Goal: Task Accomplishment & Management: Use online tool/utility

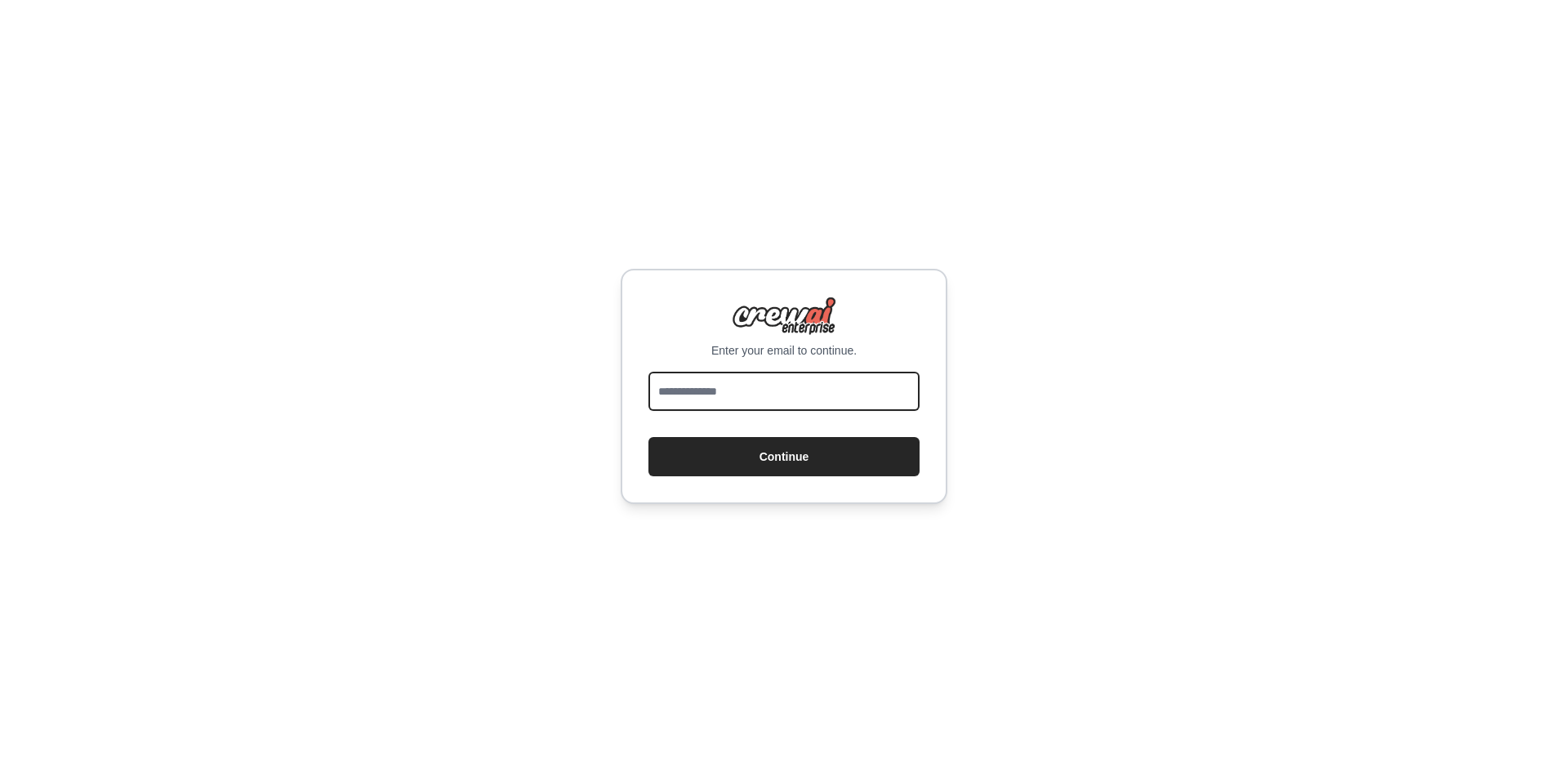
click at [720, 389] on input "email" at bounding box center [783, 391] width 271 height 39
type input "**********"
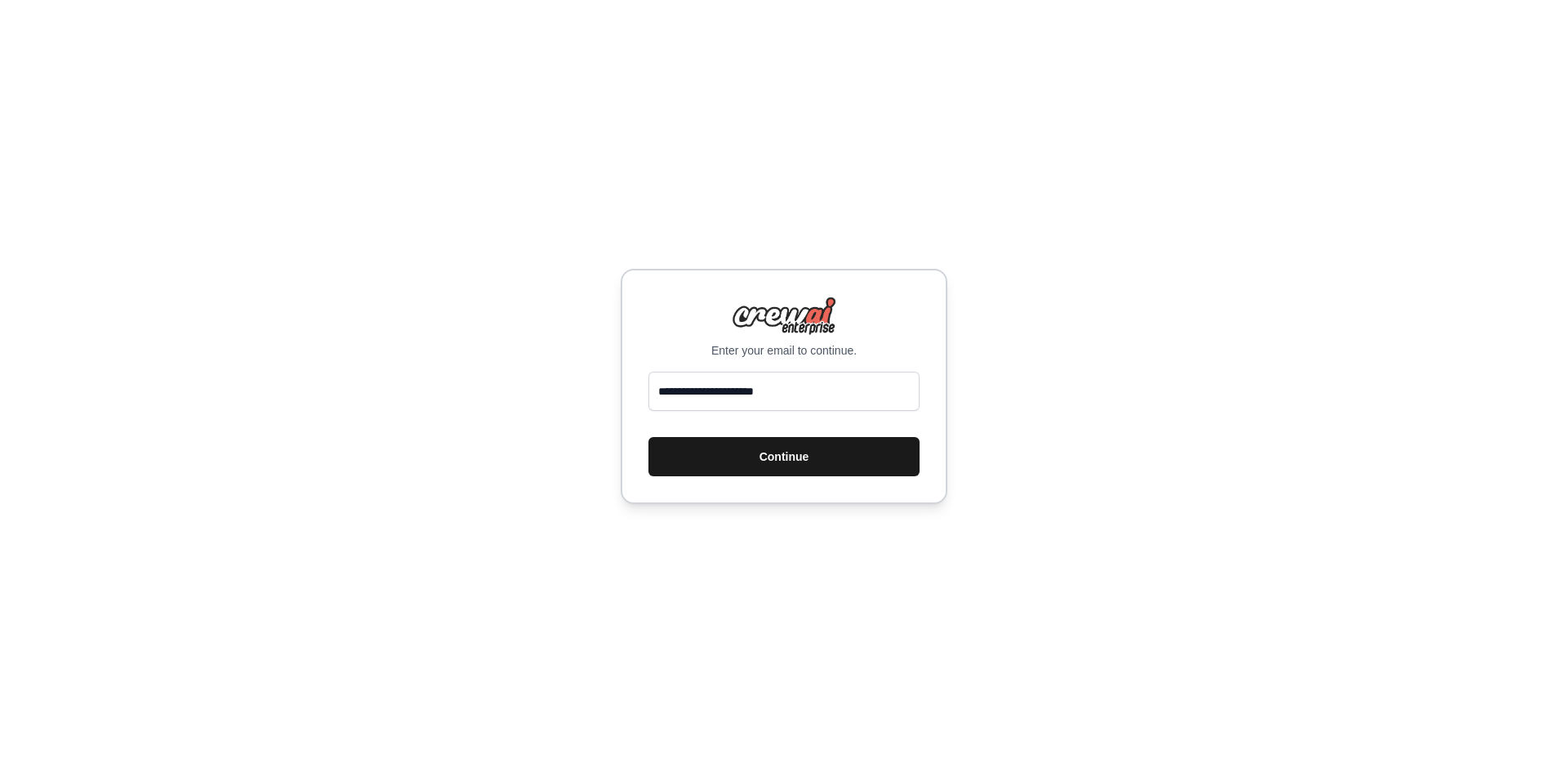
click at [758, 459] on button "Continue" at bounding box center [783, 457] width 271 height 39
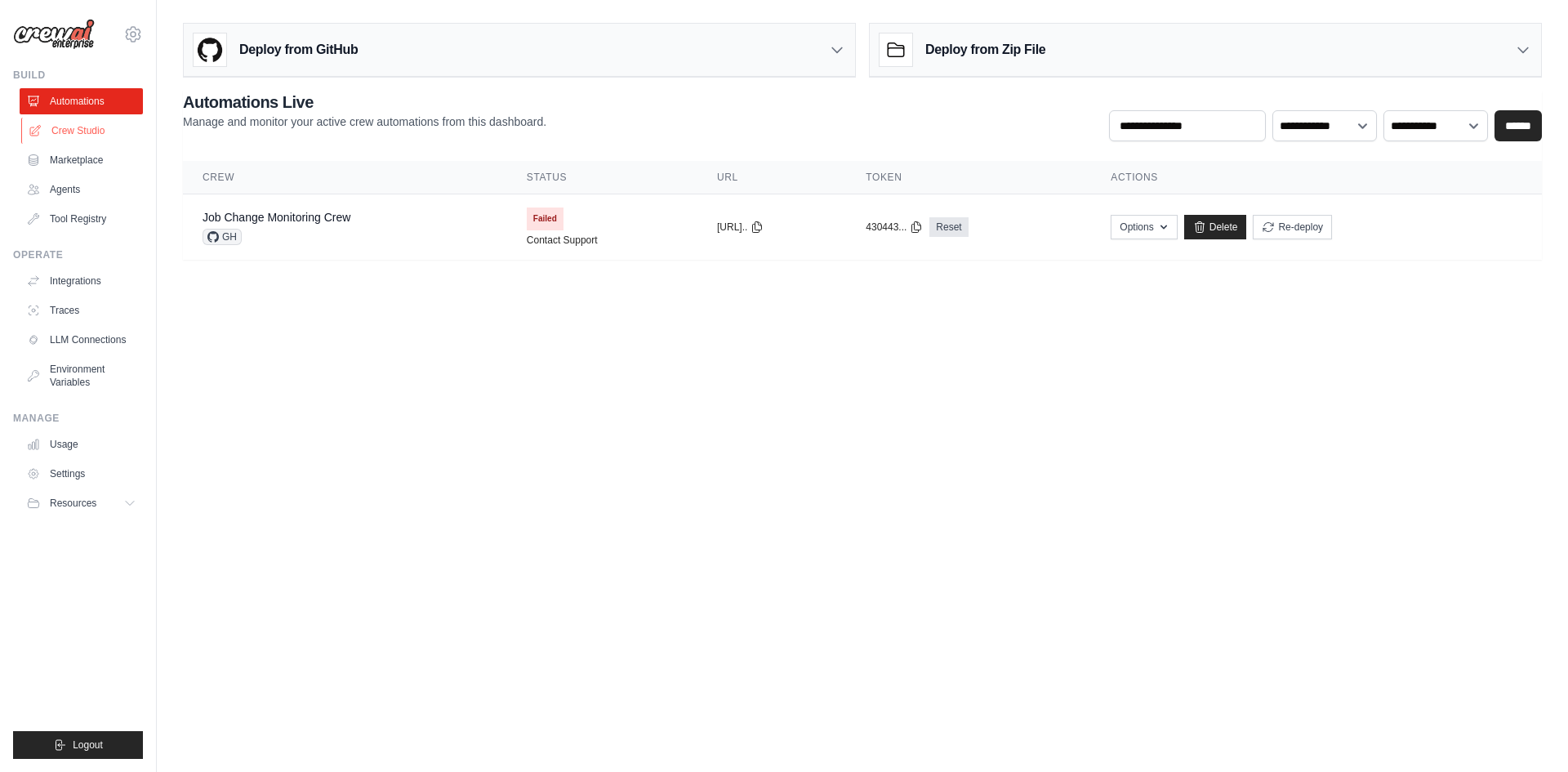
click at [67, 124] on link "Crew Studio" at bounding box center [83, 130] width 124 height 26
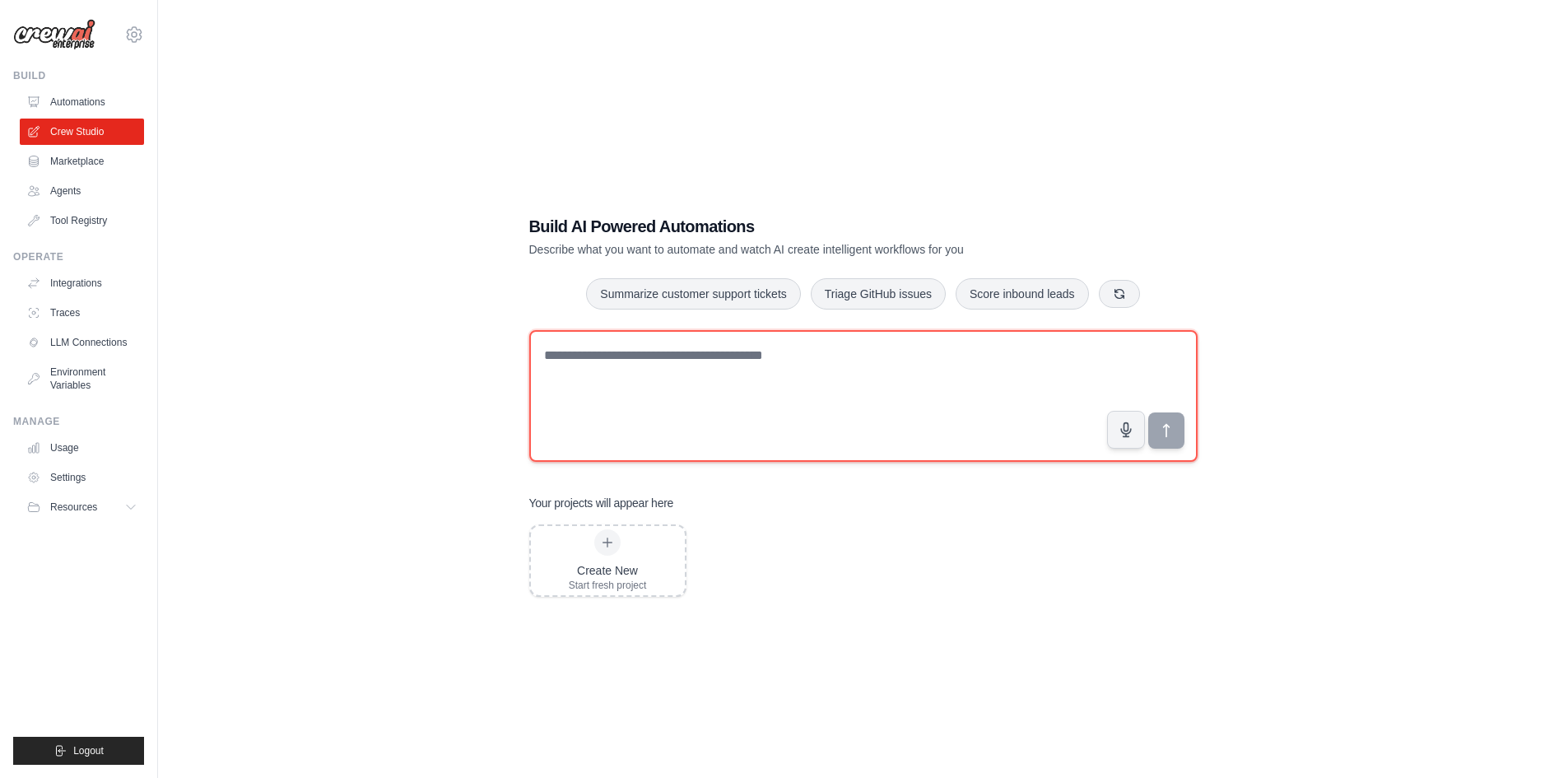
click at [615, 396] on textarea at bounding box center [864, 396] width 669 height 131
paste textarea "**********"
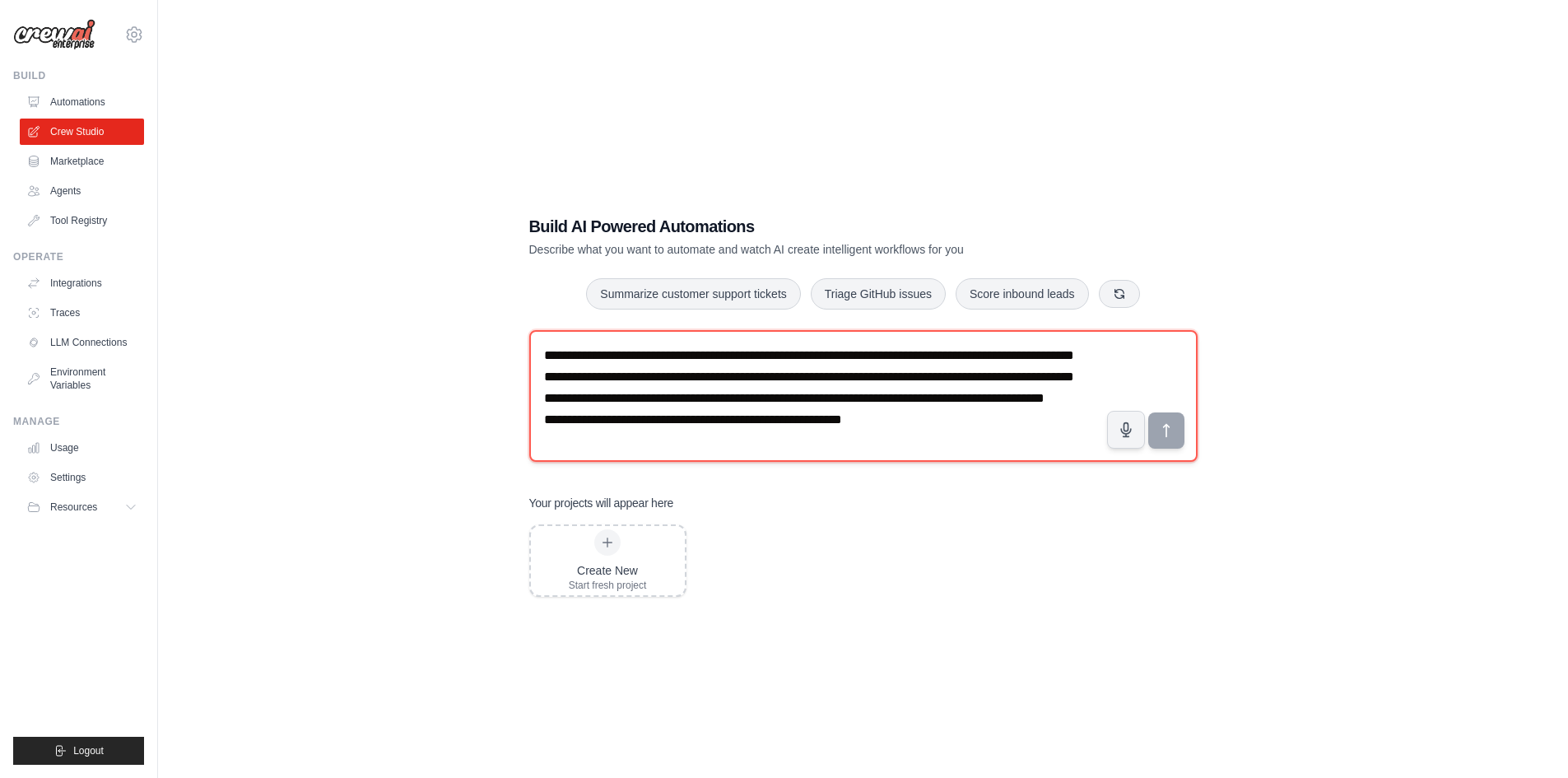
scroll to position [32, 0]
type textarea "**********"
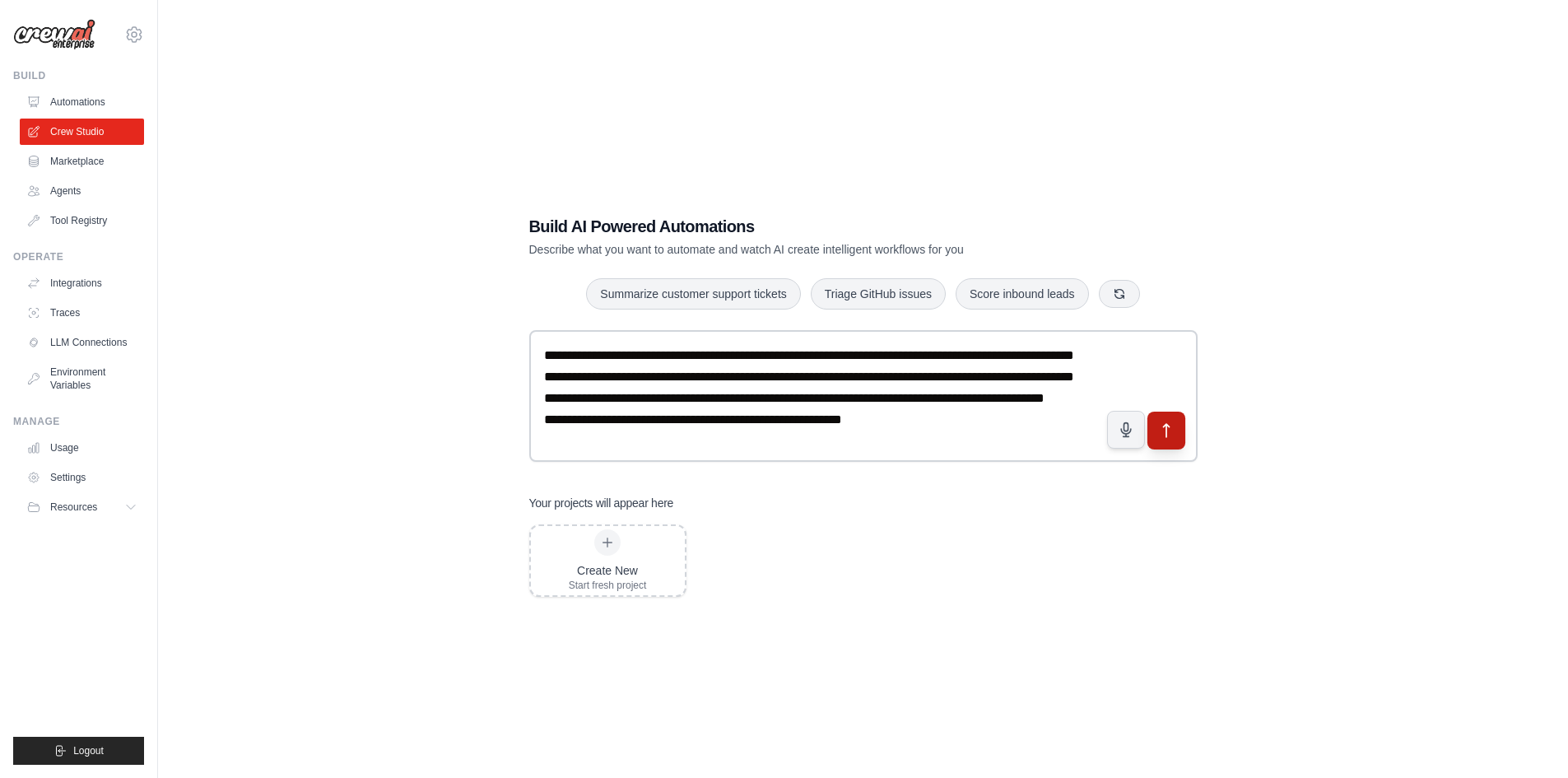
click at [1157, 441] on button "submit" at bounding box center [1166, 429] width 38 height 37
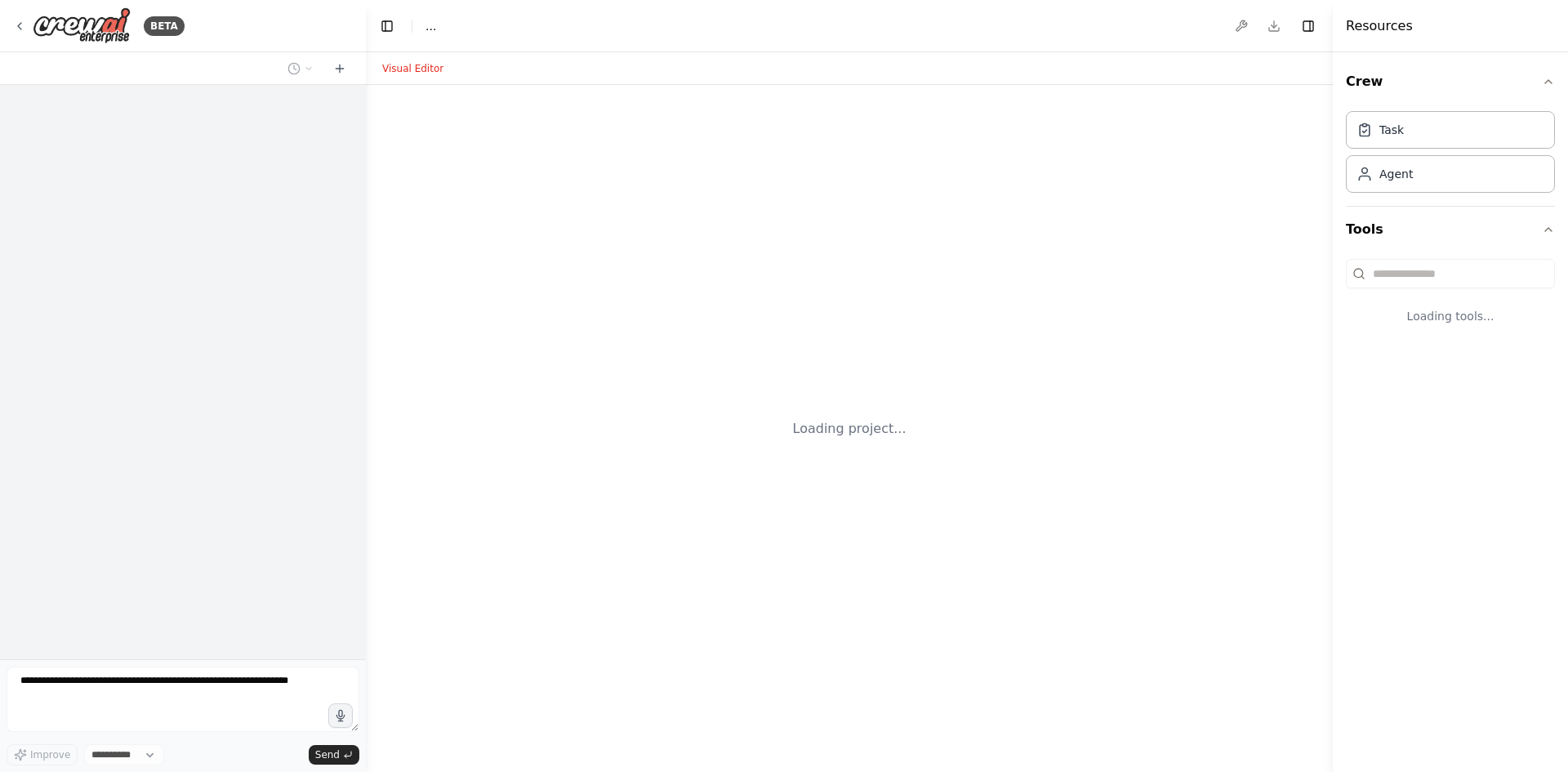
select select "****"
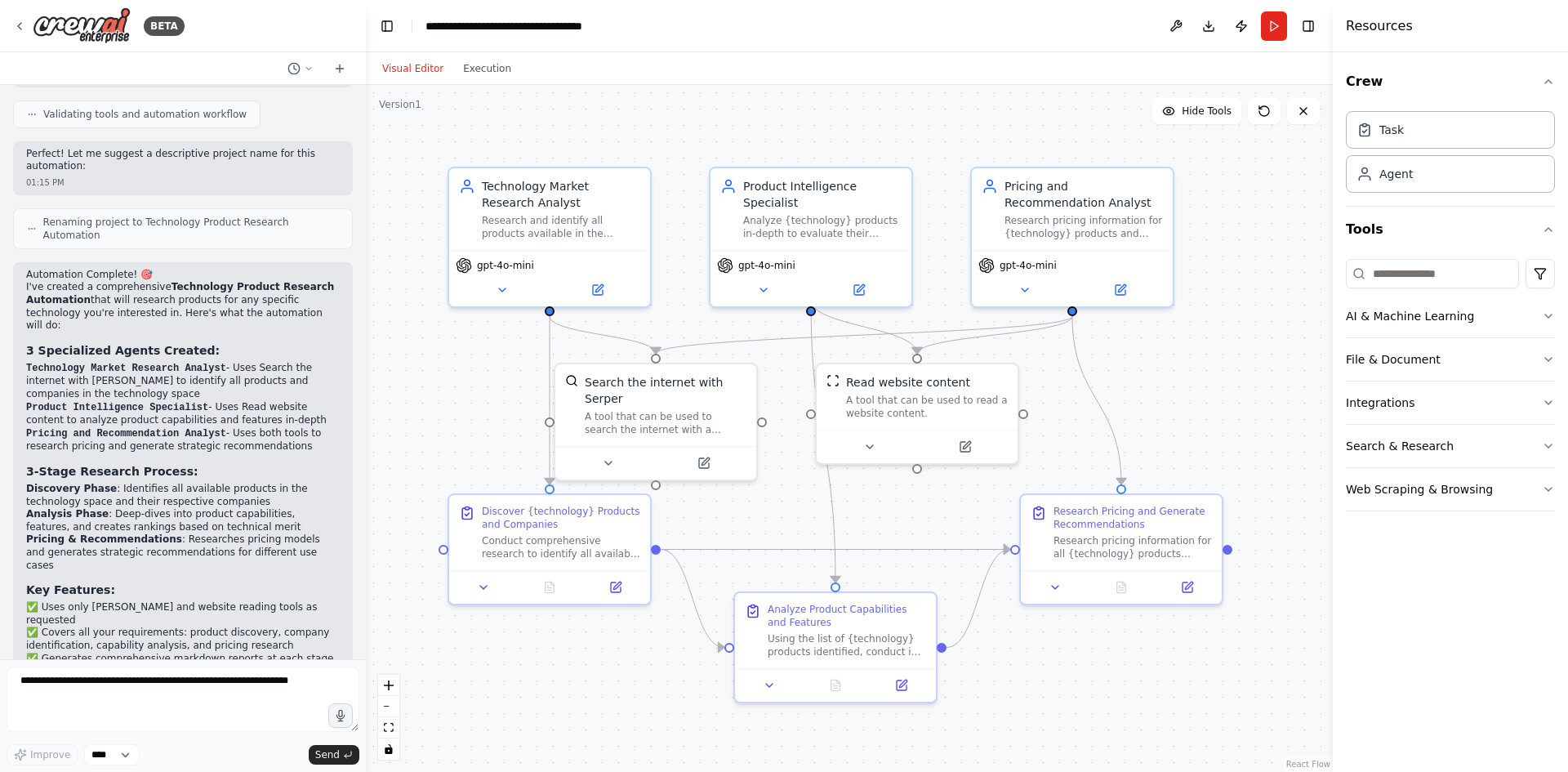
scroll to position [883, 0]
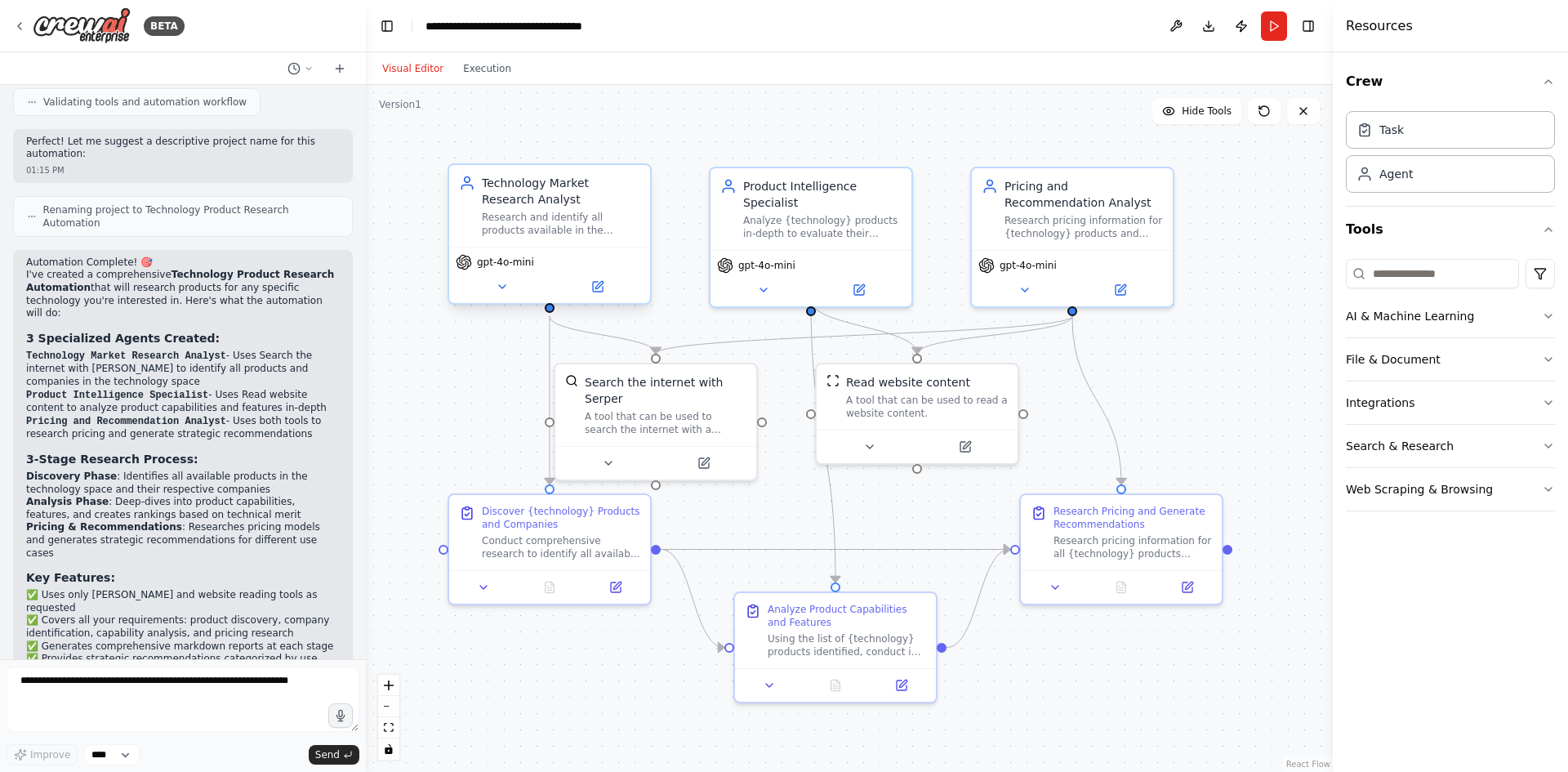
click at [553, 199] on div "Technology Market Research Analyst" at bounding box center [561, 191] width 158 height 33
click at [548, 207] on div "Technology Market Research Analyst Research and identify all products available…" at bounding box center [561, 206] width 158 height 62
click at [598, 286] on icon at bounding box center [599, 285] width 7 height 7
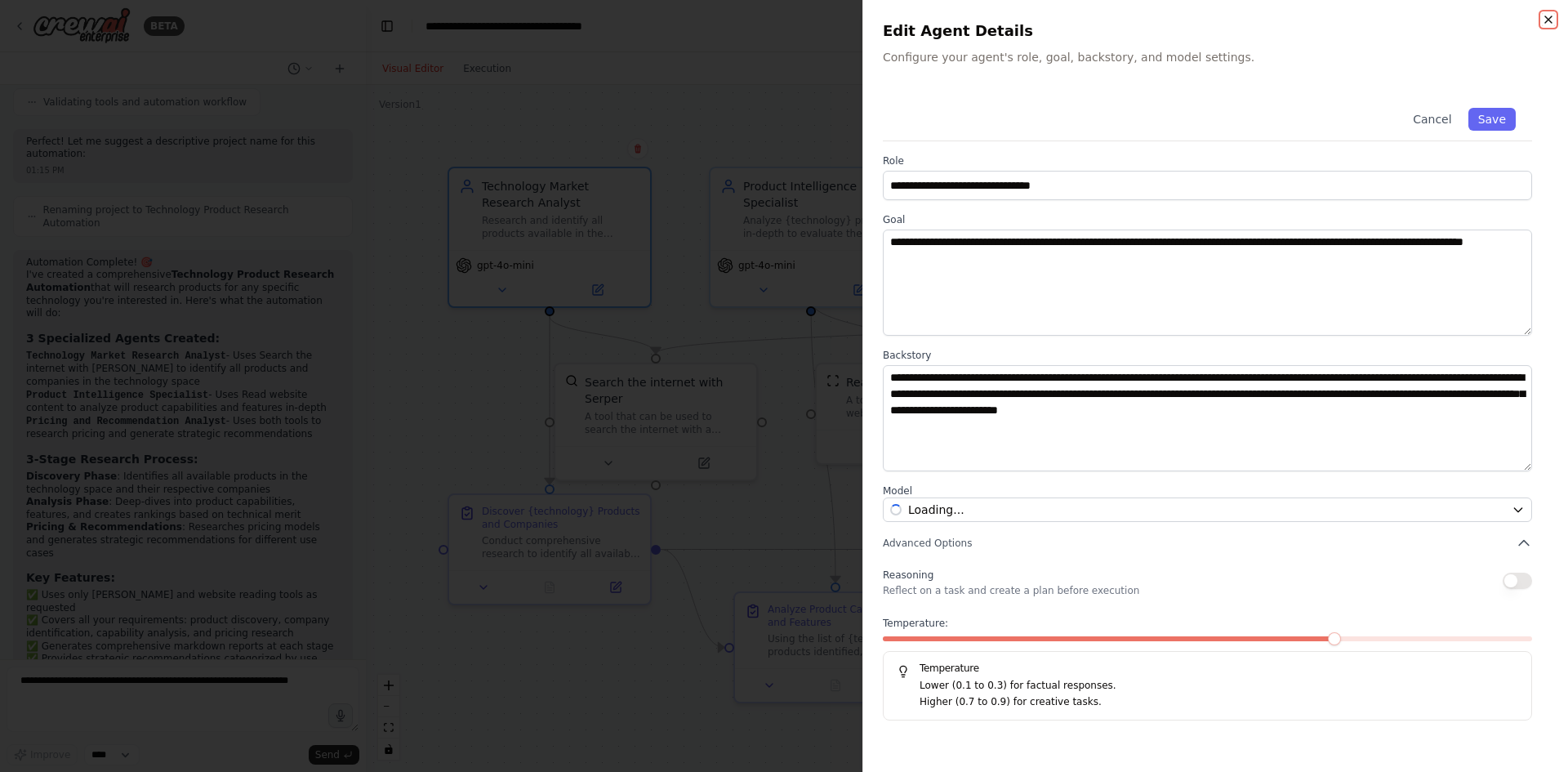
click at [1552, 19] on icon "button" at bounding box center [1548, 20] width 13 height 13
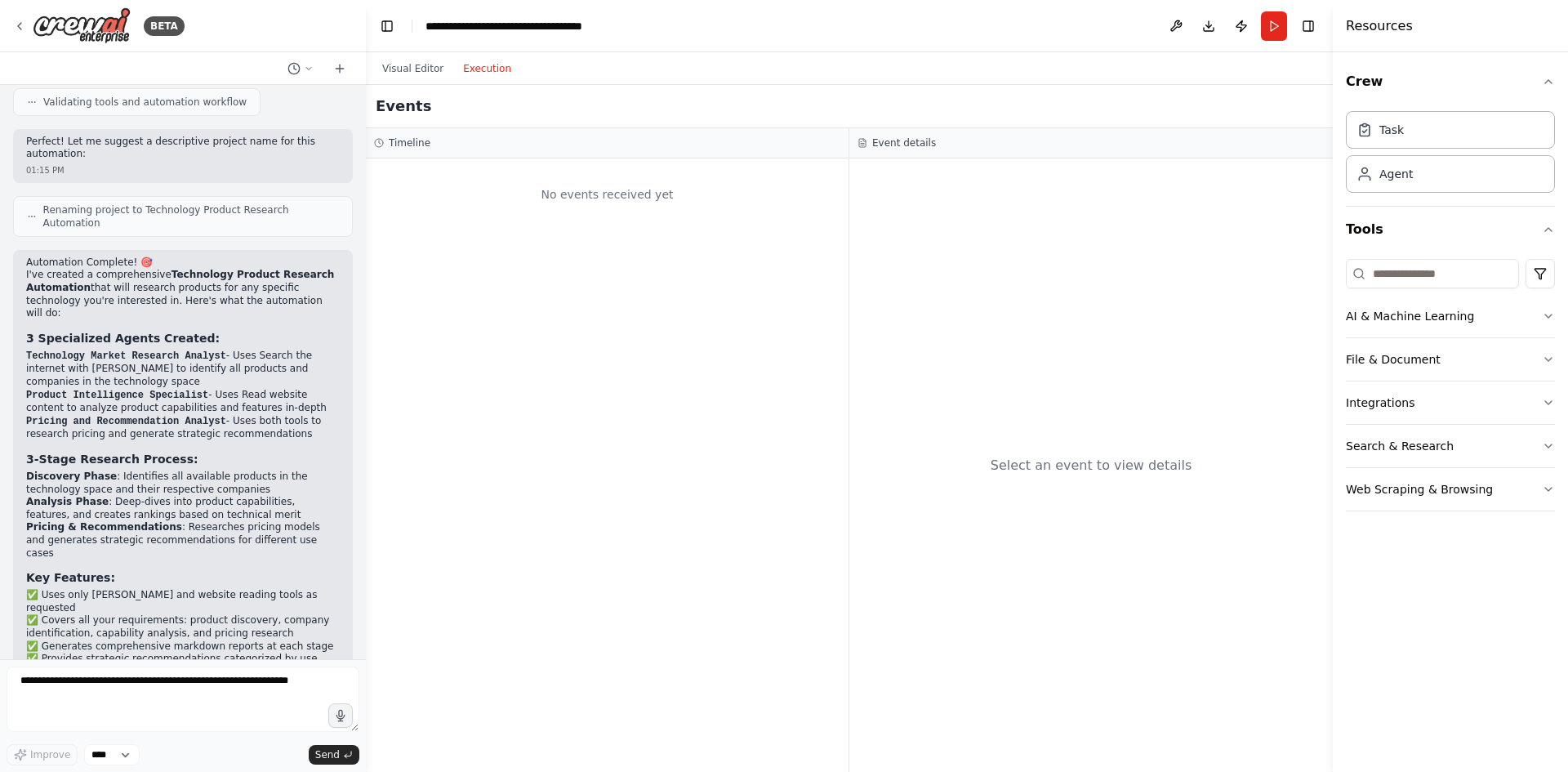
click at [478, 76] on button "Execution" at bounding box center [486, 68] width 68 height 20
click at [417, 67] on button "Visual Editor" at bounding box center [412, 68] width 81 height 20
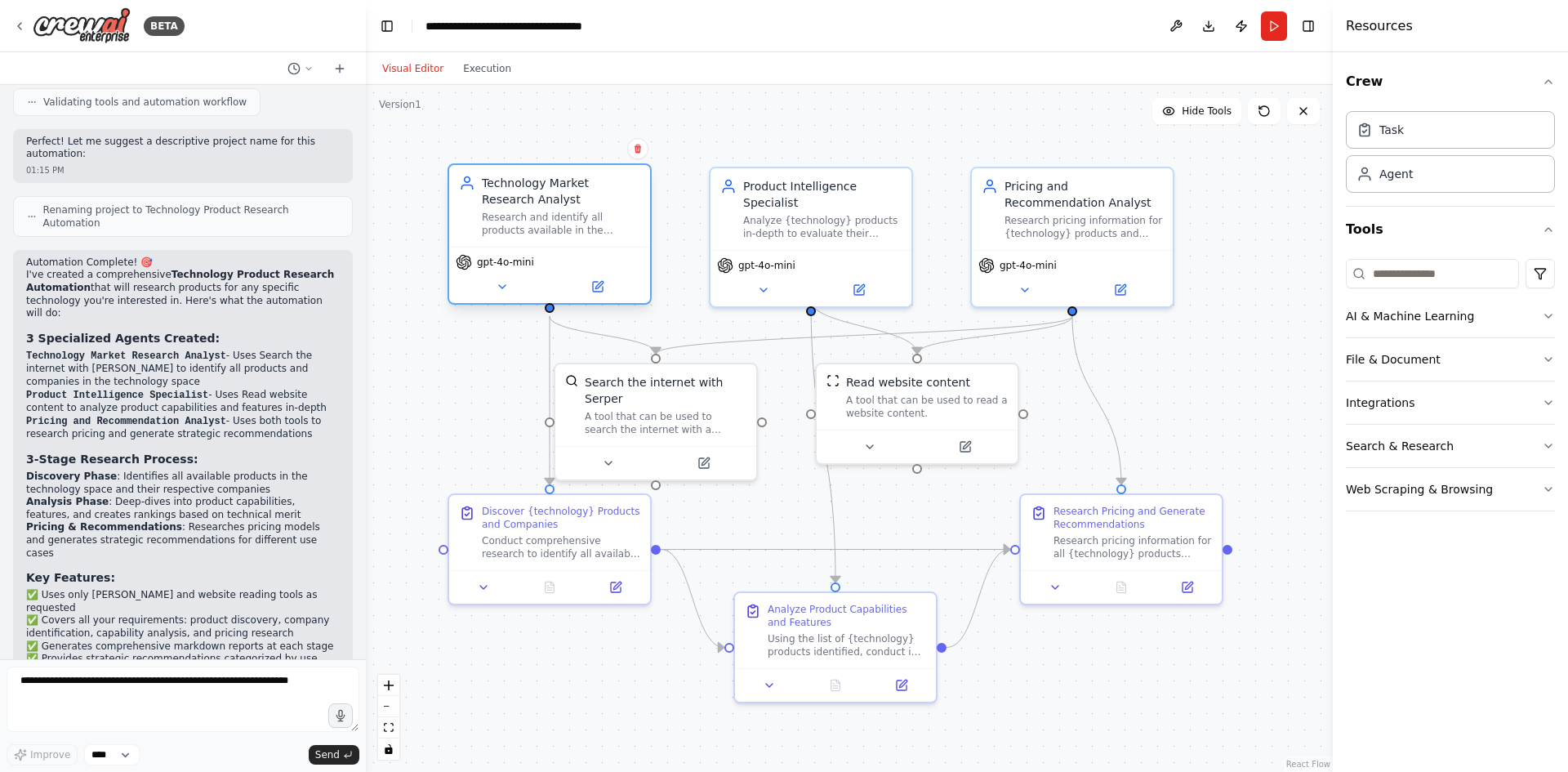
click at [502, 265] on span "gpt-4o-mini" at bounding box center [505, 262] width 57 height 13
click at [505, 291] on icon at bounding box center [502, 286] width 13 height 13
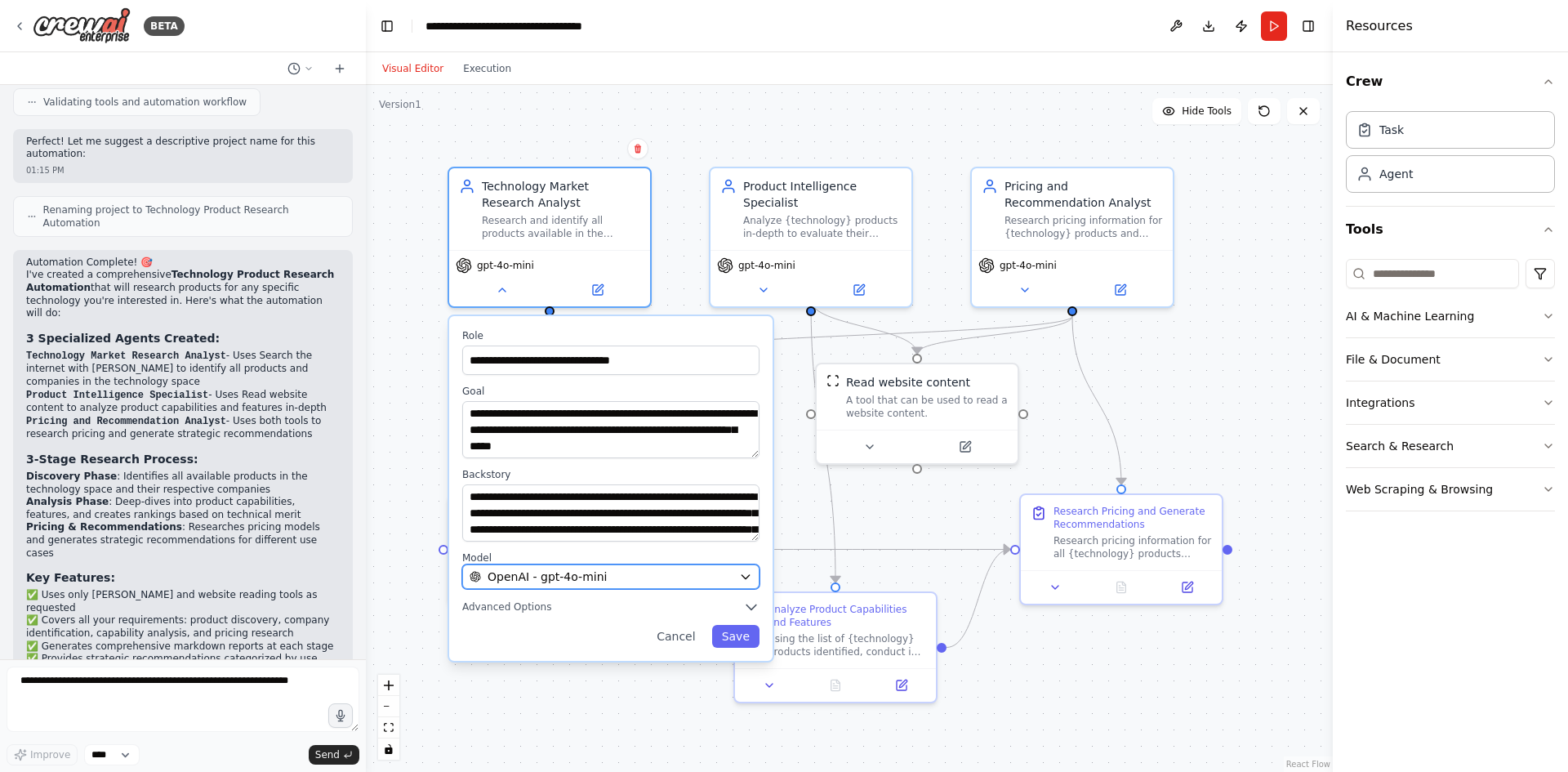
click at [682, 576] on div "OpenAI - gpt-4o-mini" at bounding box center [601, 577] width 263 height 17
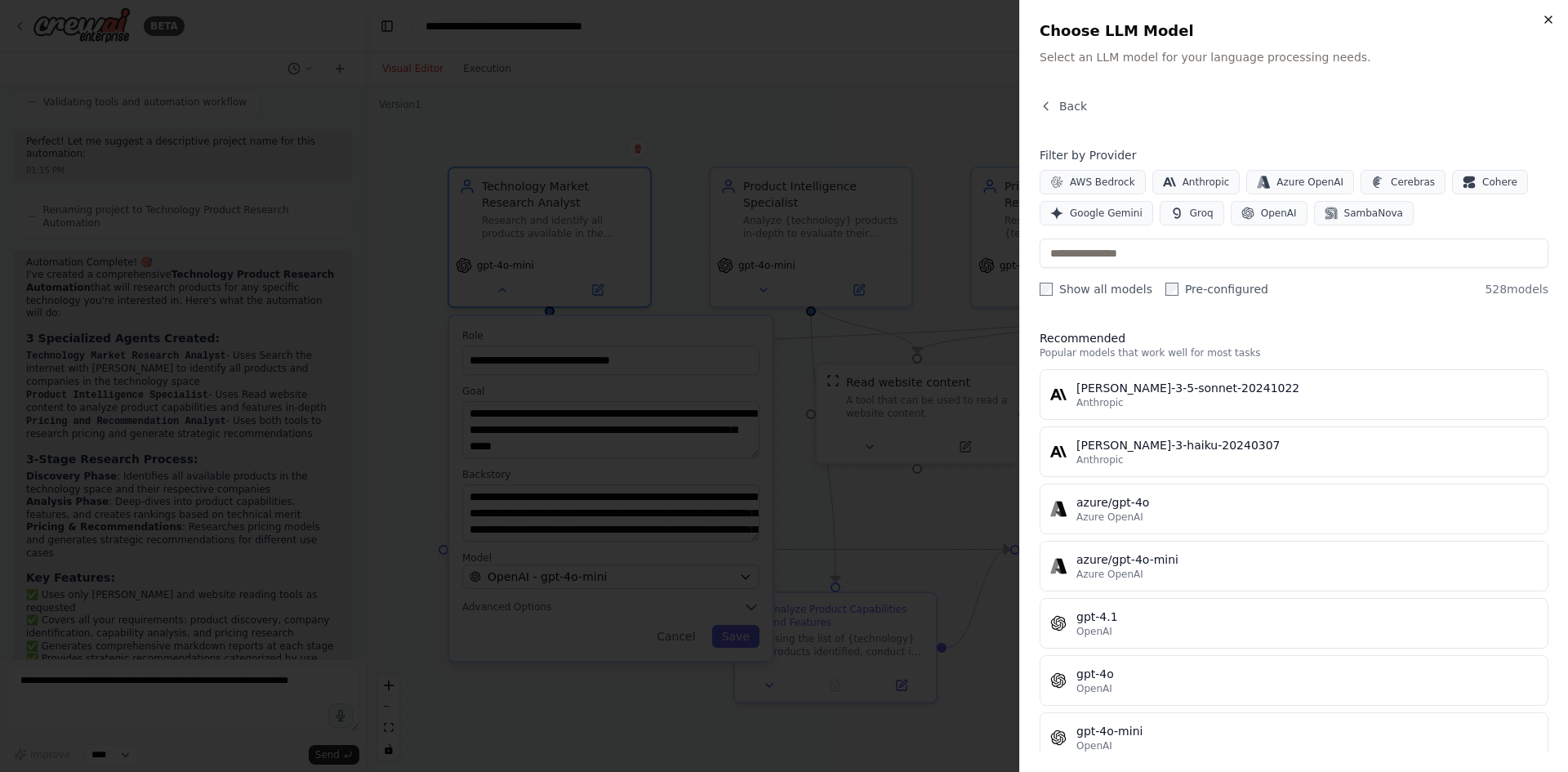
click at [1546, 19] on icon "button" at bounding box center [1548, 20] width 13 height 13
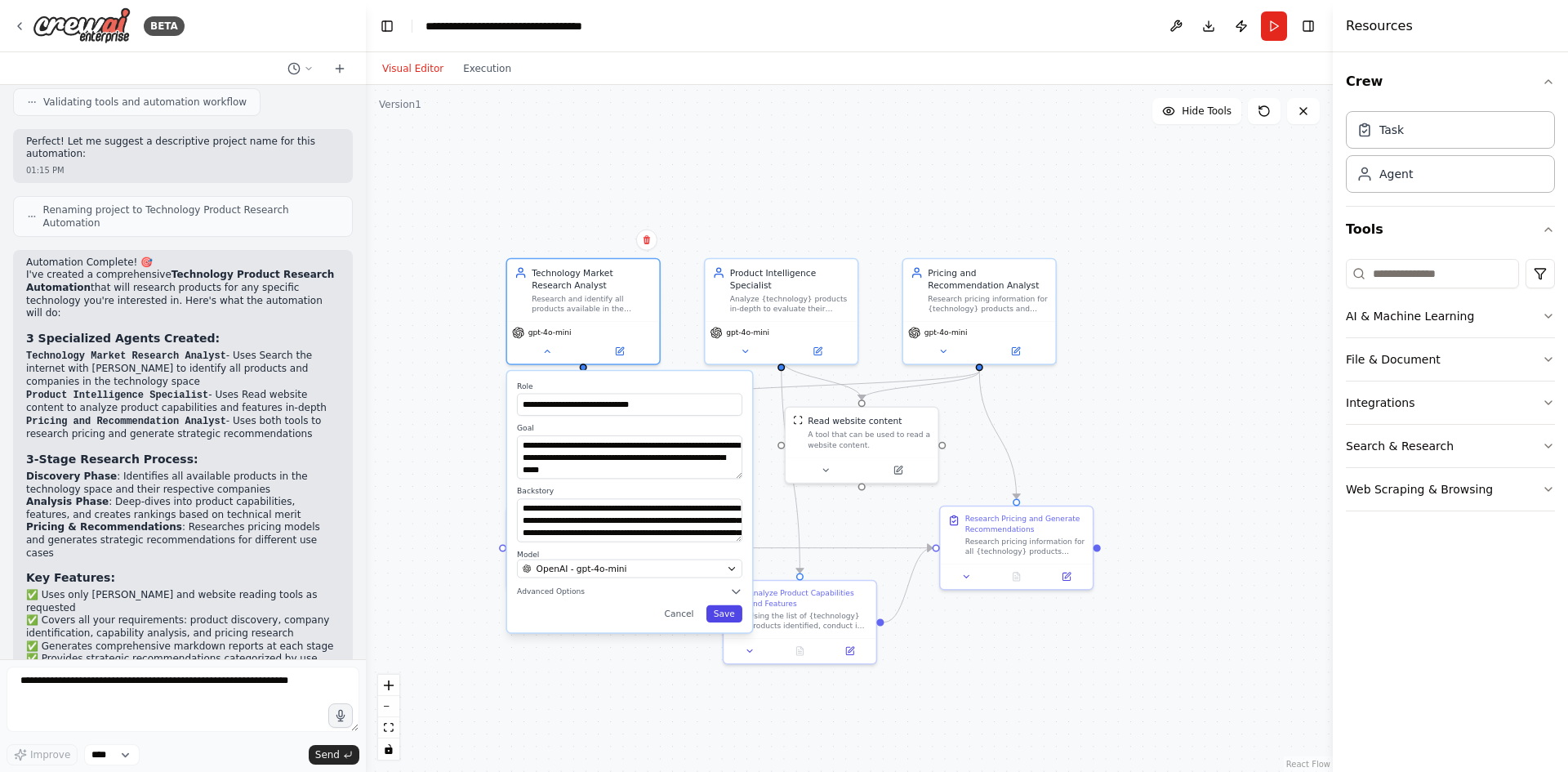
click at [728, 606] on button "Save" at bounding box center [724, 614] width 36 height 17
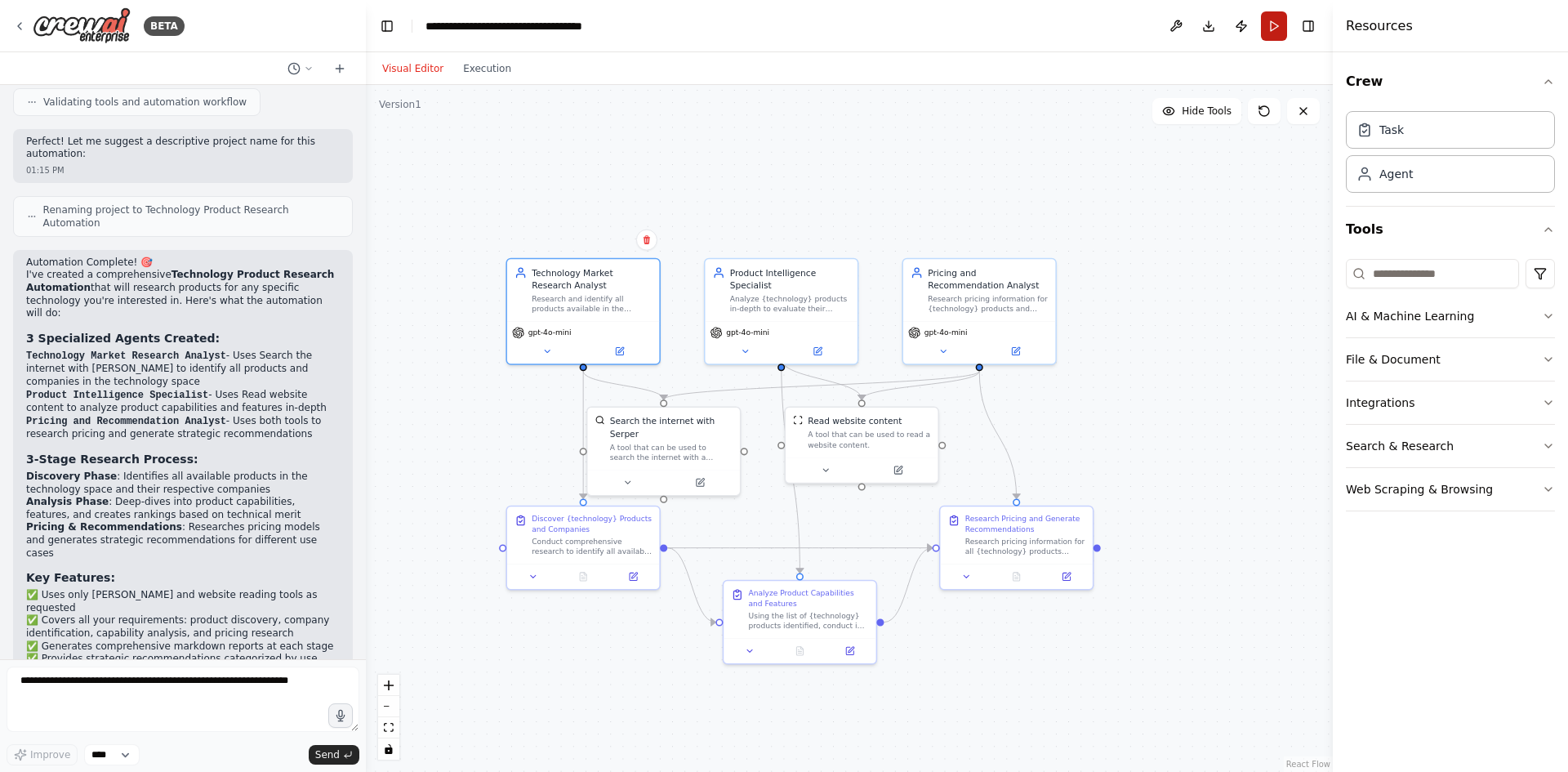
click at [1274, 23] on button "Run" at bounding box center [1274, 26] width 26 height 30
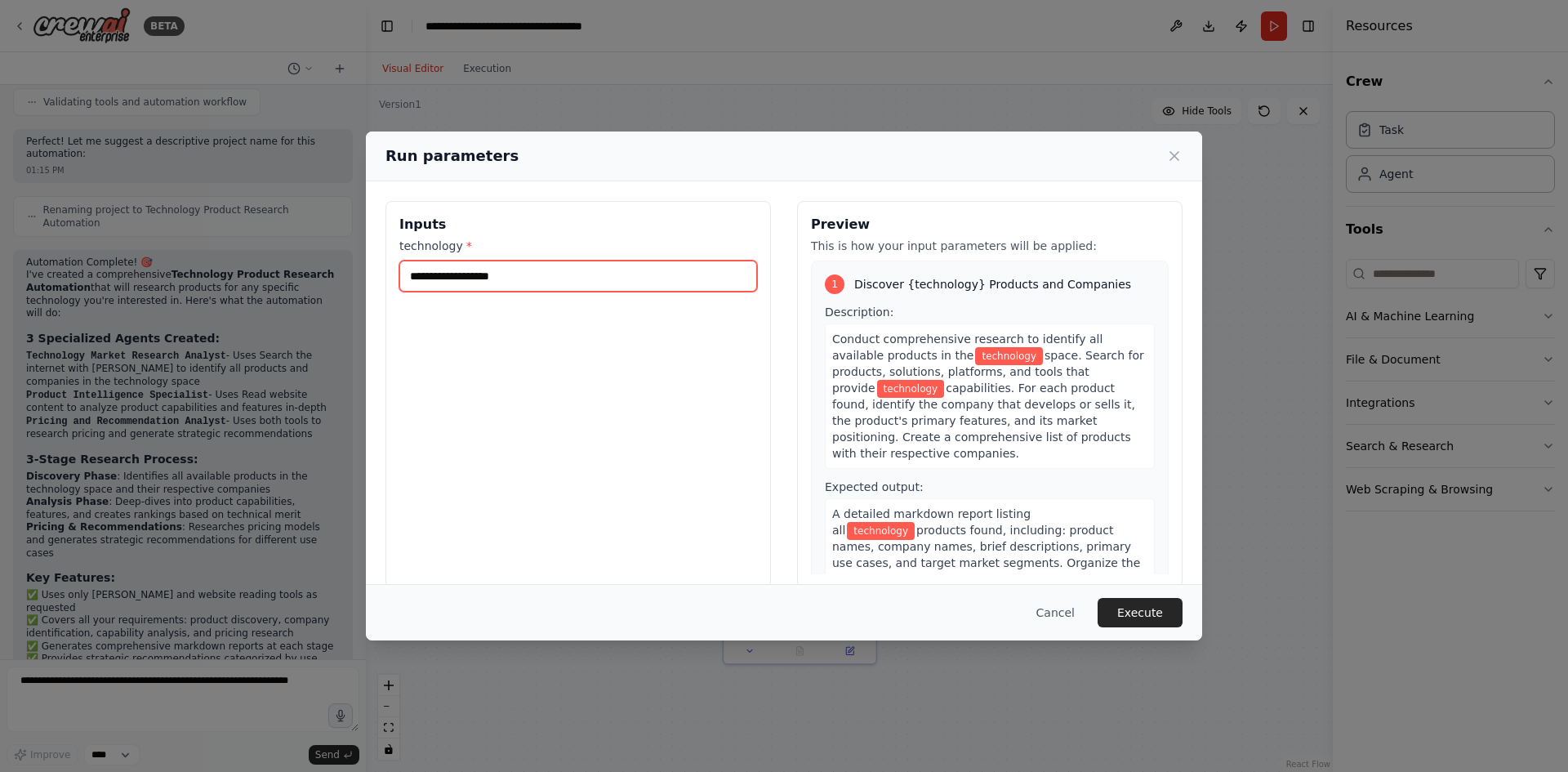
click at [607, 278] on input "technology *" at bounding box center [578, 275] width 358 height 31
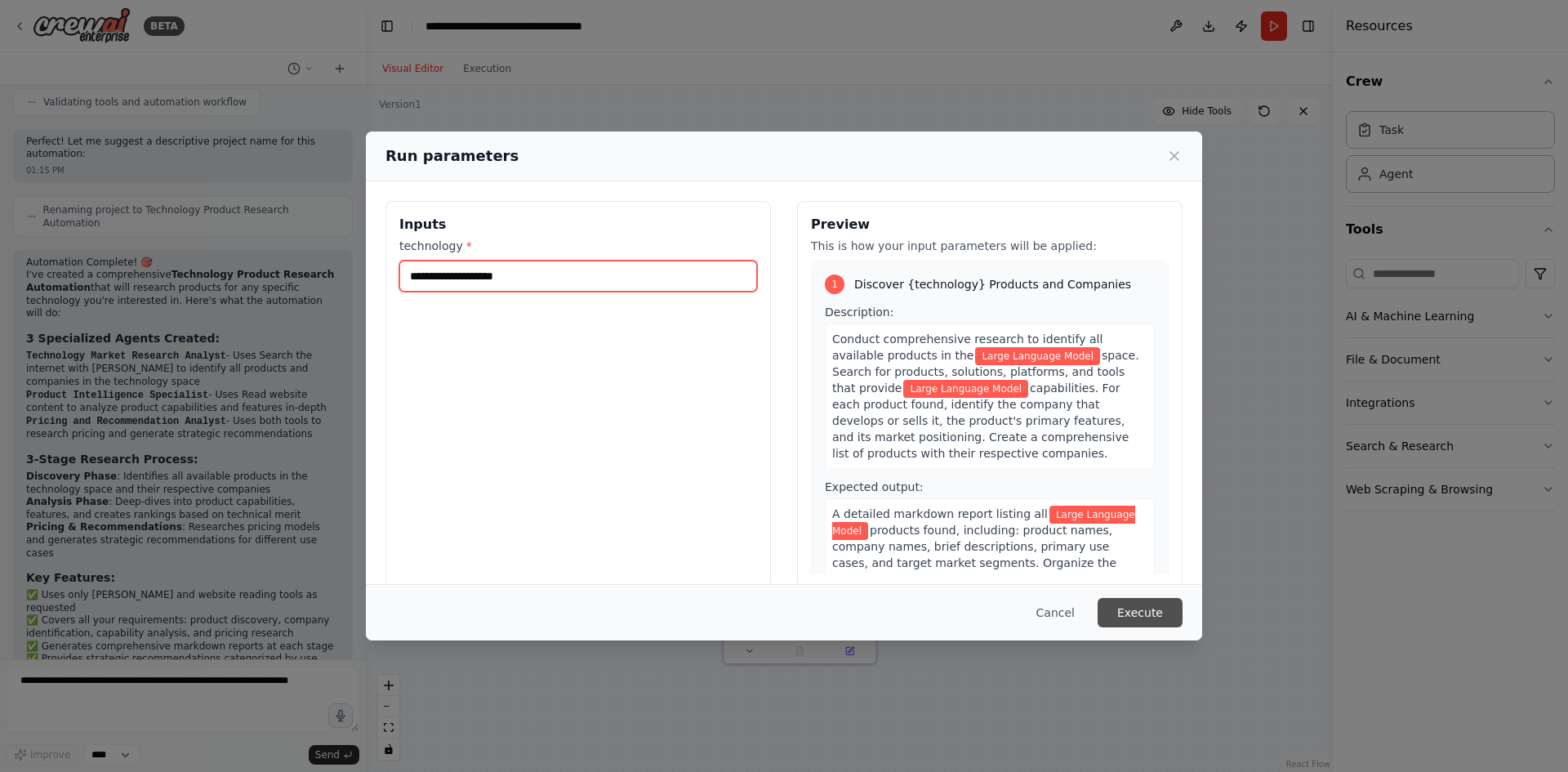
type input "**********"
click at [1147, 613] on button "Execute" at bounding box center [1139, 613] width 85 height 30
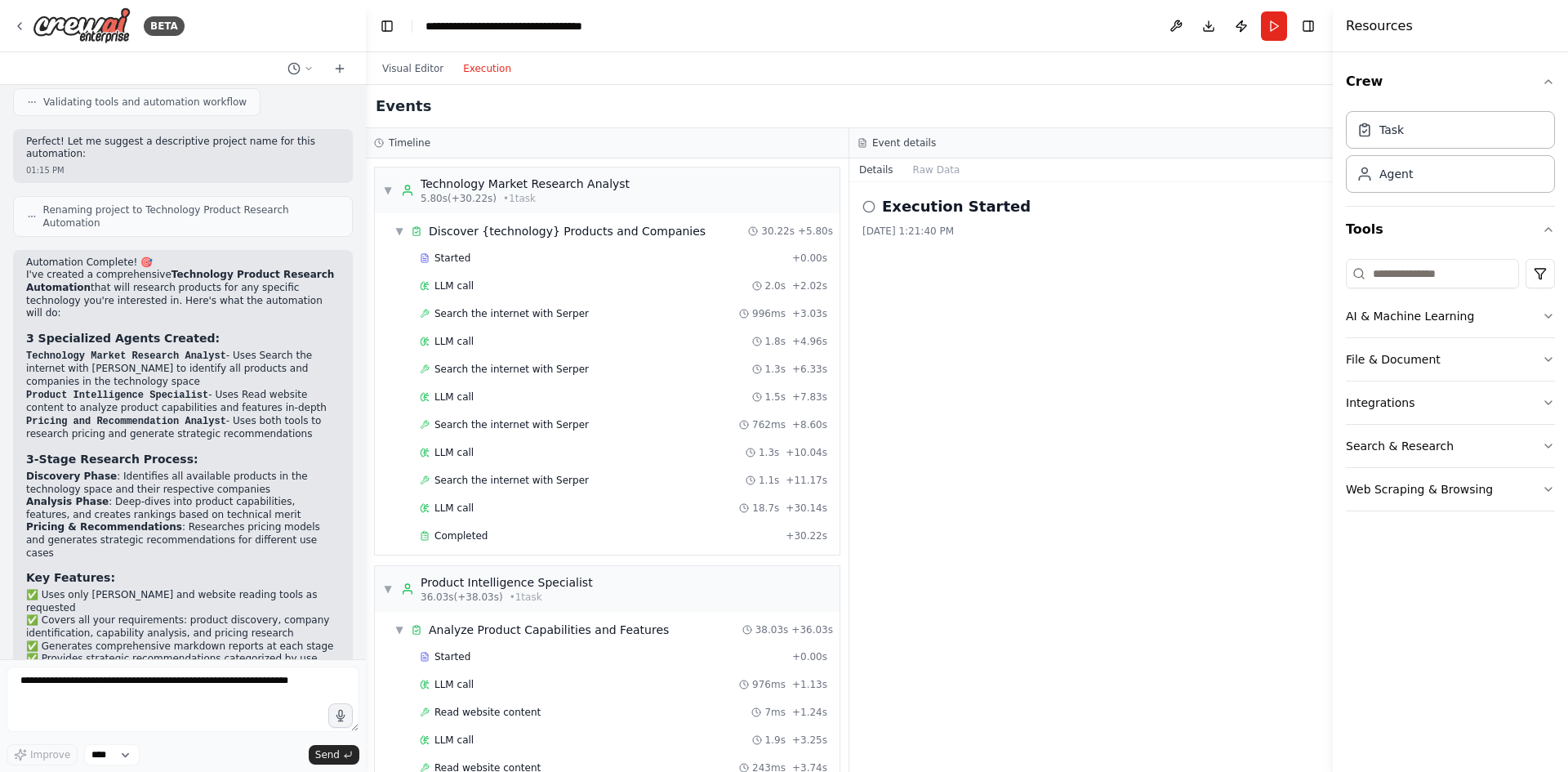
click at [485, 72] on button "Execution" at bounding box center [486, 68] width 68 height 20
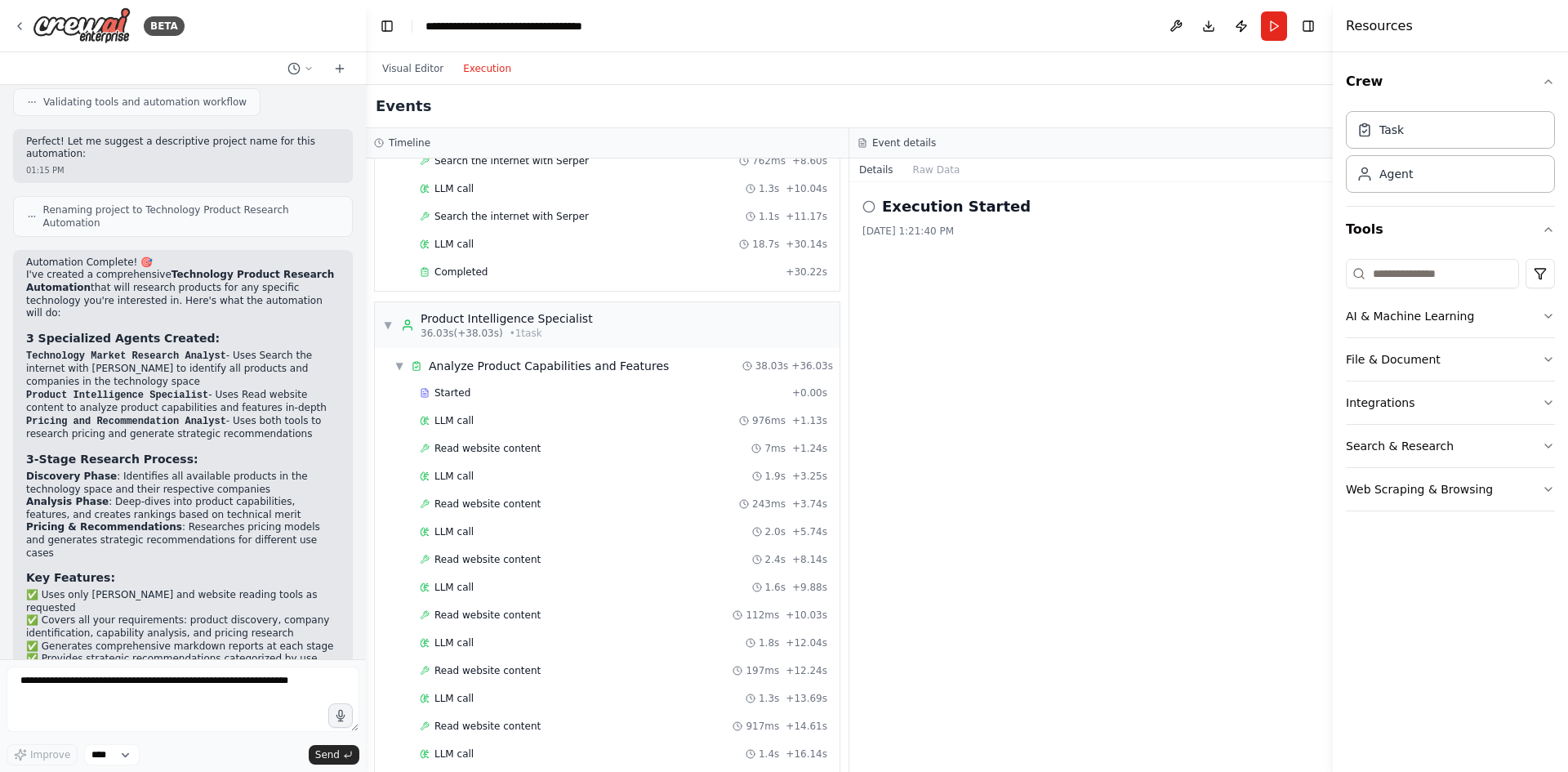
scroll to position [0, 0]
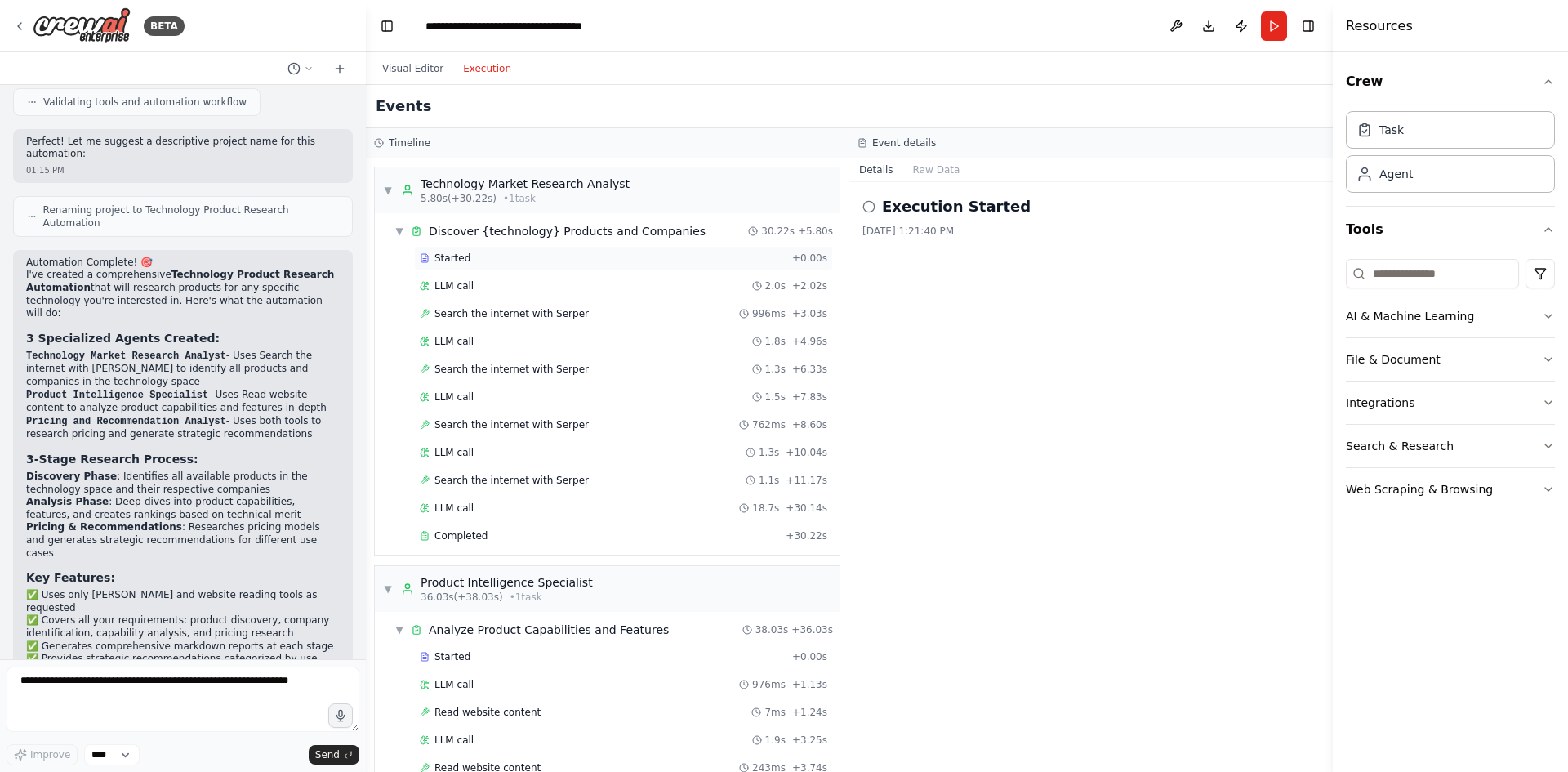
click at [485, 261] on div "Started" at bounding box center [602, 258] width 365 height 13
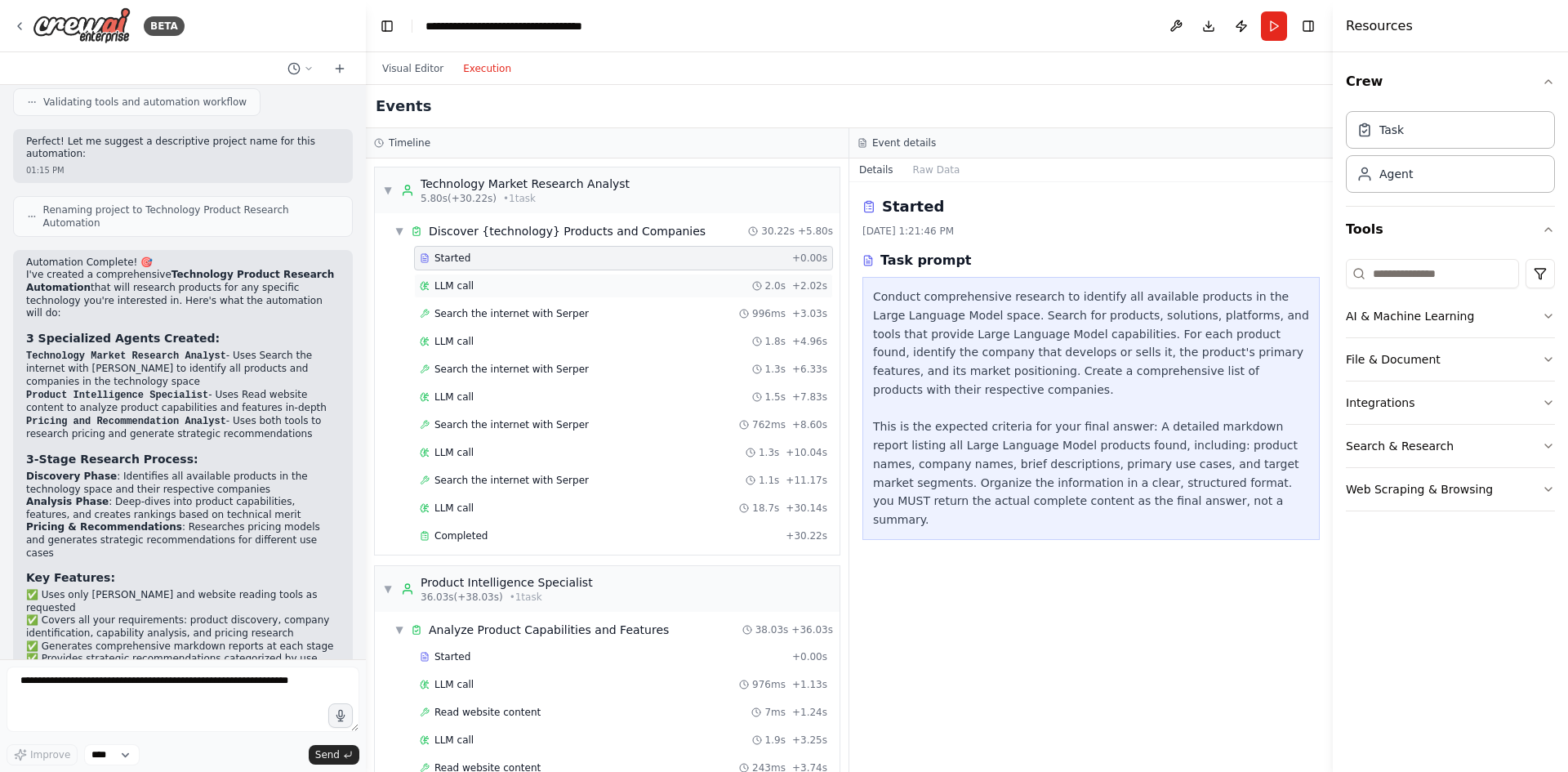
click at [474, 286] on div "LLM call 2.0s + 2.02s" at bounding box center [623, 286] width 407 height 13
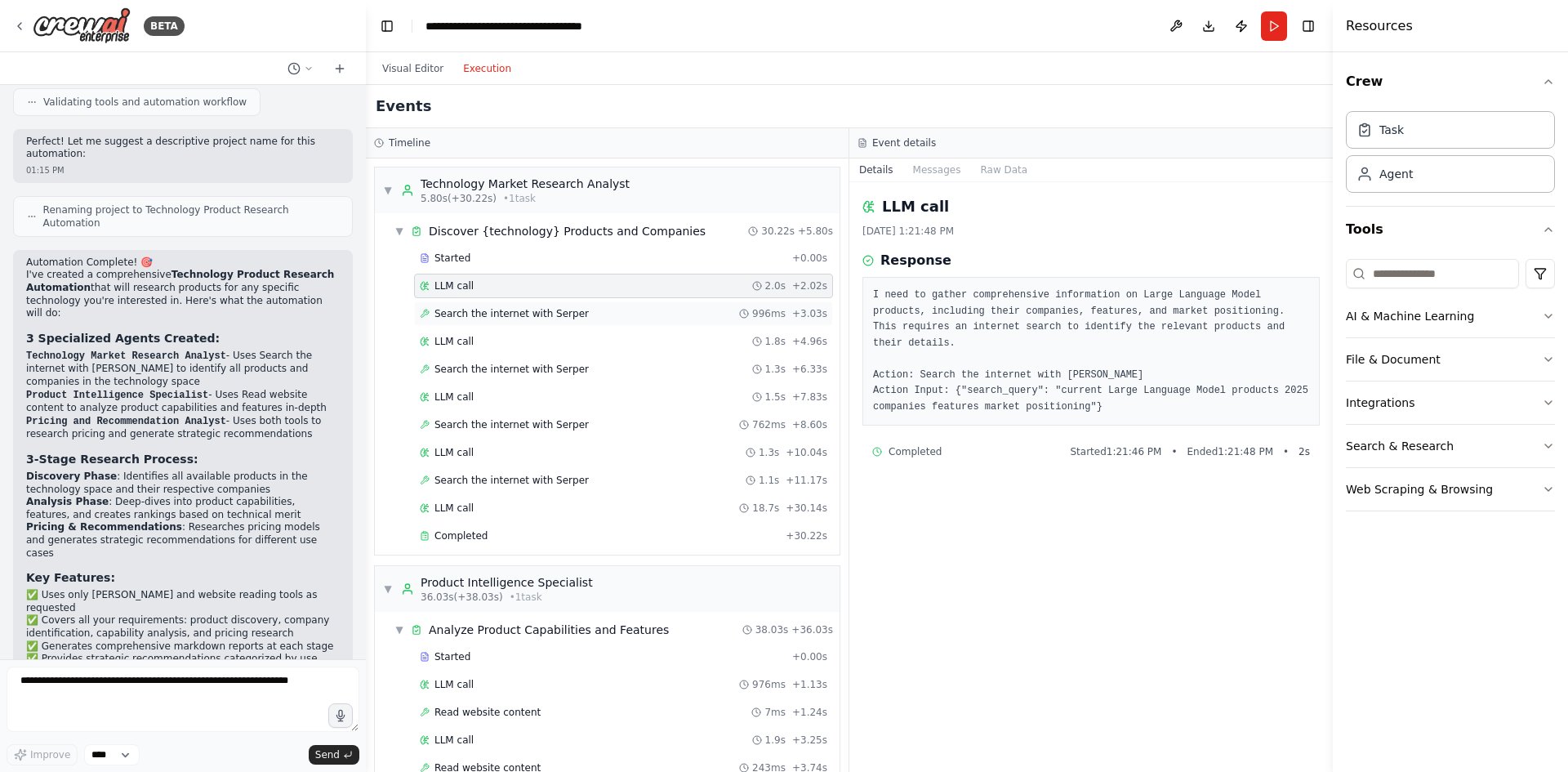
click at [509, 315] on span "Search the internet with Serper" at bounding box center [512, 313] width 154 height 13
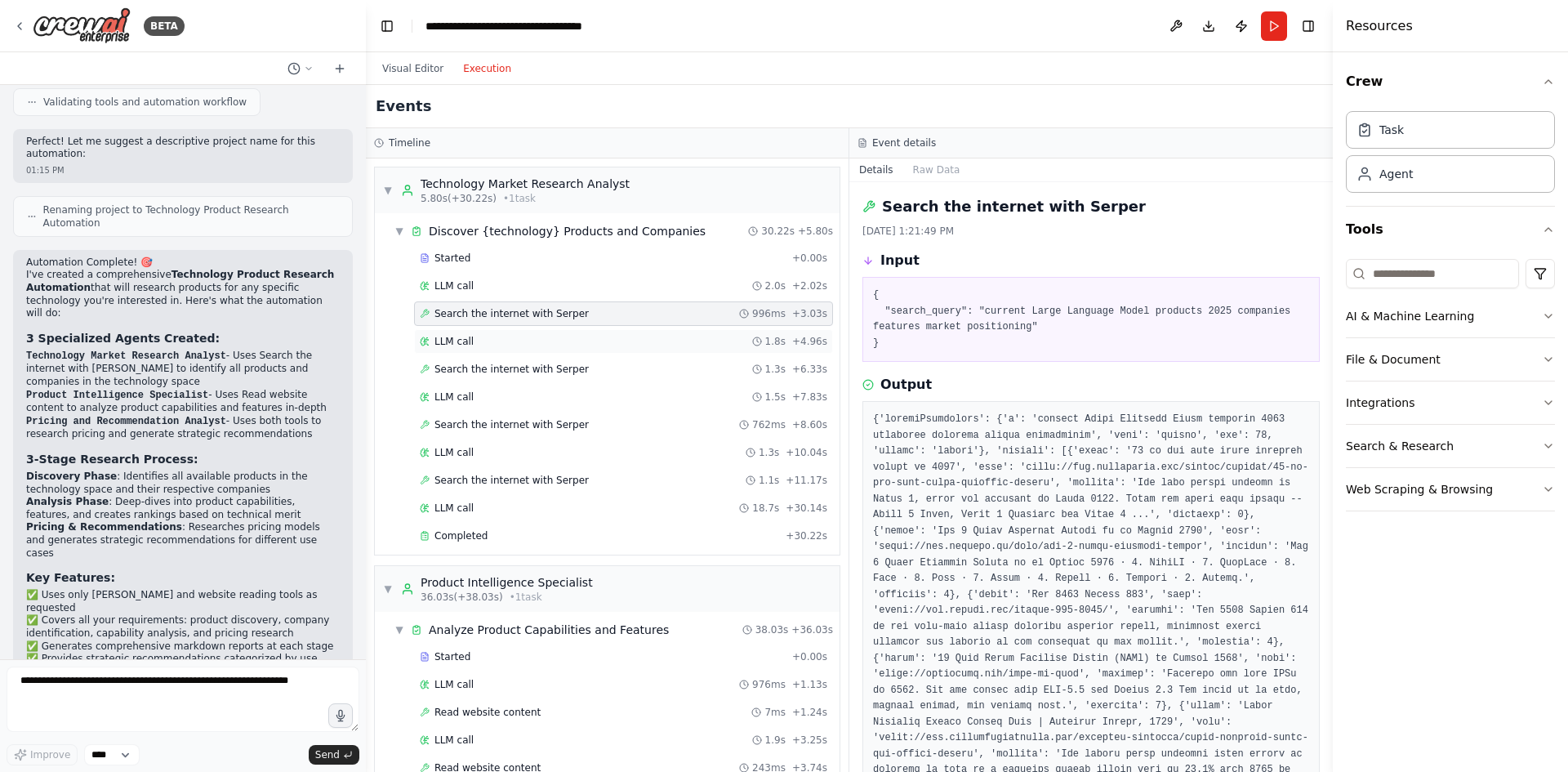
click at [499, 340] on div "LLM call 1.8s + 4.96s" at bounding box center [623, 341] width 407 height 13
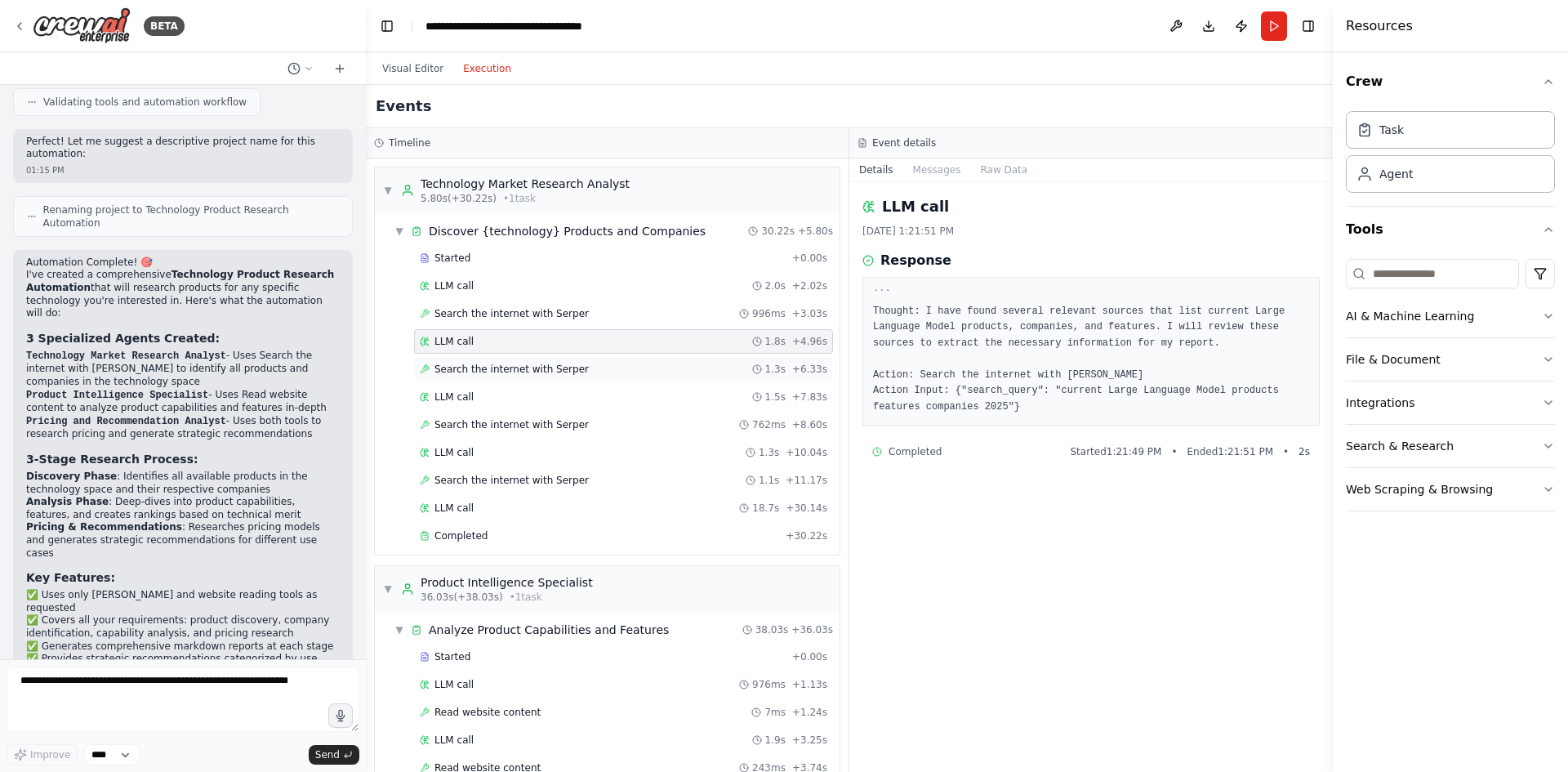
click at [543, 365] on span "Search the internet with Serper" at bounding box center [512, 369] width 154 height 13
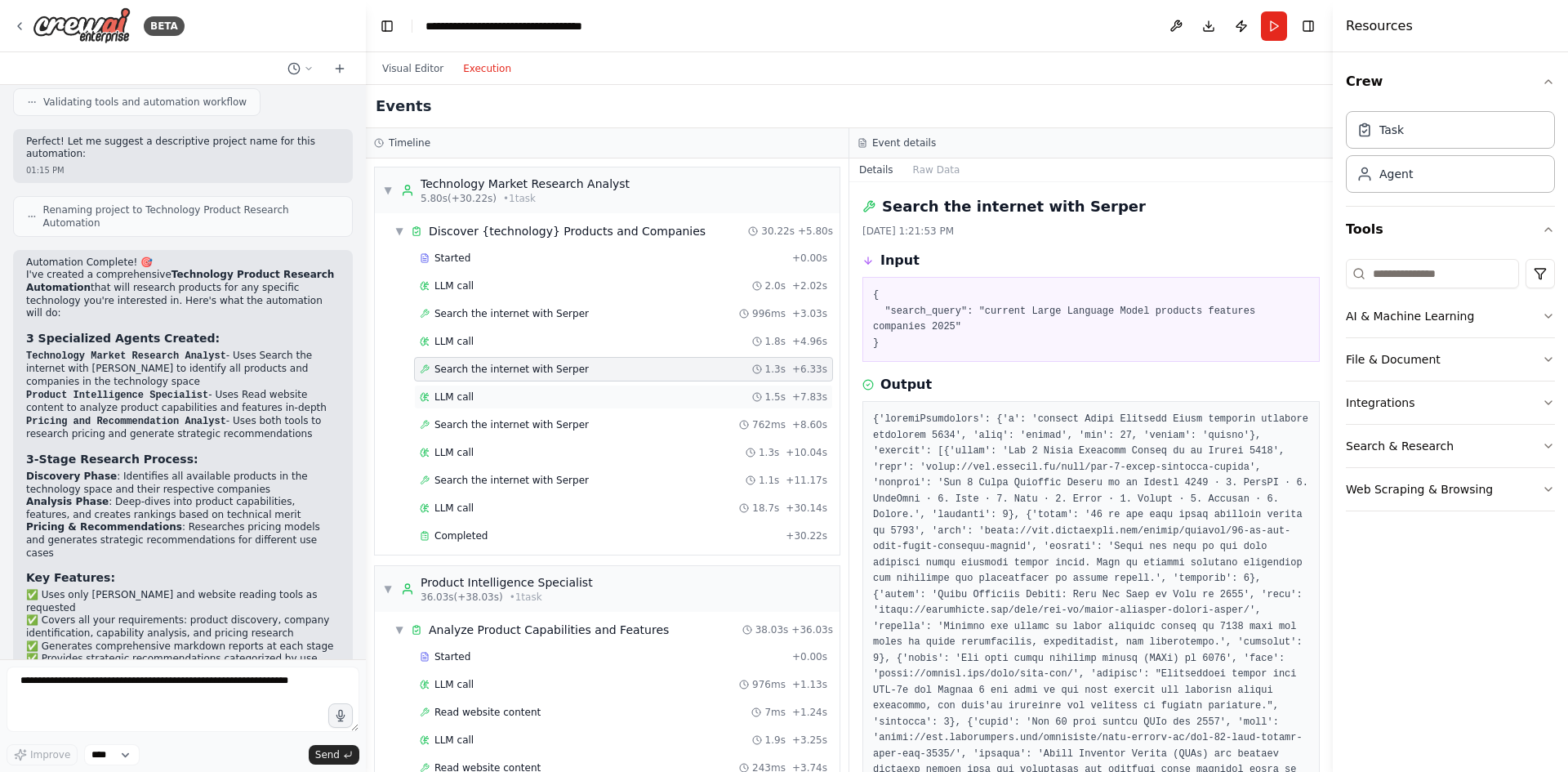
click at [498, 393] on div "LLM call 1.5s + 7.83s" at bounding box center [623, 397] width 407 height 13
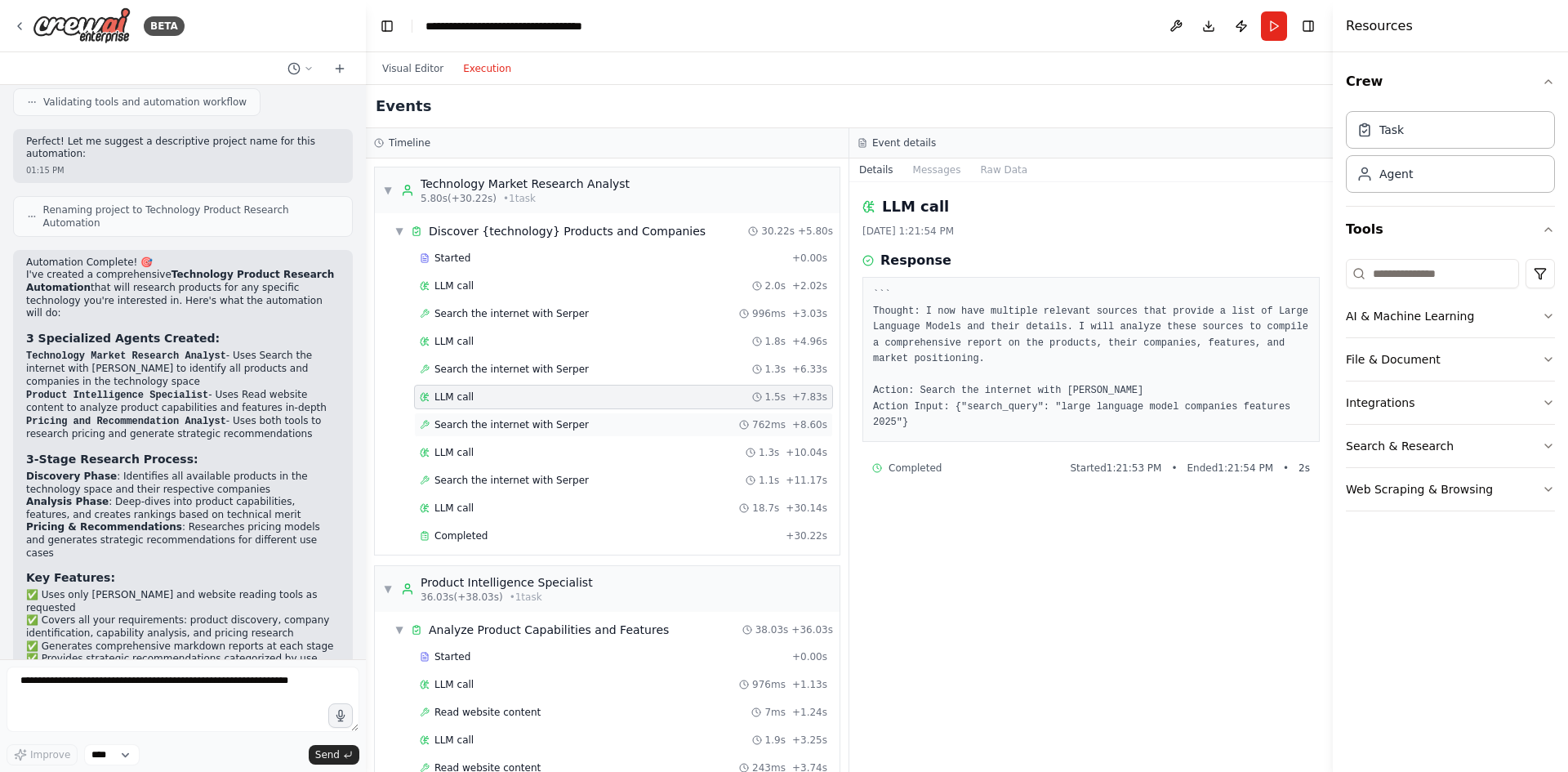
click at [523, 423] on span "Search the internet with Serper" at bounding box center [512, 425] width 154 height 13
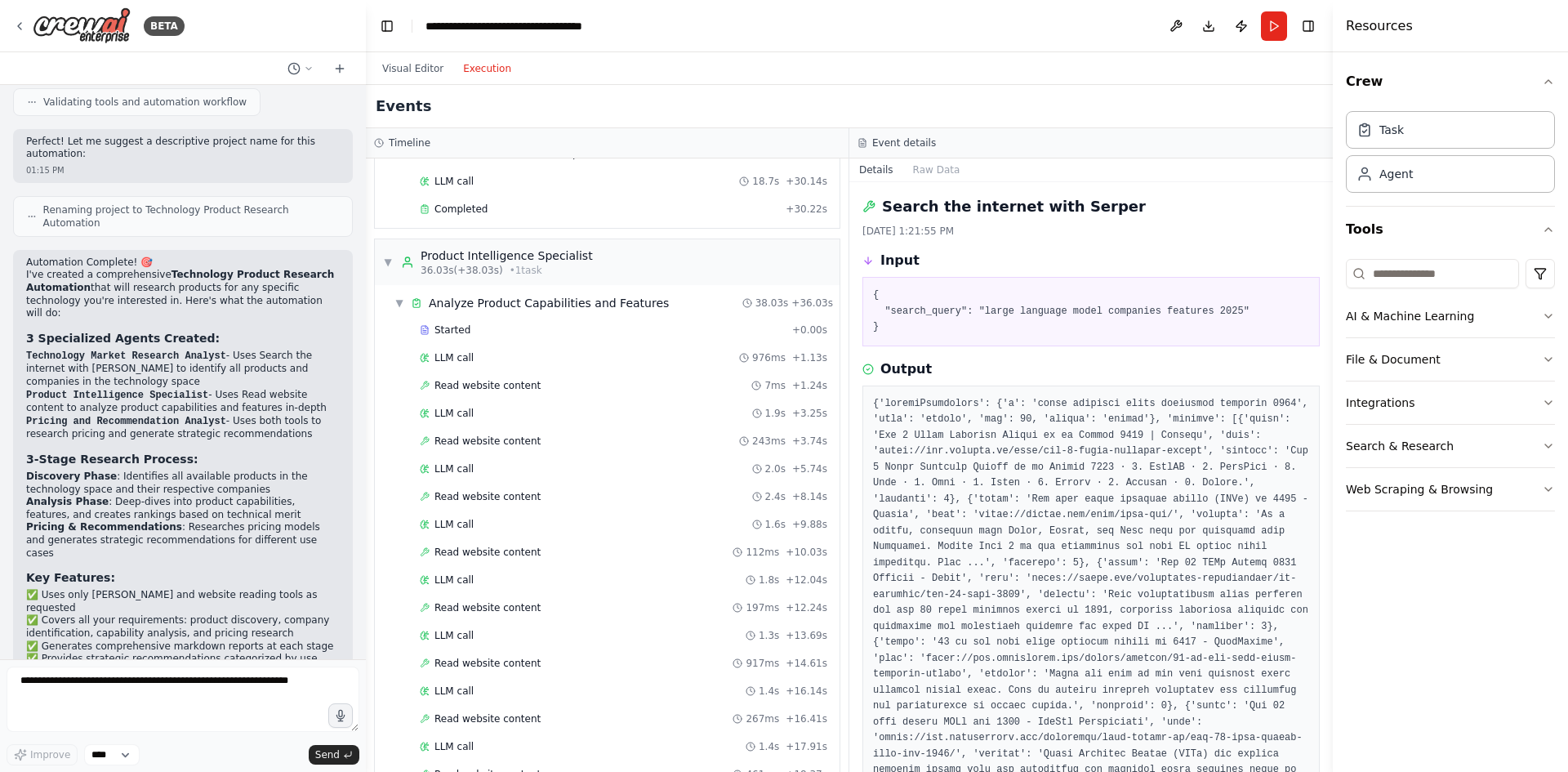
scroll to position [753, 0]
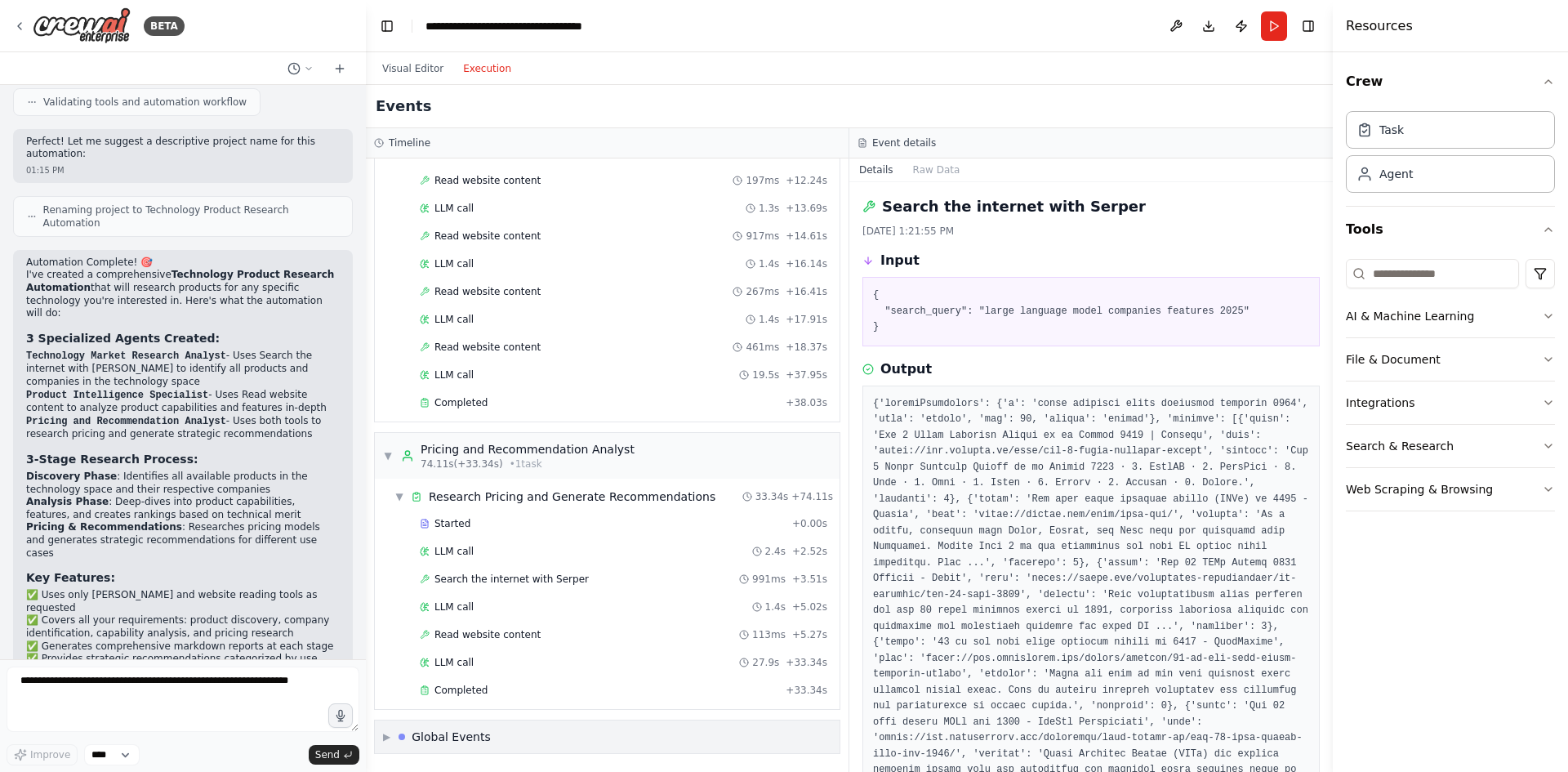
click at [391, 739] on span "▶" at bounding box center [387, 737] width 7 height 13
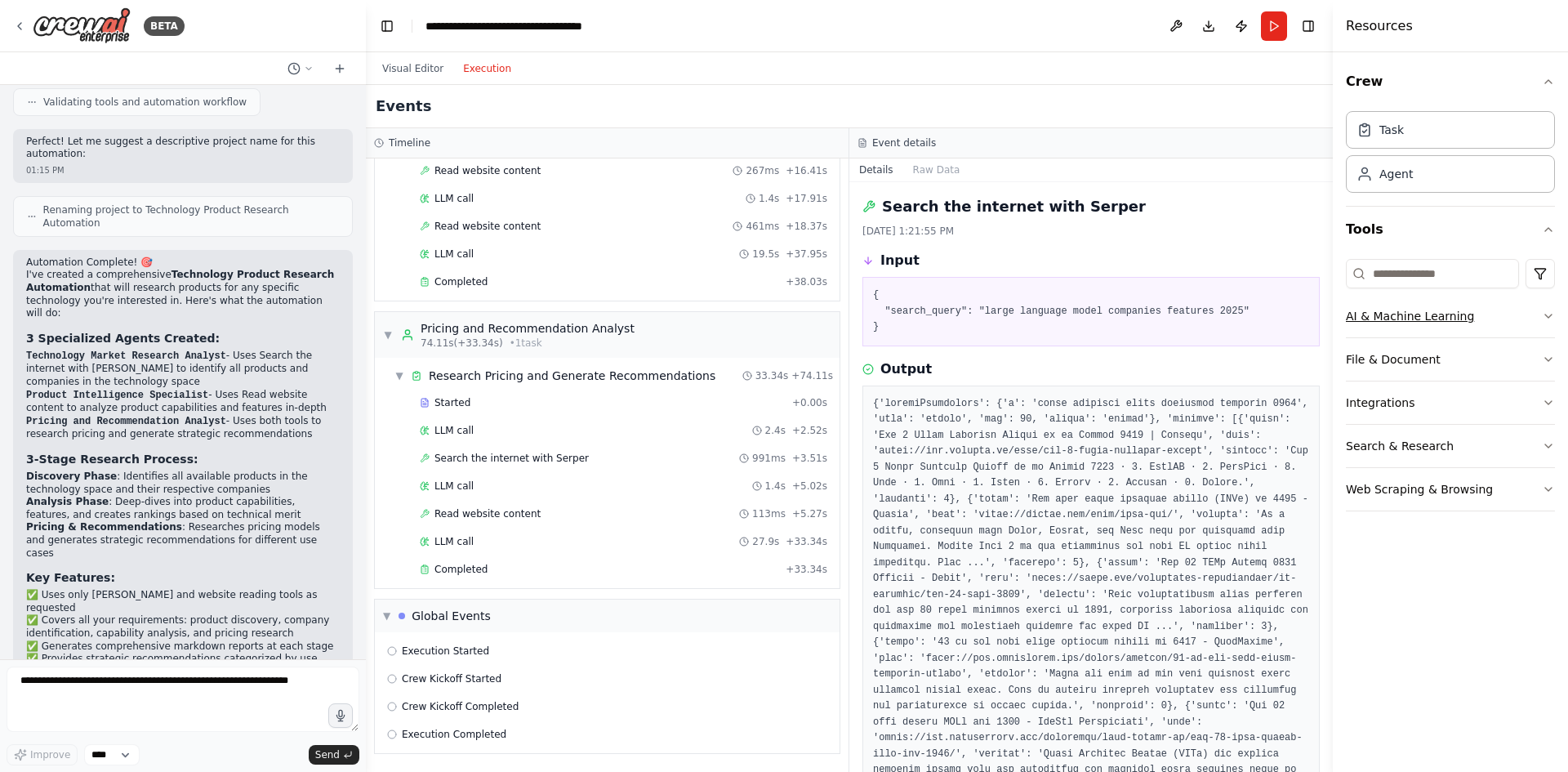
click at [1546, 317] on icon "button" at bounding box center [1548, 316] width 13 height 13
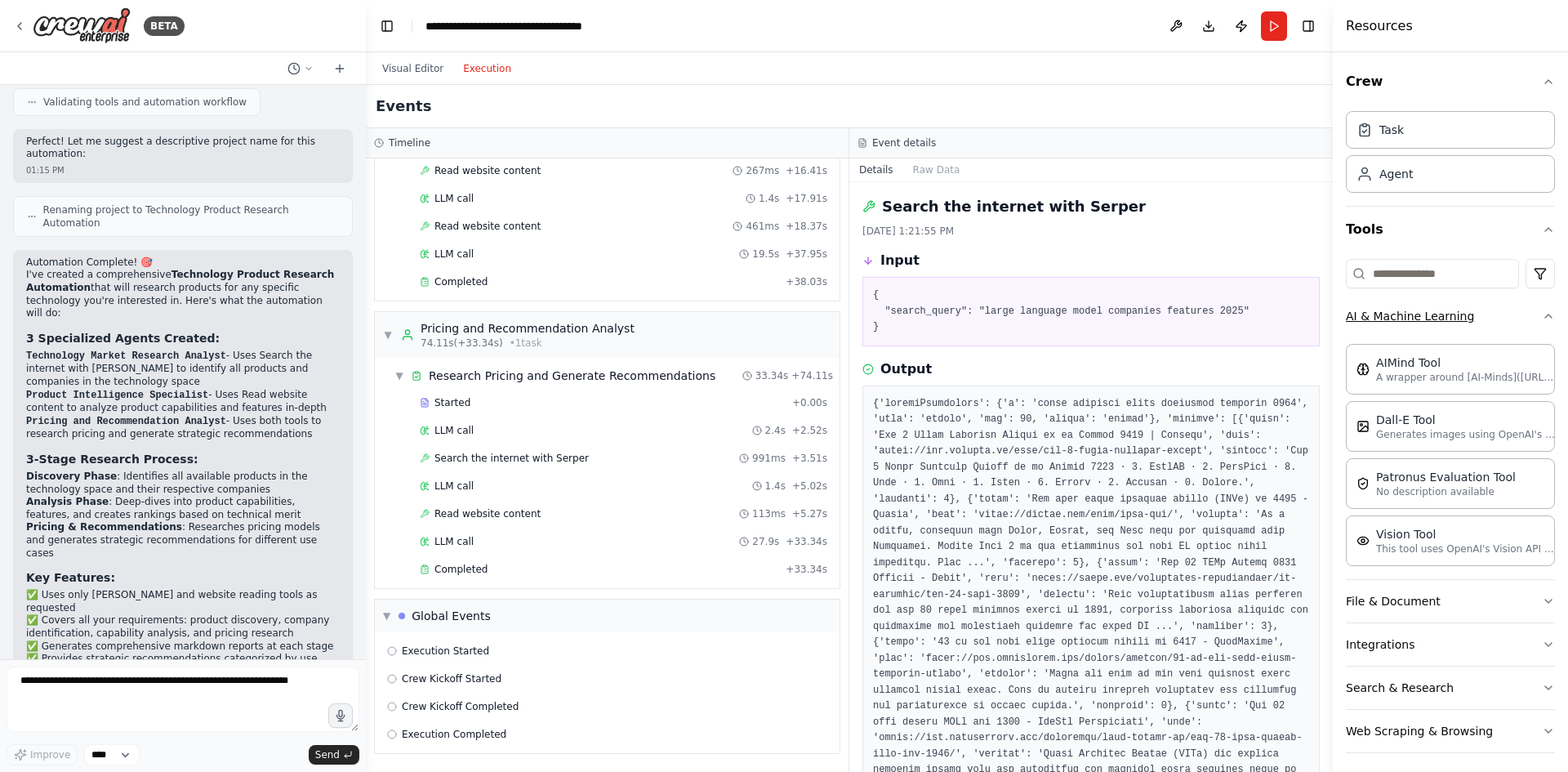
click at [1545, 316] on icon "button" at bounding box center [1548, 316] width 7 height 4
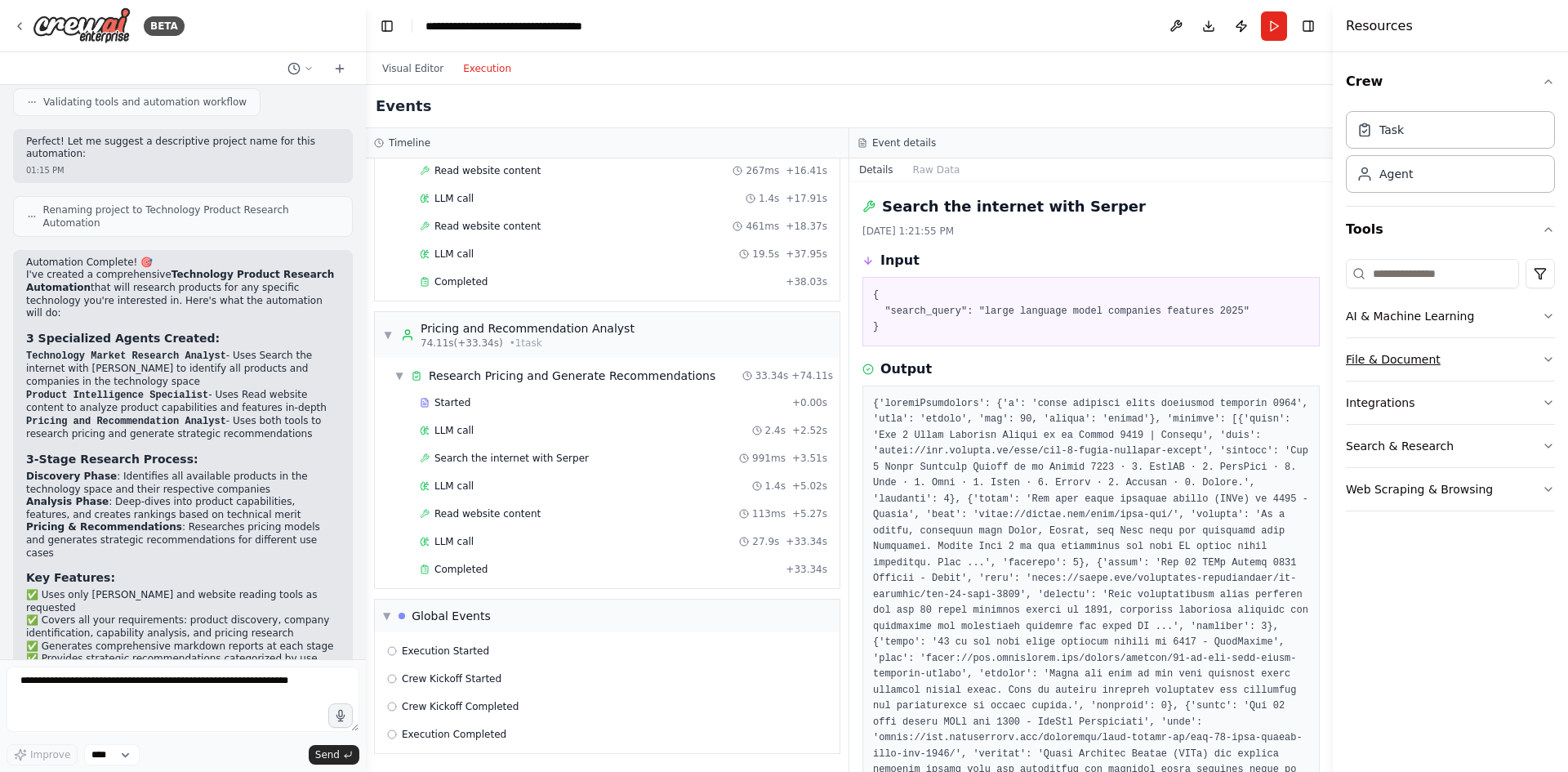
click at [1549, 358] on icon "button" at bounding box center [1548, 359] width 13 height 13
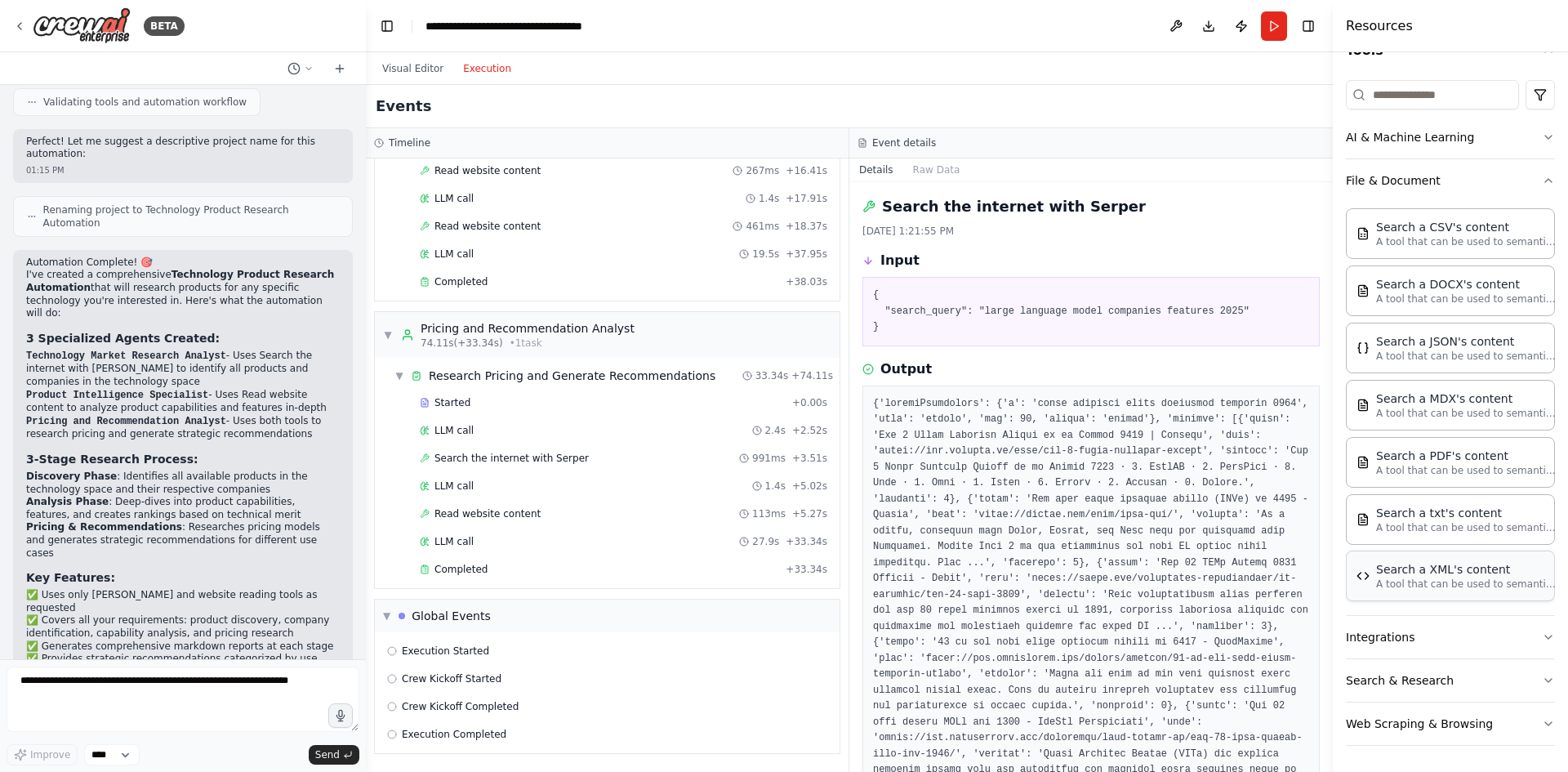
scroll to position [0, 0]
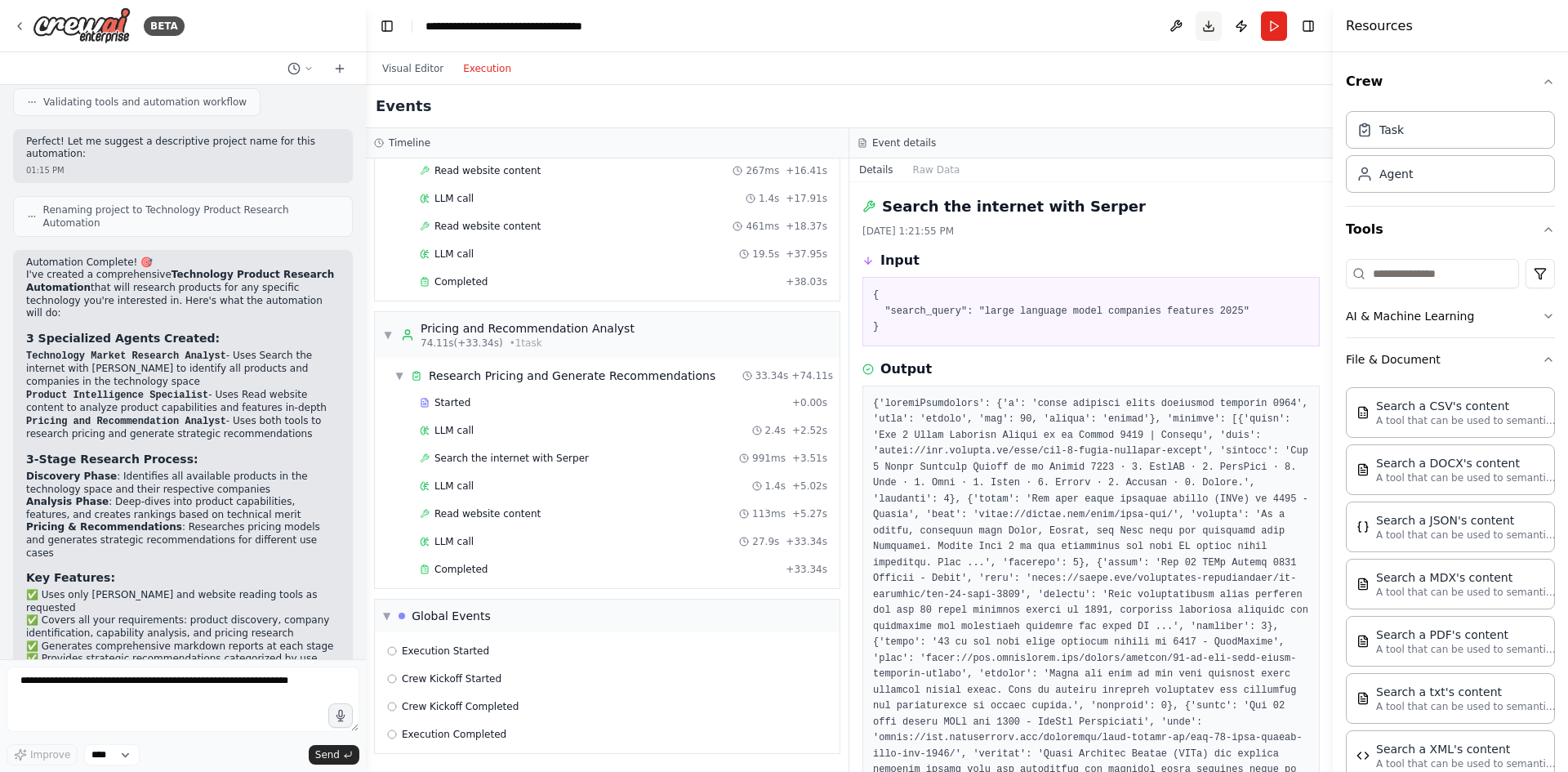
click at [1203, 23] on button "Download" at bounding box center [1208, 26] width 26 height 30
drag, startPoint x: 1352, startPoint y: 69, endPoint x: 1348, endPoint y: 36, distance: 33.2
click at [1348, 36] on div "Resources" at bounding box center [1450, 26] width 235 height 52
click at [1433, 131] on div "Task" at bounding box center [1450, 129] width 209 height 37
click at [463, 278] on span "Completed" at bounding box center [460, 282] width 53 height 13
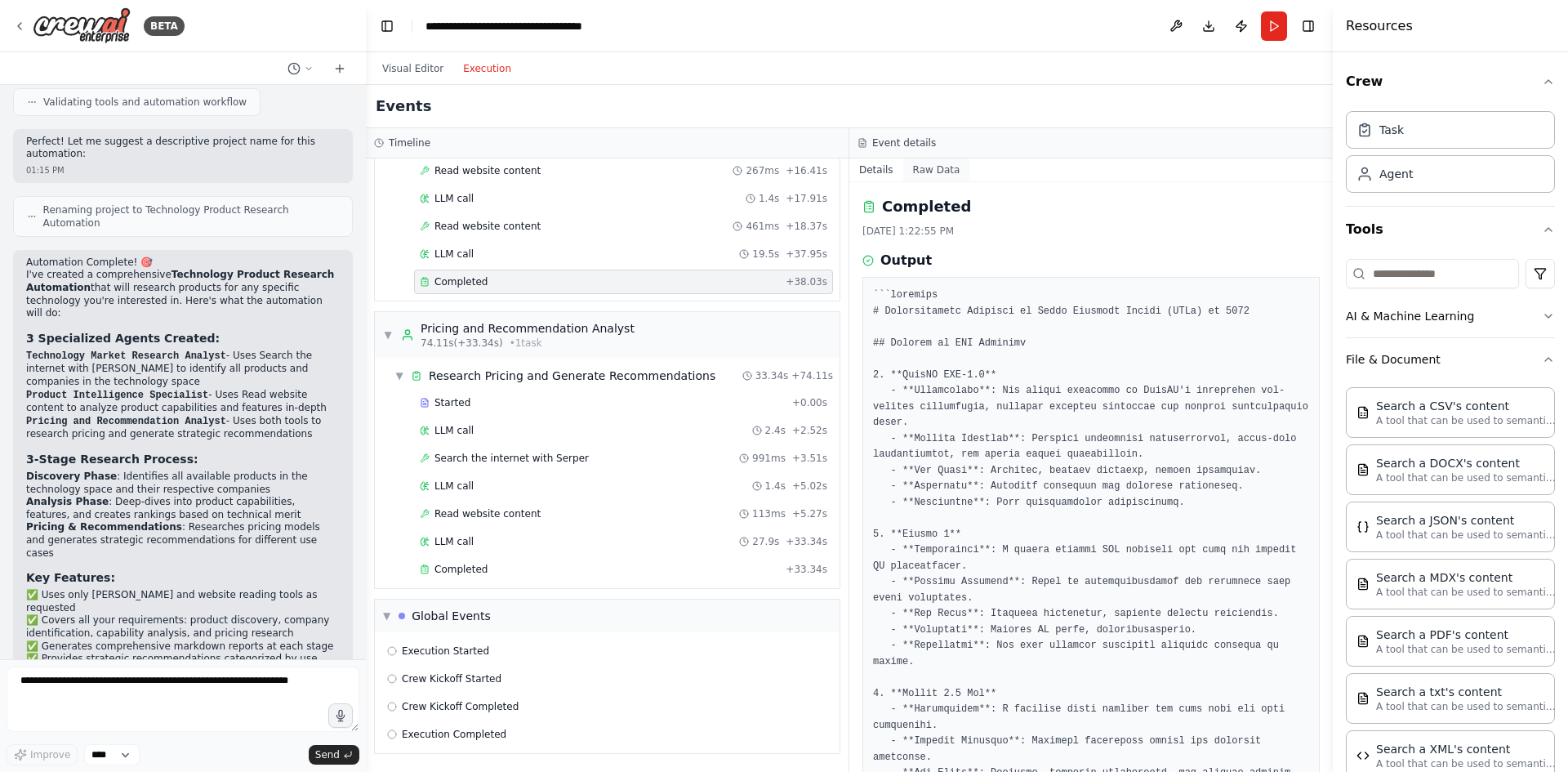
click at [933, 170] on button "Raw Data" at bounding box center [937, 169] width 67 height 23
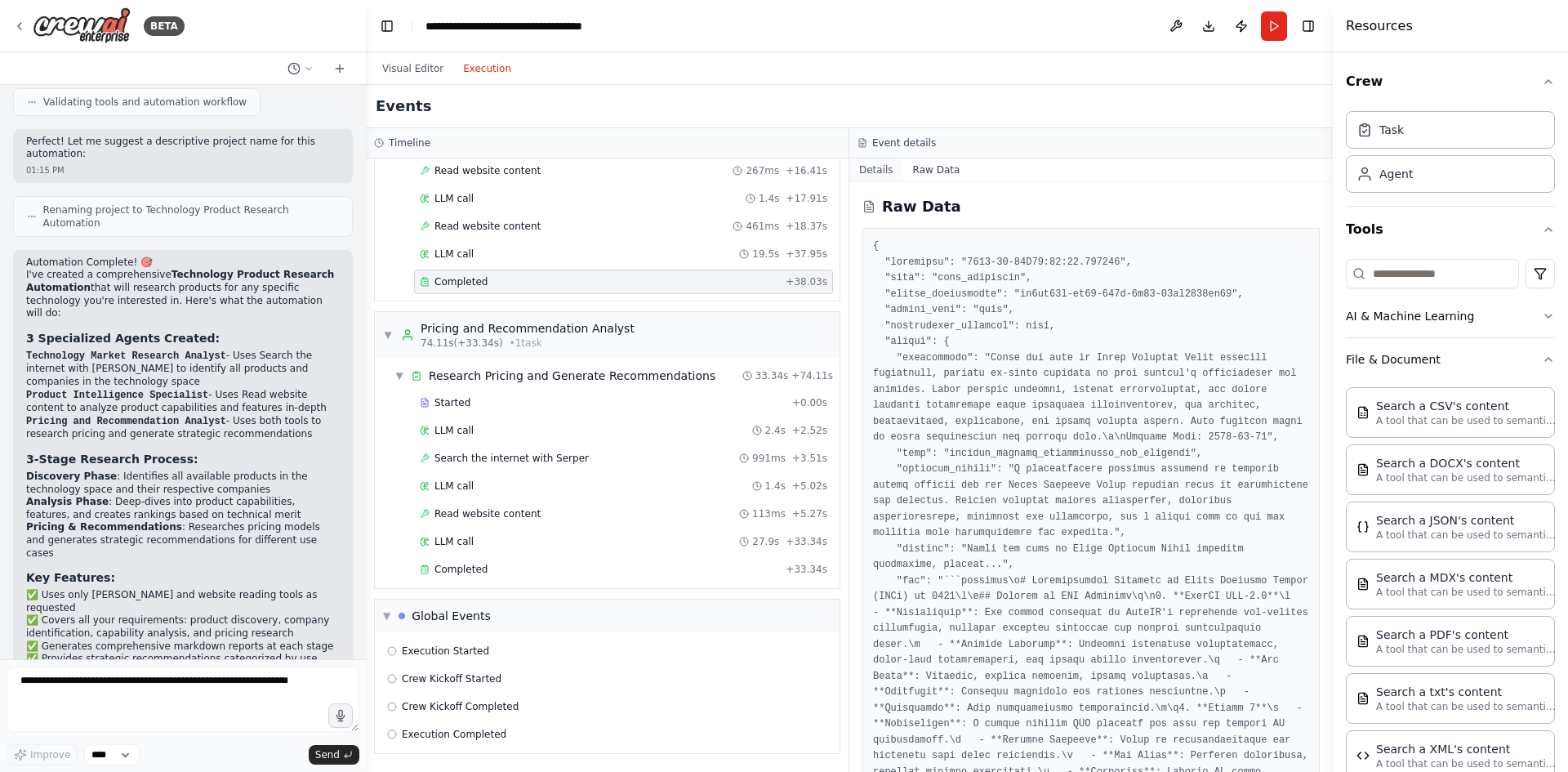
click at [883, 170] on button "Details" at bounding box center [876, 169] width 54 height 23
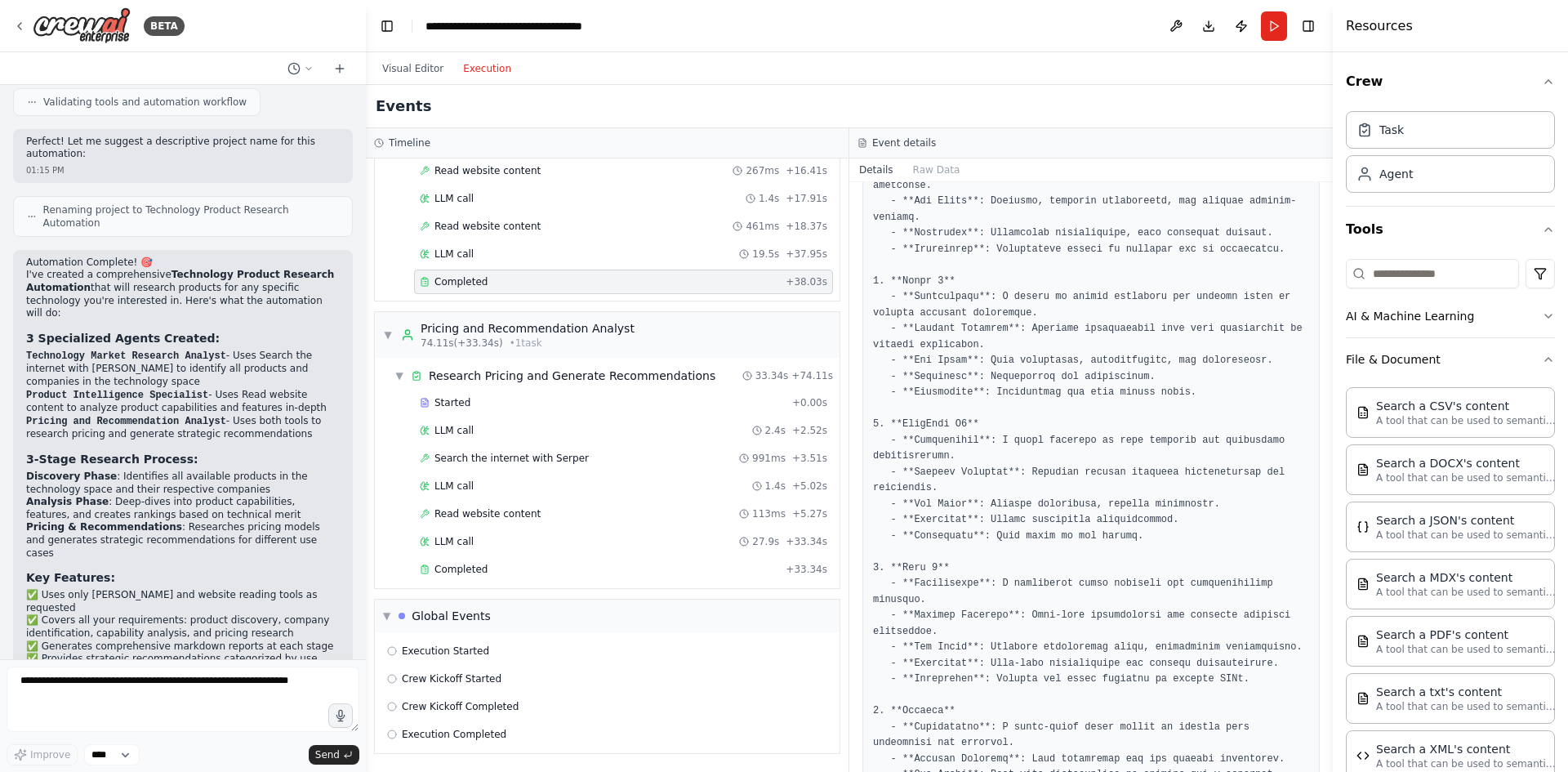
scroll to position [1098, 0]
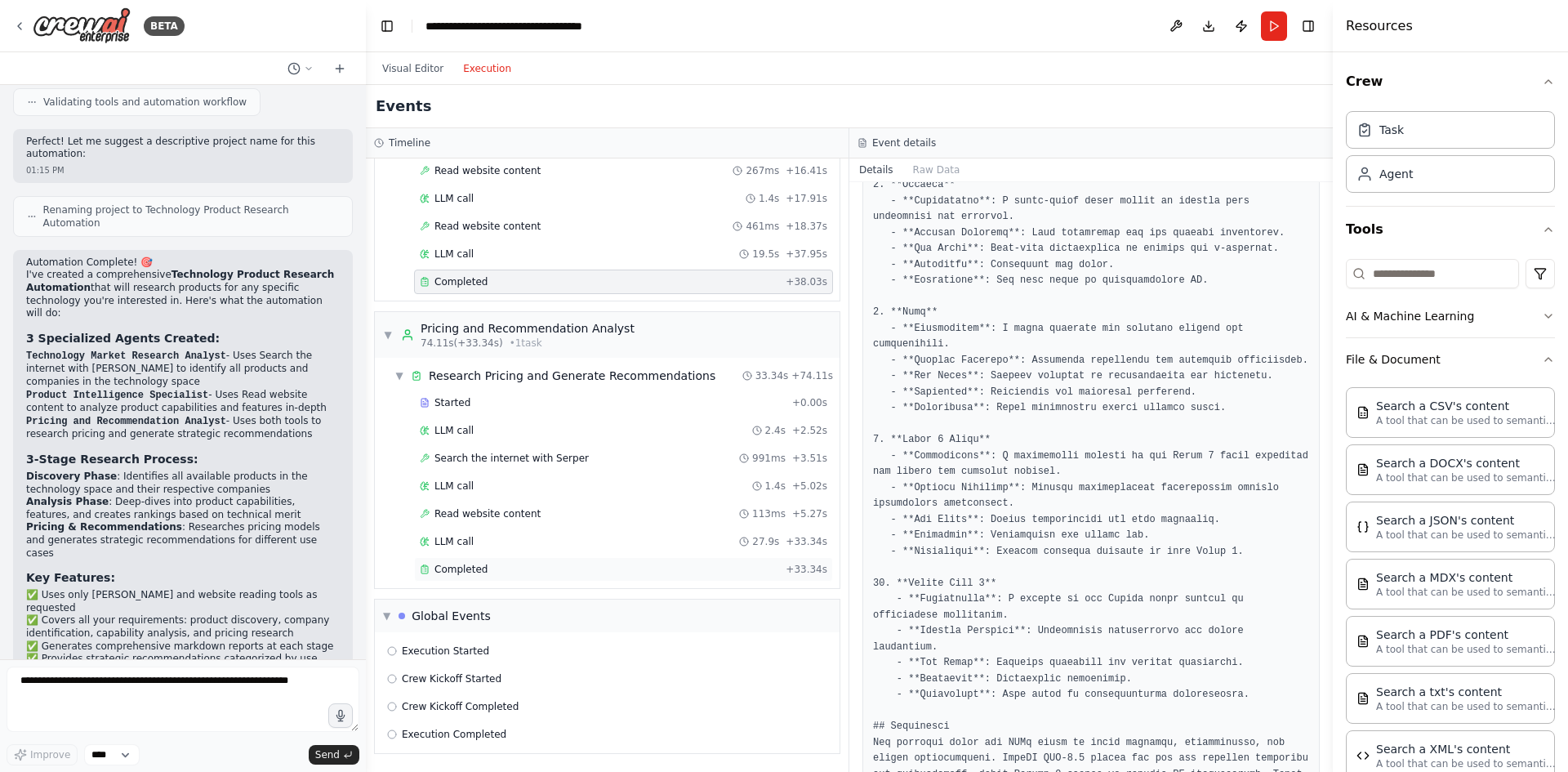
click at [537, 568] on div "Completed" at bounding box center [599, 569] width 359 height 13
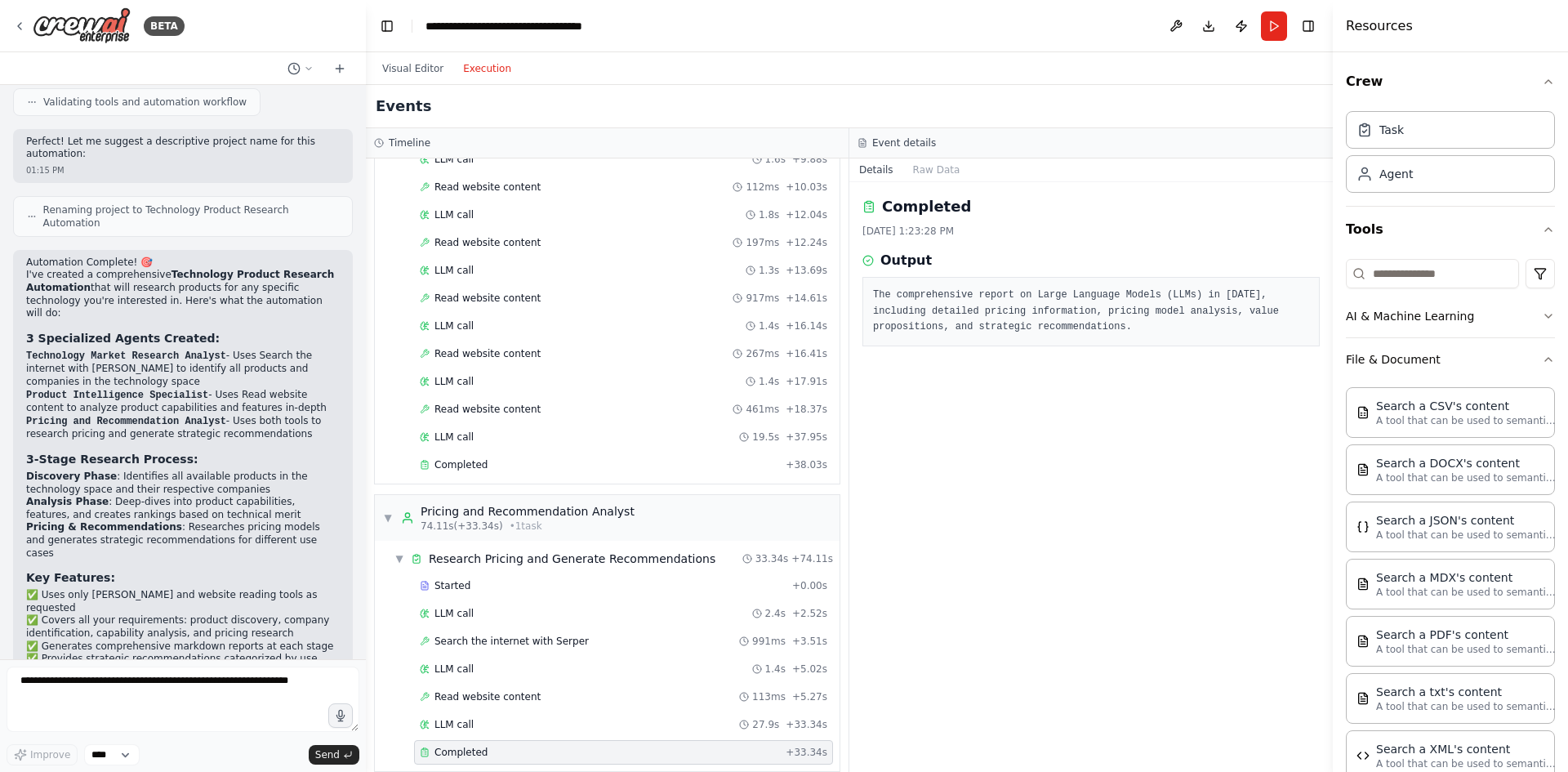
scroll to position [679, 0]
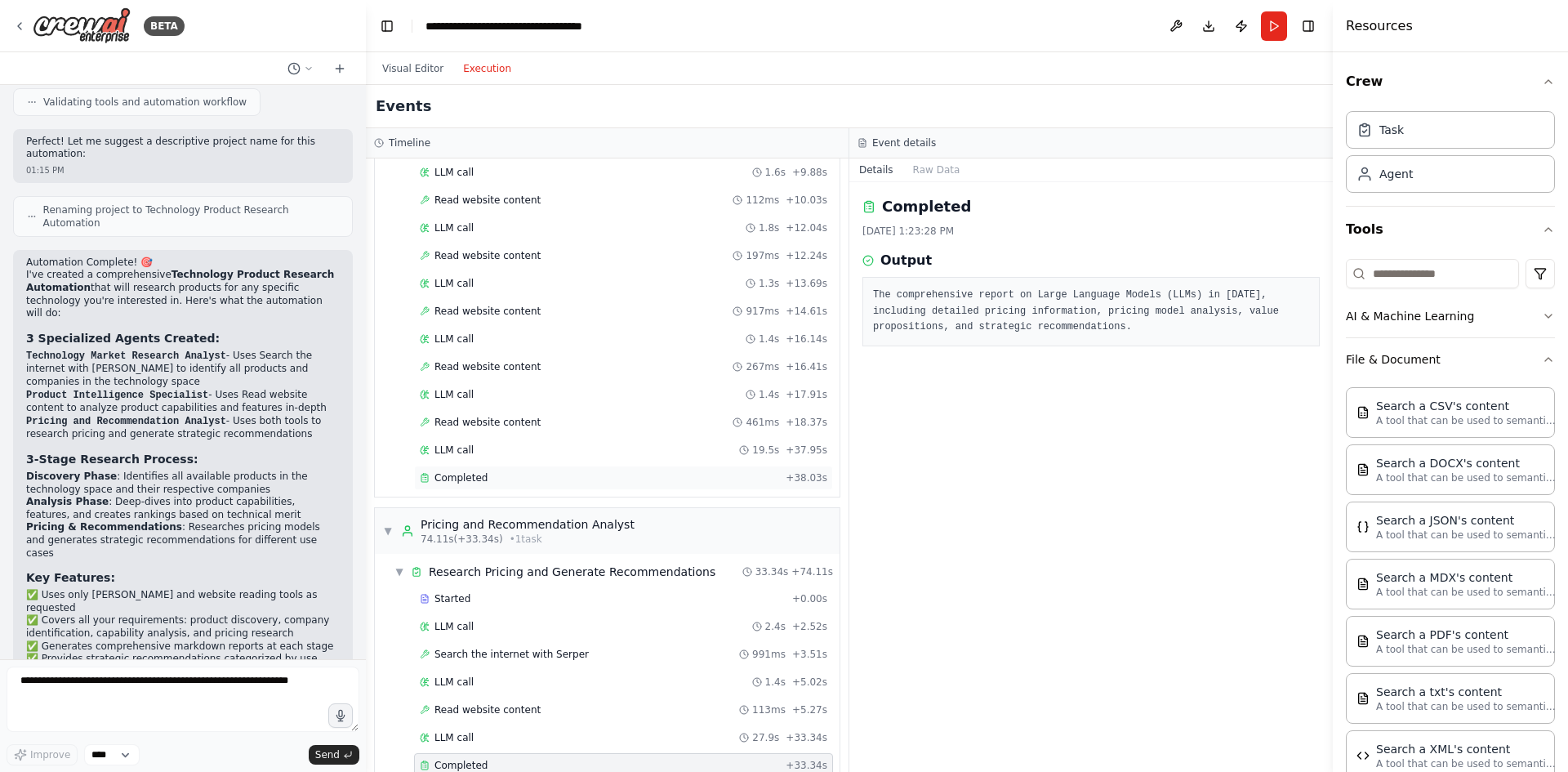
click at [606, 471] on div "Completed + 38.03s" at bounding box center [623, 477] width 419 height 24
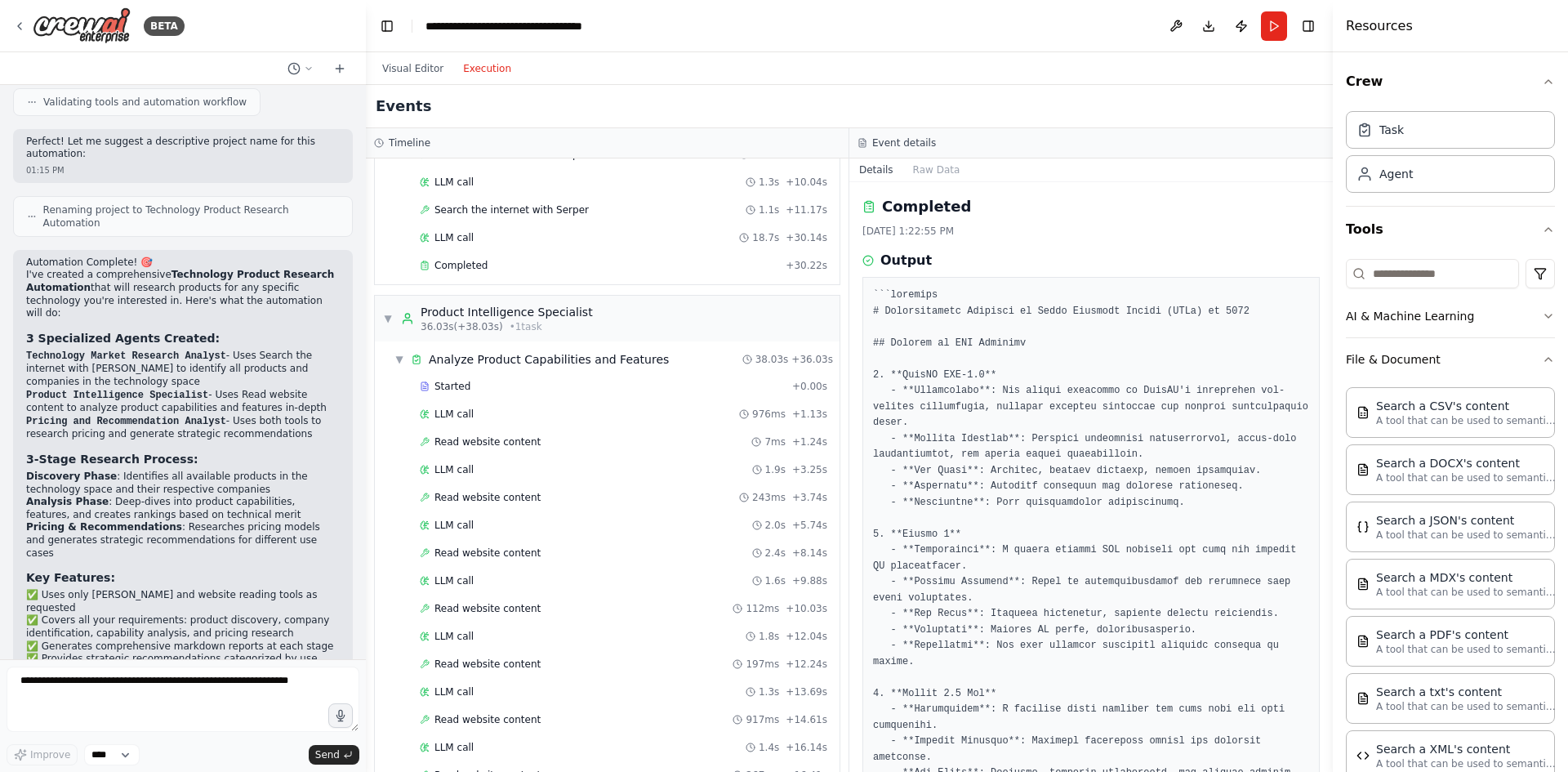
scroll to position [189, 0]
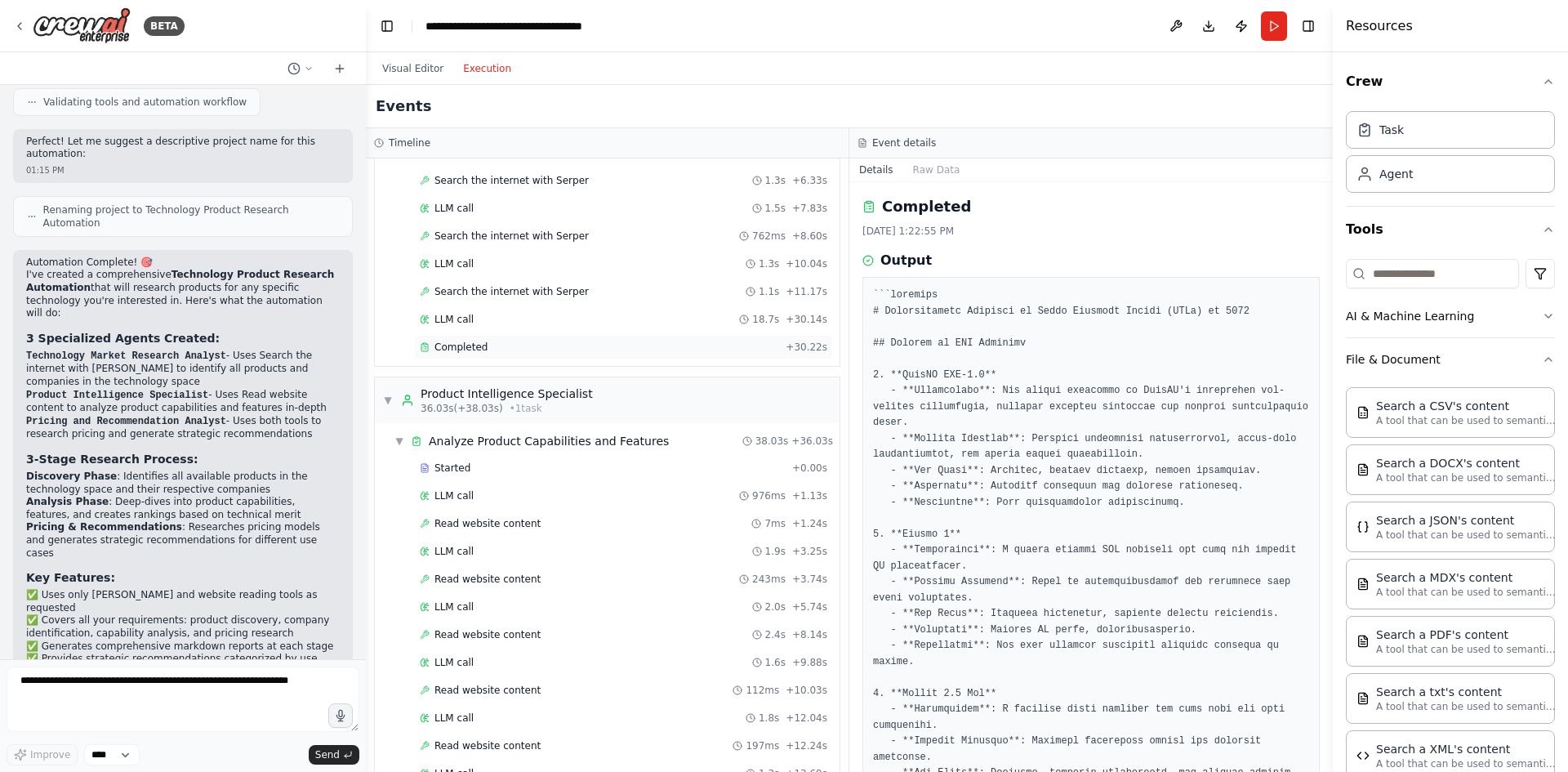
click at [525, 344] on div "Completed" at bounding box center [599, 347] width 359 height 13
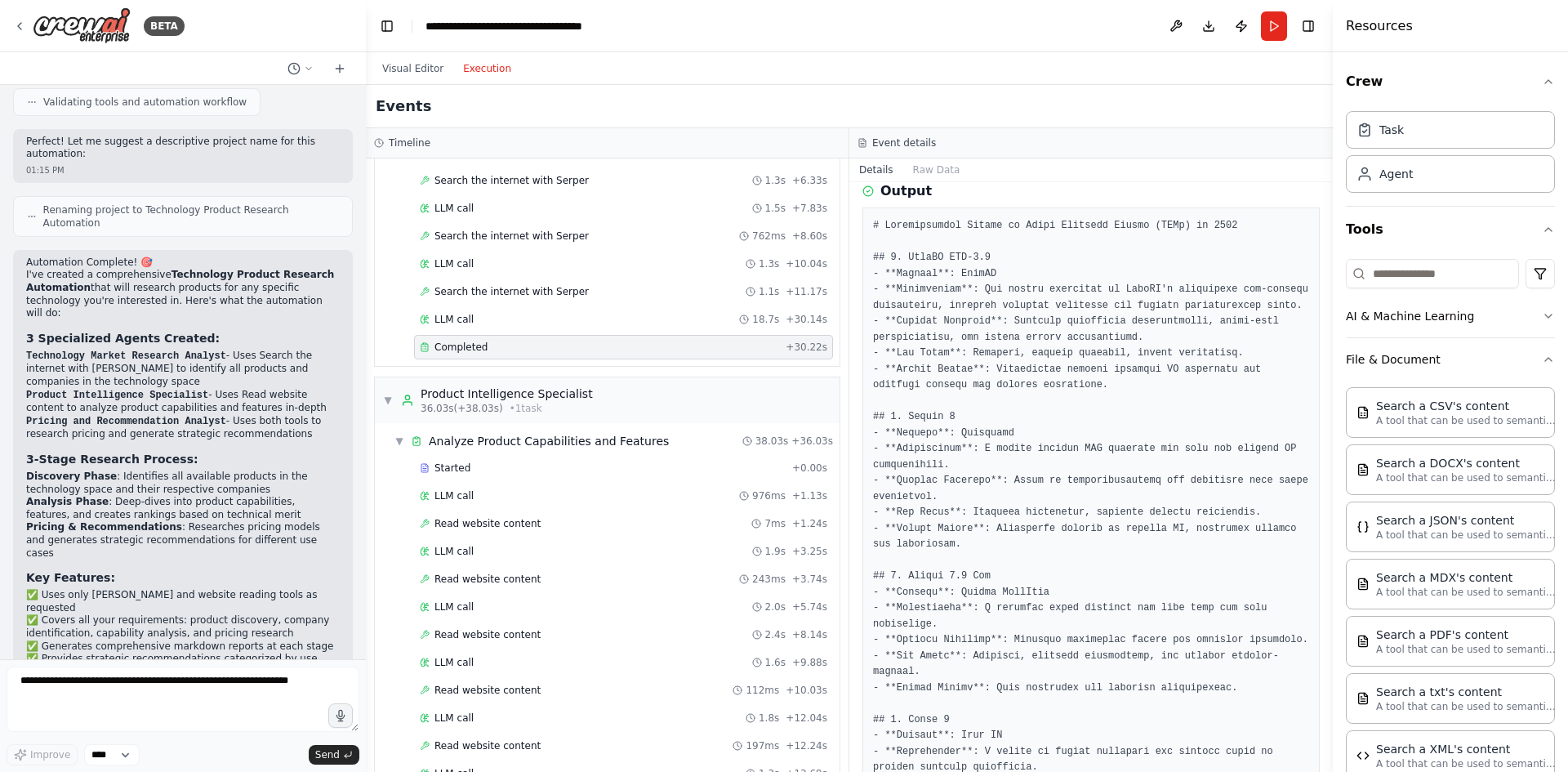
scroll to position [0, 0]
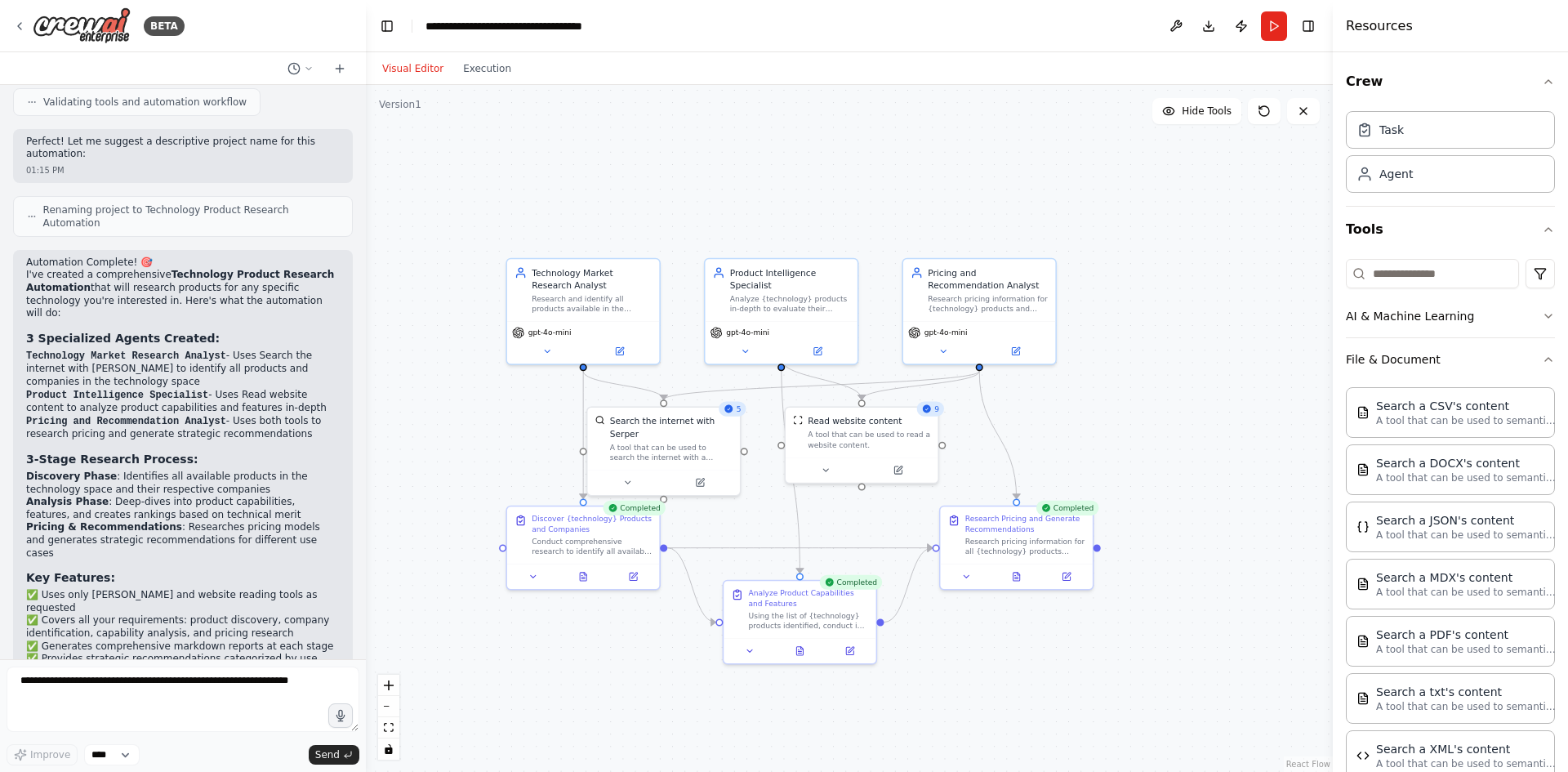
click at [400, 65] on button "Visual Editor" at bounding box center [412, 68] width 81 height 20
click at [1426, 134] on div "Task" at bounding box center [1450, 129] width 209 height 37
drag, startPoint x: 1274, startPoint y: 381, endPoint x: 1188, endPoint y: 351, distance: 91.1
click at [1188, 351] on div "New Task Task description" at bounding box center [1186, 349] width 120 height 22
click at [1163, 365] on div "New Task Task description" at bounding box center [1176, 350] width 152 height 37
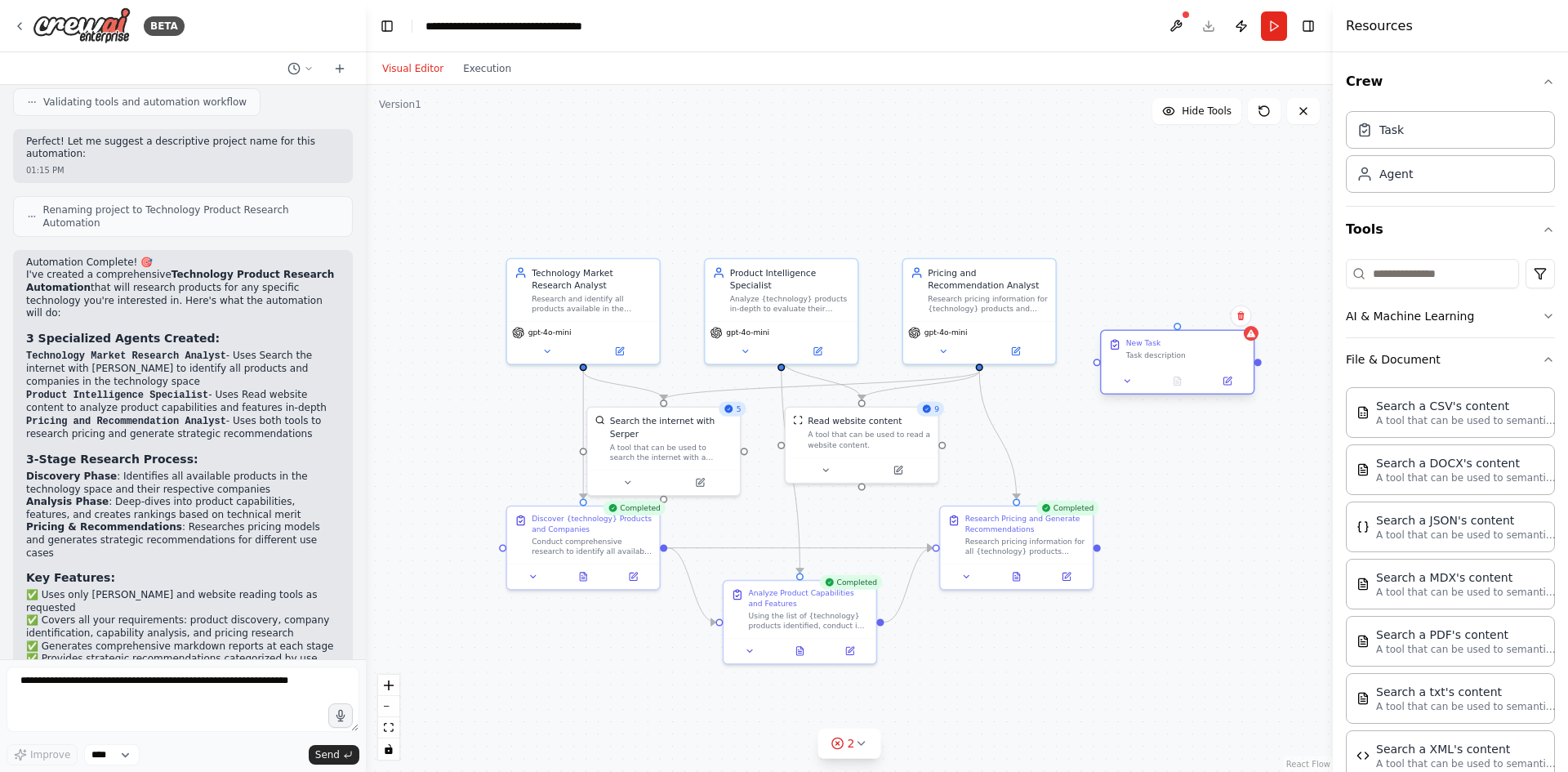
click at [1163, 365] on div "New Task Task description" at bounding box center [1176, 350] width 152 height 37
click at [1121, 387] on button at bounding box center [1128, 380] width 43 height 15
drag, startPoint x: 1161, startPoint y: 438, endPoint x: 1111, endPoint y: 442, distance: 50.2
click at [1111, 442] on input "********" at bounding box center [1224, 436] width 225 height 22
type input "*****"
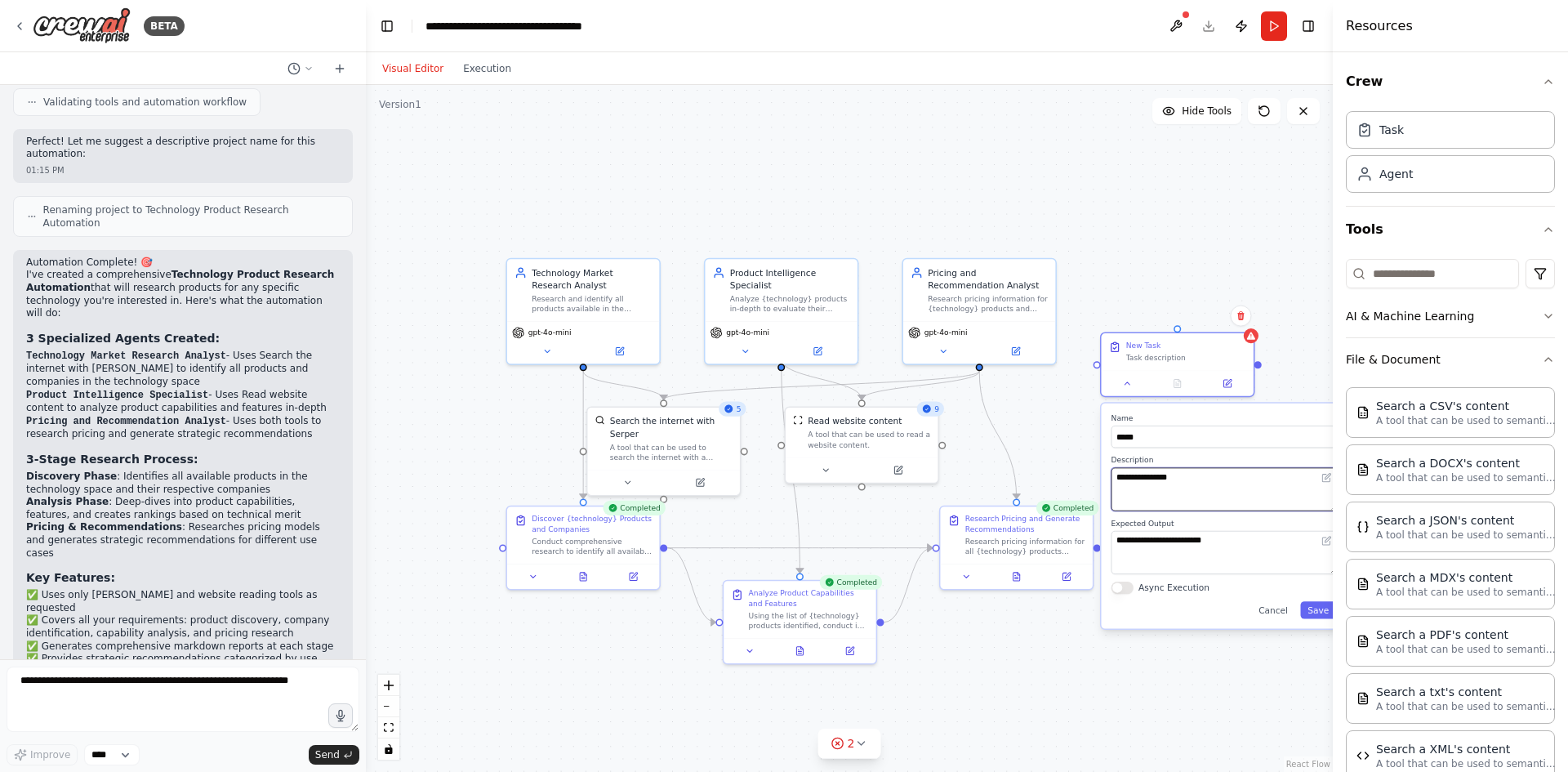
click at [1171, 491] on textarea "**********" at bounding box center [1224, 489] width 225 height 44
drag, startPoint x: 1147, startPoint y: 478, endPoint x: 1033, endPoint y: 474, distance: 114.1
click at [1033, 474] on div ".deletable-edge-delete-btn { width: 20px; height: 20px; border: 0px solid #ffff…" at bounding box center [848, 428] width 966 height 686
drag, startPoint x: 1182, startPoint y: 483, endPoint x: 1103, endPoint y: 485, distance: 79.0
click at [1103, 485] on div "**********" at bounding box center [1222, 516] width 245 height 225
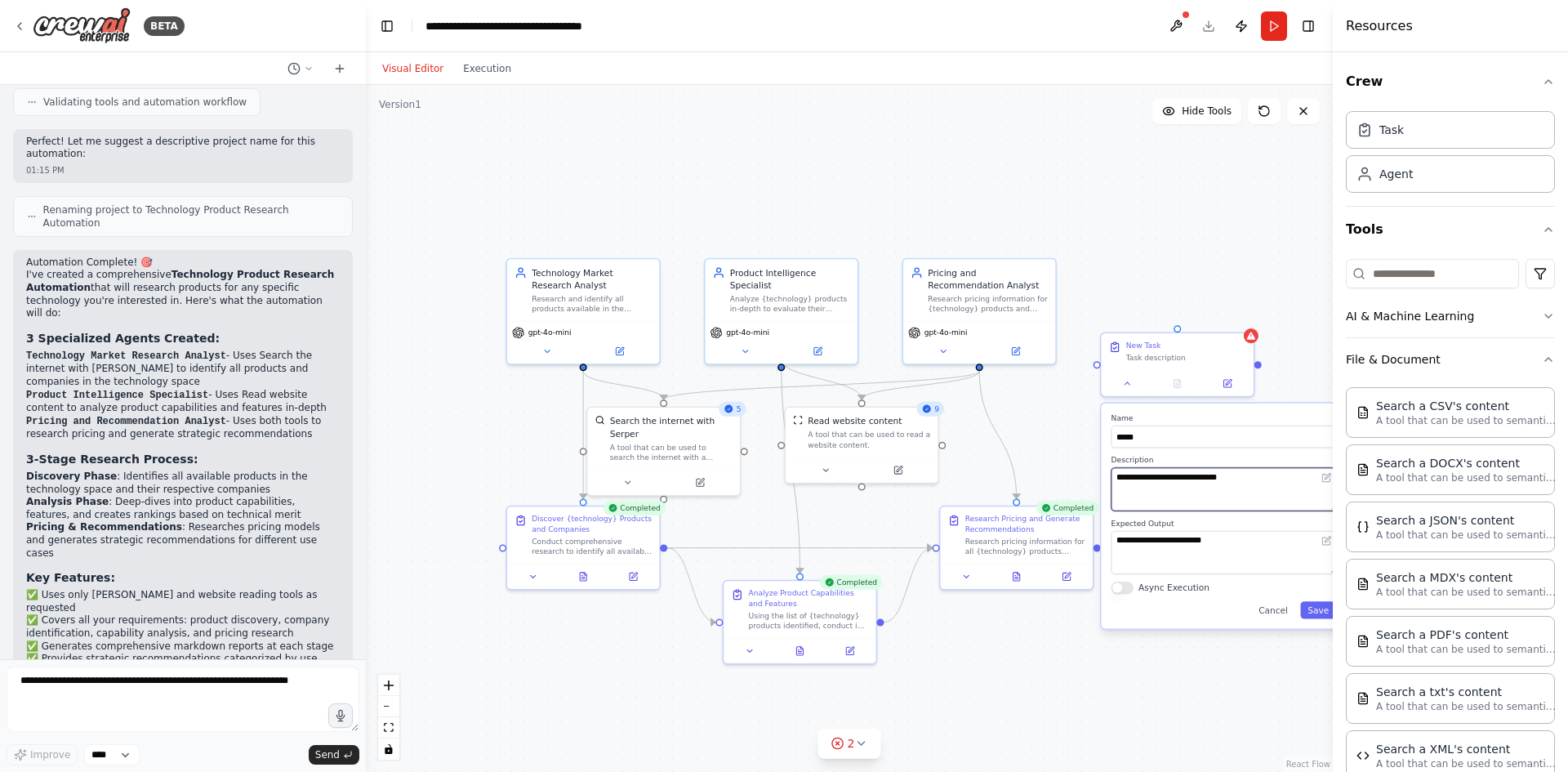
type textarea "**********"
drag, startPoint x: 1153, startPoint y: 541, endPoint x: 1112, endPoint y: 539, distance: 41.0
click at [1106, 538] on div "**********" at bounding box center [1222, 516] width 245 height 225
type textarea "**********"
click at [1181, 436] on input "*****" at bounding box center [1224, 436] width 225 height 22
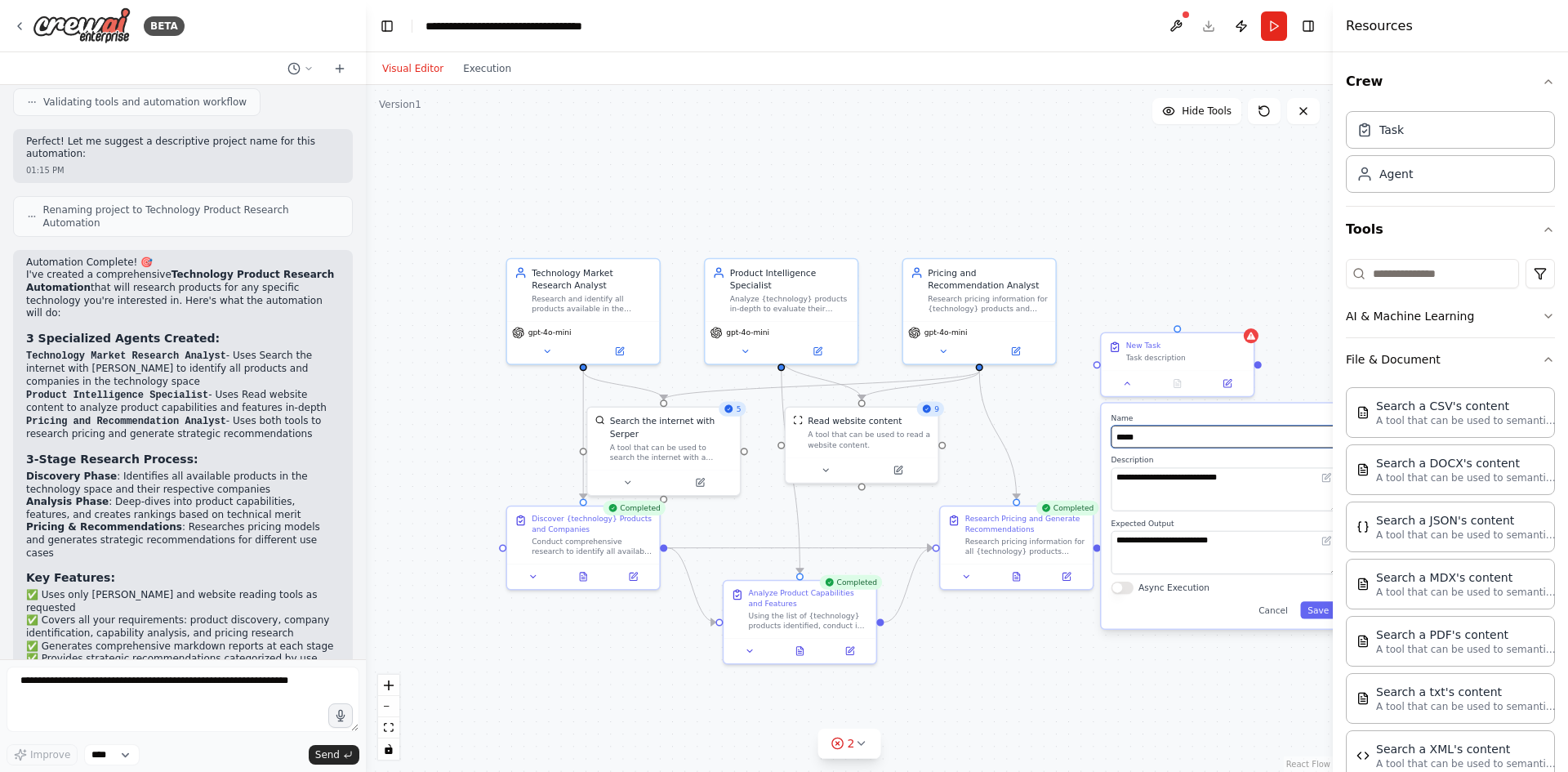
click at [1115, 436] on input "*****" at bounding box center [1224, 436] width 225 height 22
type input "**********"
click at [1322, 611] on button "Save" at bounding box center [1318, 609] width 36 height 17
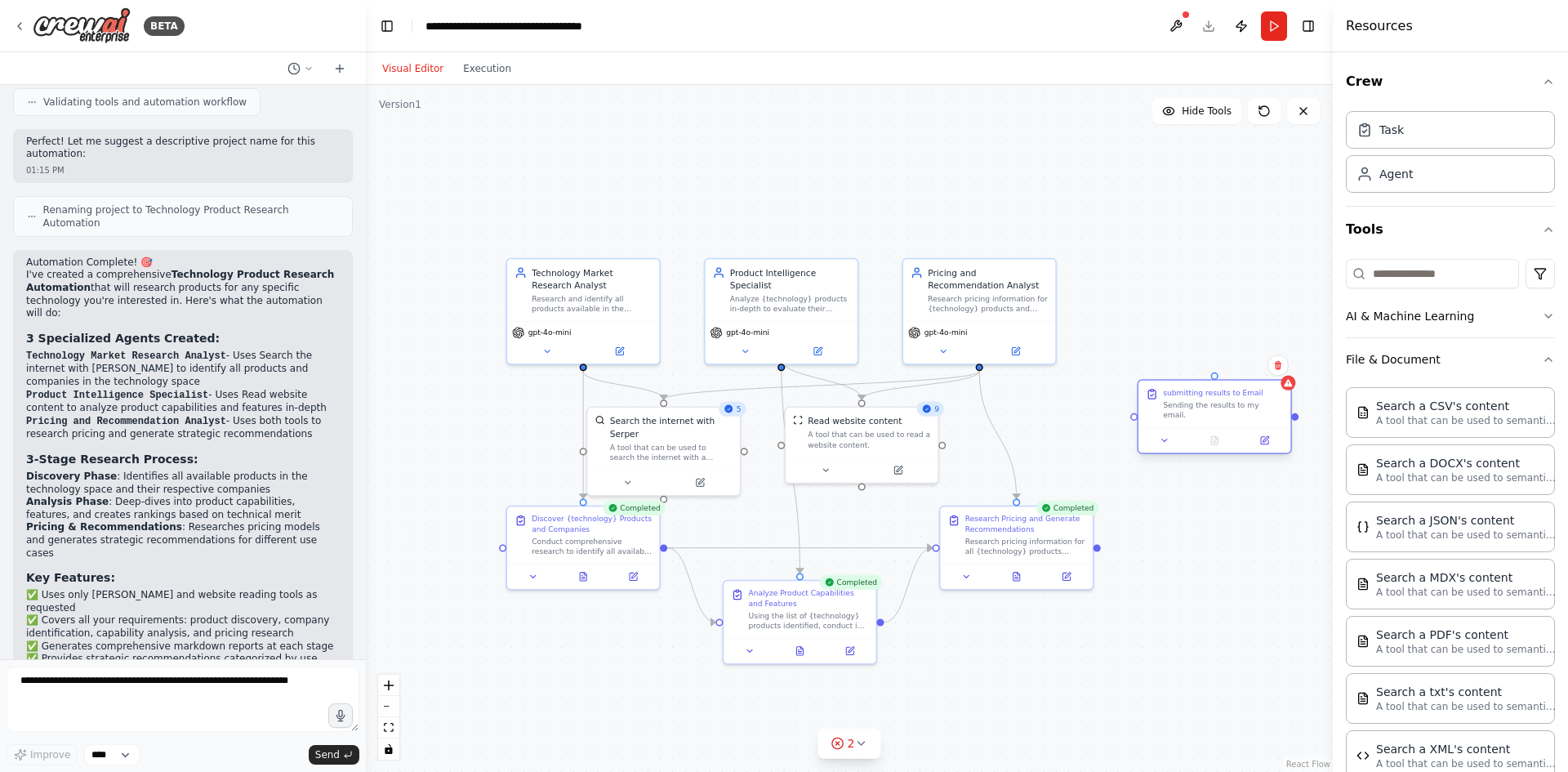
drag, startPoint x: 1180, startPoint y: 338, endPoint x: 1215, endPoint y: 383, distance: 57.0
click at [1215, 383] on div "submitting results to Email Sending the results to my email." at bounding box center [1214, 404] width 152 height 47
click at [1542, 229] on icon "button" at bounding box center [1548, 230] width 13 height 13
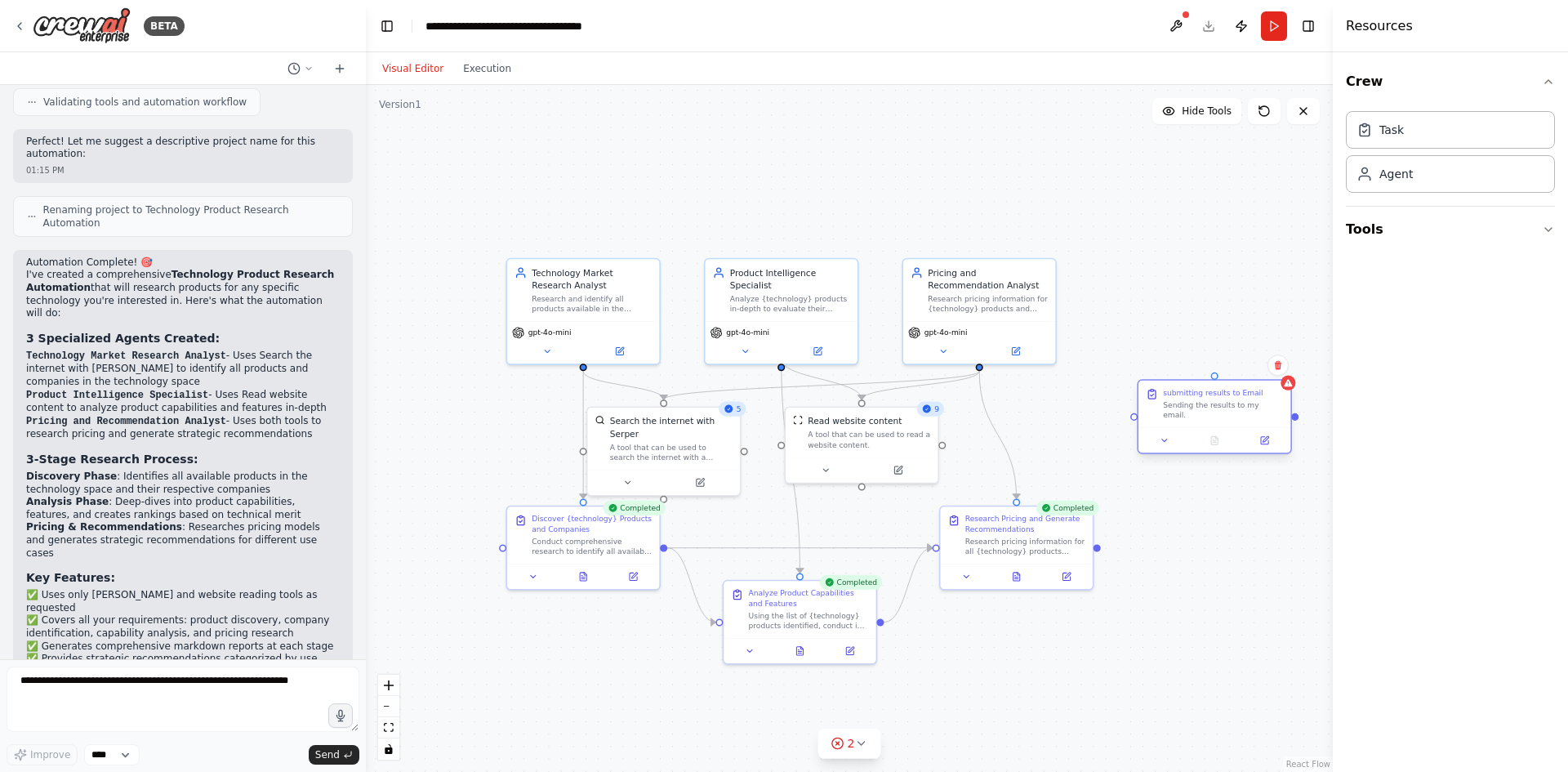
click at [1229, 403] on div "Sending the results to my email." at bounding box center [1222, 409] width 120 height 20
click at [1290, 390] on div at bounding box center [1288, 383] width 15 height 15
click at [1289, 392] on div "submitting results to Email Sending the results to my email." at bounding box center [1214, 404] width 152 height 47
click at [1051, 370] on div ".deletable-edge-delete-btn { width: 20px; height: 20px; border: 0px solid #ffff…" at bounding box center [848, 428] width 966 height 686
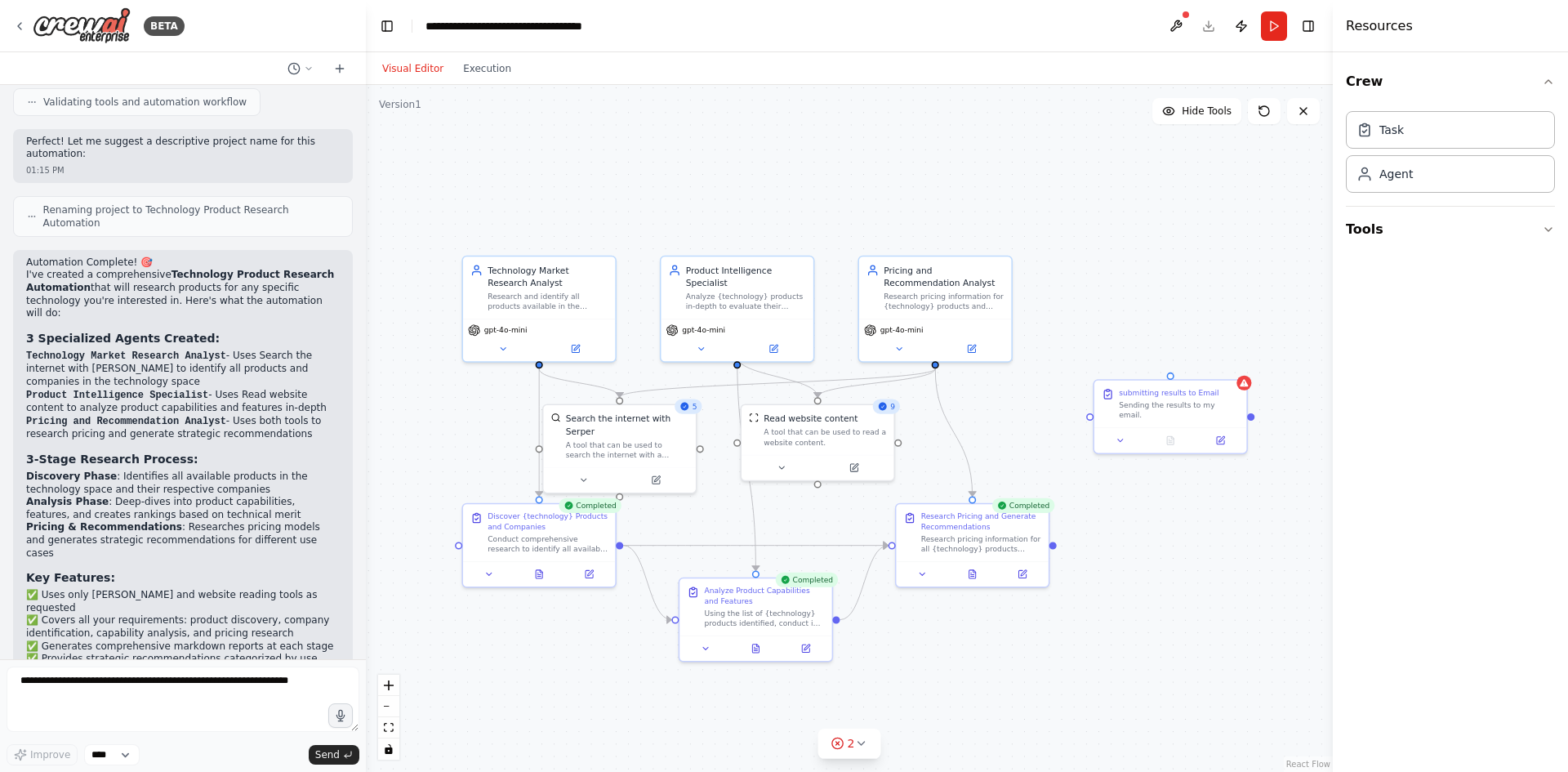
drag, startPoint x: 1052, startPoint y: 367, endPoint x: 1007, endPoint y: 365, distance: 45.0
click at [1007, 365] on div ".deletable-edge-delete-btn { width: 20px; height: 20px; border: 0px solid #ffff…" at bounding box center [848, 428] width 966 height 686
click at [1087, 417] on div ".deletable-edge-delete-btn { width: 20px; height: 20px; border: 0px solid #ffff…" at bounding box center [848, 428] width 966 height 686
click at [1054, 548] on div ".deletable-edge-delete-btn { width: 20px; height: 20px; border: 0px solid #ffff…" at bounding box center [848, 428] width 966 height 686
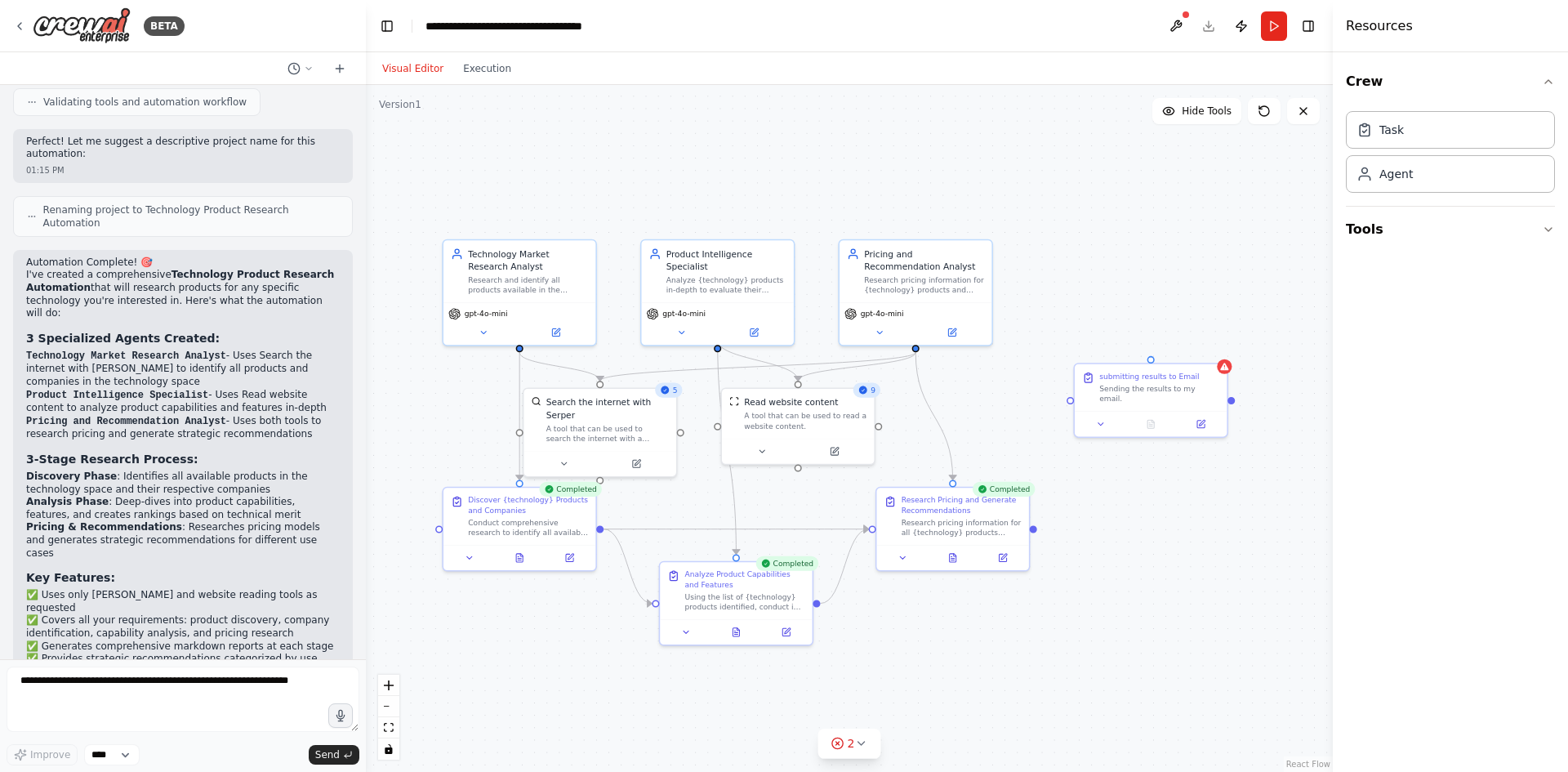
drag, startPoint x: 1054, startPoint y: 552, endPoint x: 1033, endPoint y: 537, distance: 25.8
click at [1033, 537] on div ".deletable-edge-delete-btn { width: 20px; height: 20px; border: 0px solid #ffff…" at bounding box center [848, 428] width 966 height 686
click at [1036, 532] on div ".deletable-edge-delete-btn { width: 20px; height: 20px; border: 0px solid #ffff…" at bounding box center [848, 428] width 966 height 686
click at [1033, 539] on div ".deletable-edge-delete-btn { width: 20px; height: 20px; border: 0px solid #ffff…" at bounding box center [848, 428] width 966 height 686
click at [844, 746] on icon at bounding box center [838, 743] width 13 height 13
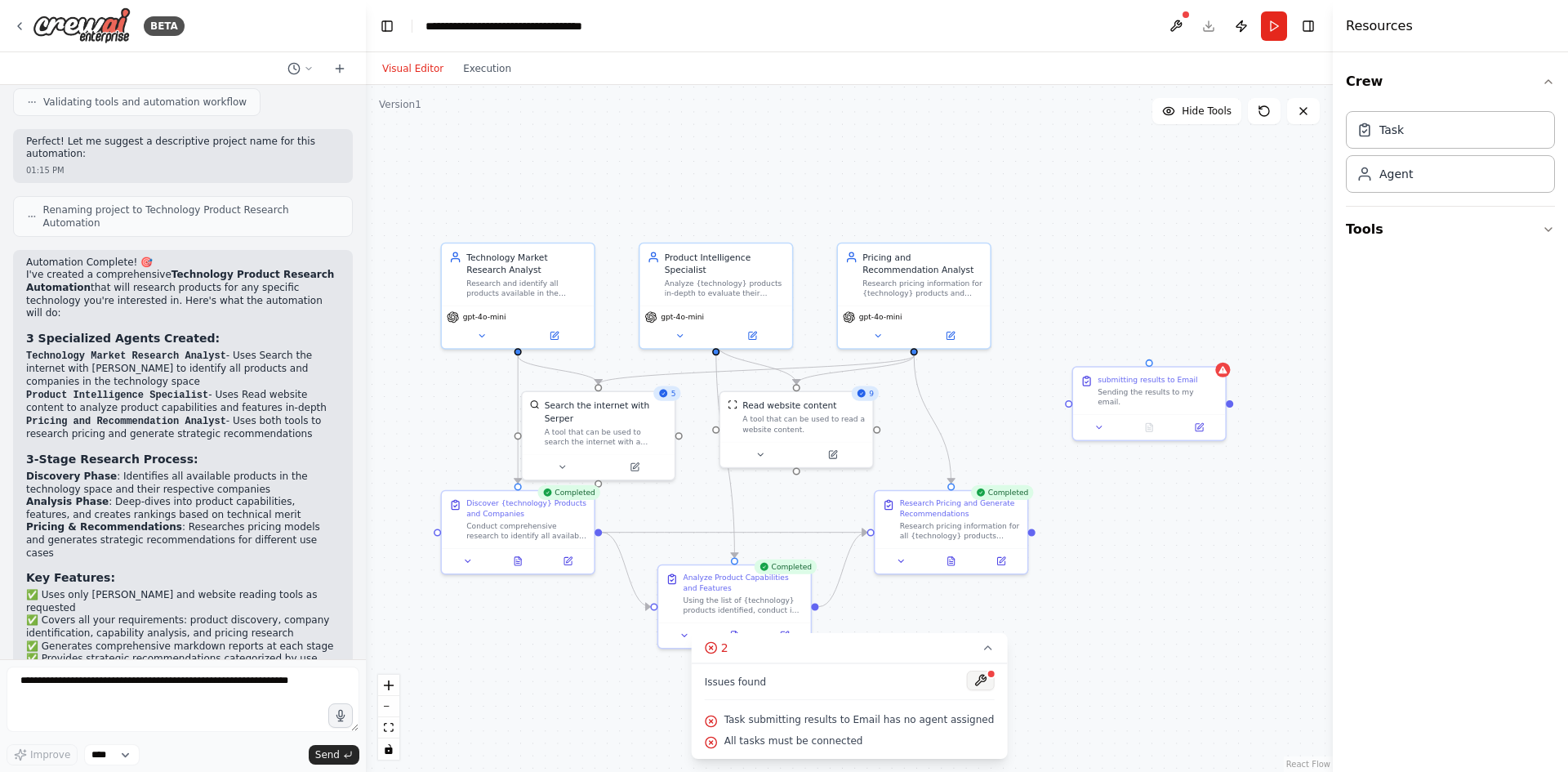
click at [966, 672] on button at bounding box center [980, 680] width 28 height 20
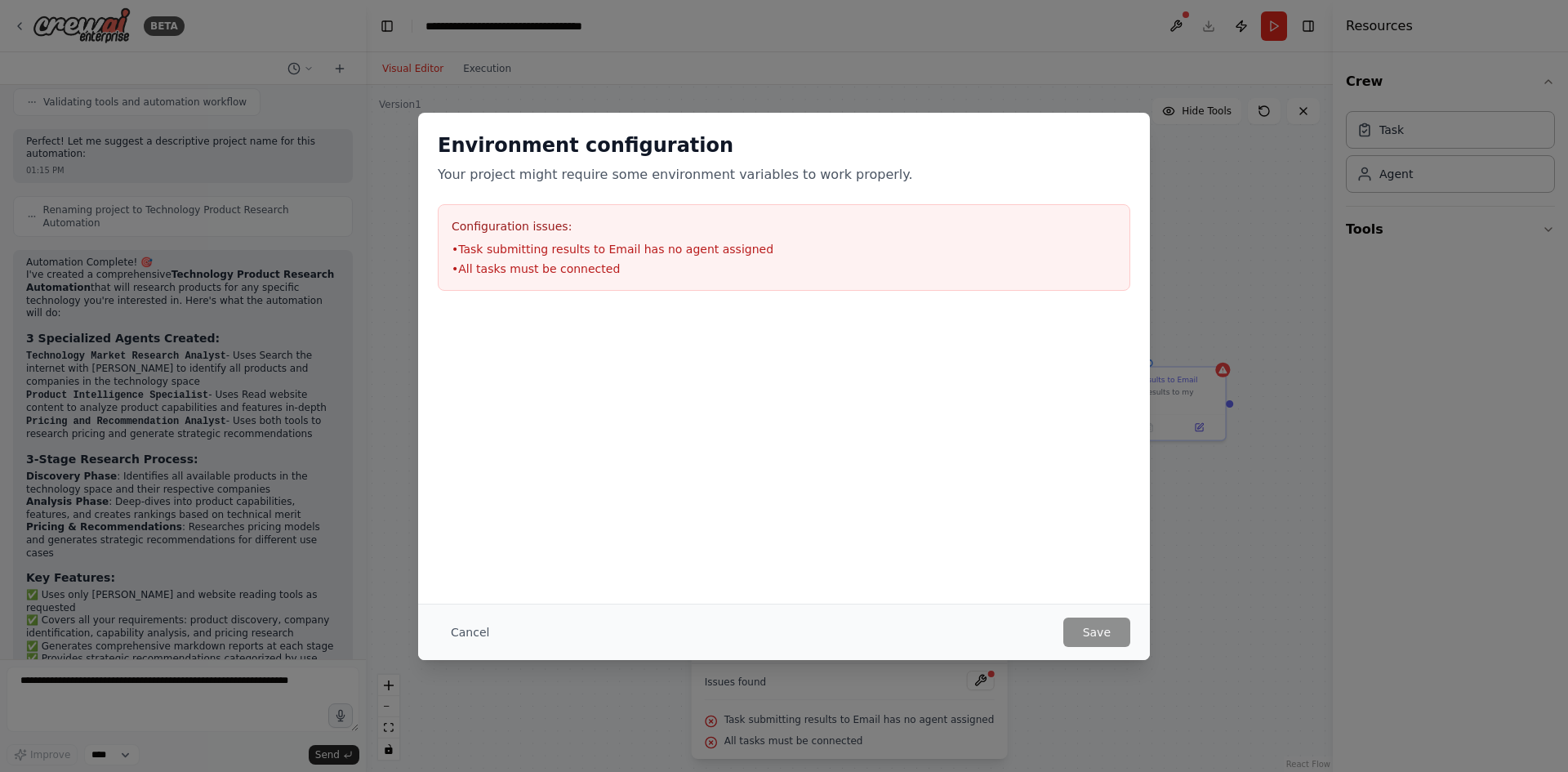
click at [524, 238] on div "Configuration issues: • Task submitting results to Email has no agent assigned …" at bounding box center [784, 246] width 692 height 87
drag, startPoint x: 994, startPoint y: 150, endPoint x: 677, endPoint y: 151, distance: 317.0
click at [993, 150] on h2 "Environment configuration" at bounding box center [784, 145] width 692 height 26
drag, startPoint x: 504, startPoint y: 144, endPoint x: 892, endPoint y: 144, distance: 388.0
click at [505, 144] on h2 "Environment configuration" at bounding box center [784, 145] width 692 height 26
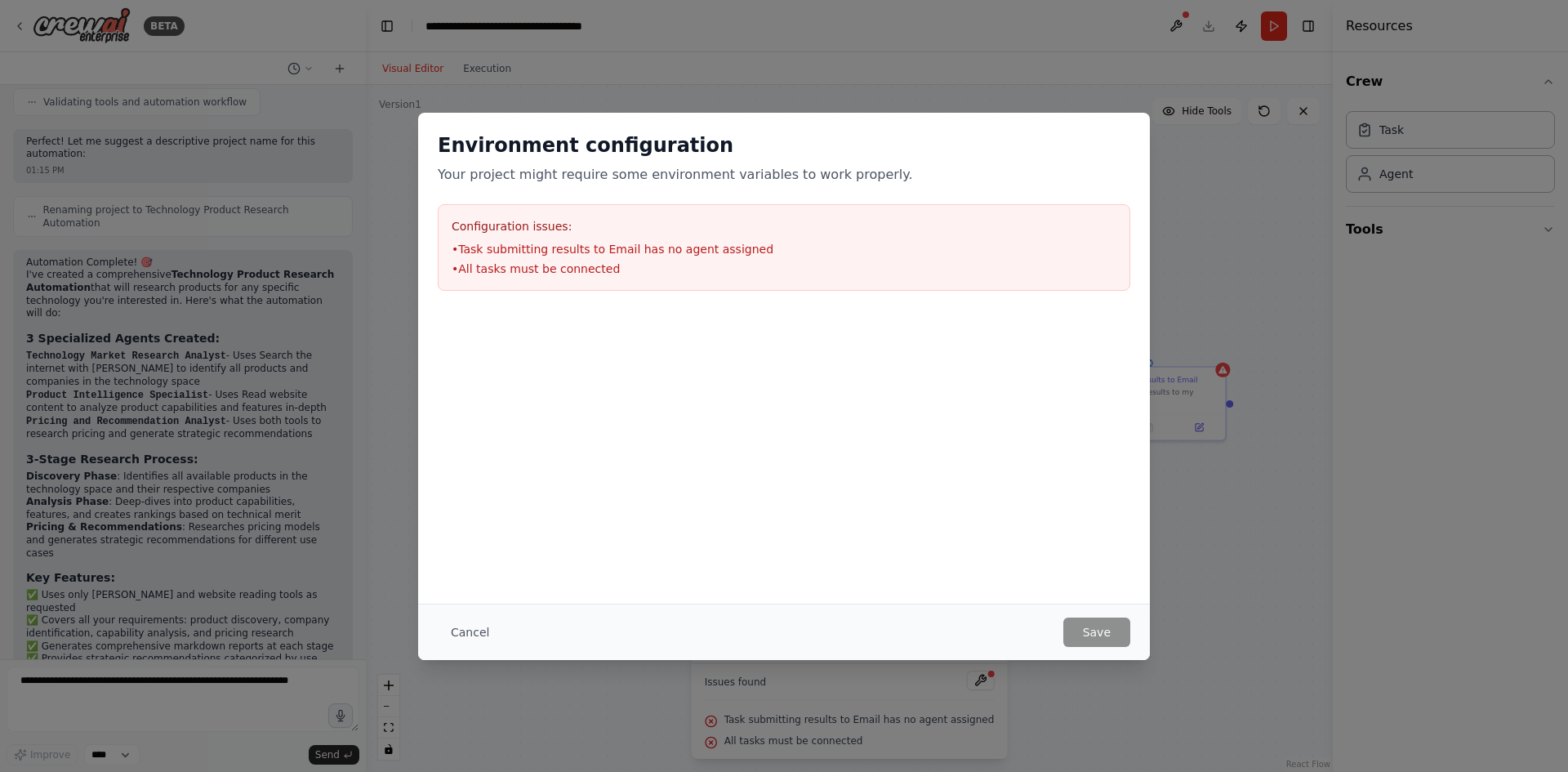
click at [1250, 187] on div "Environment configuration Your project might require some environment variables…" at bounding box center [784, 386] width 1568 height 772
click at [458, 631] on button "Cancel" at bounding box center [470, 632] width 64 height 30
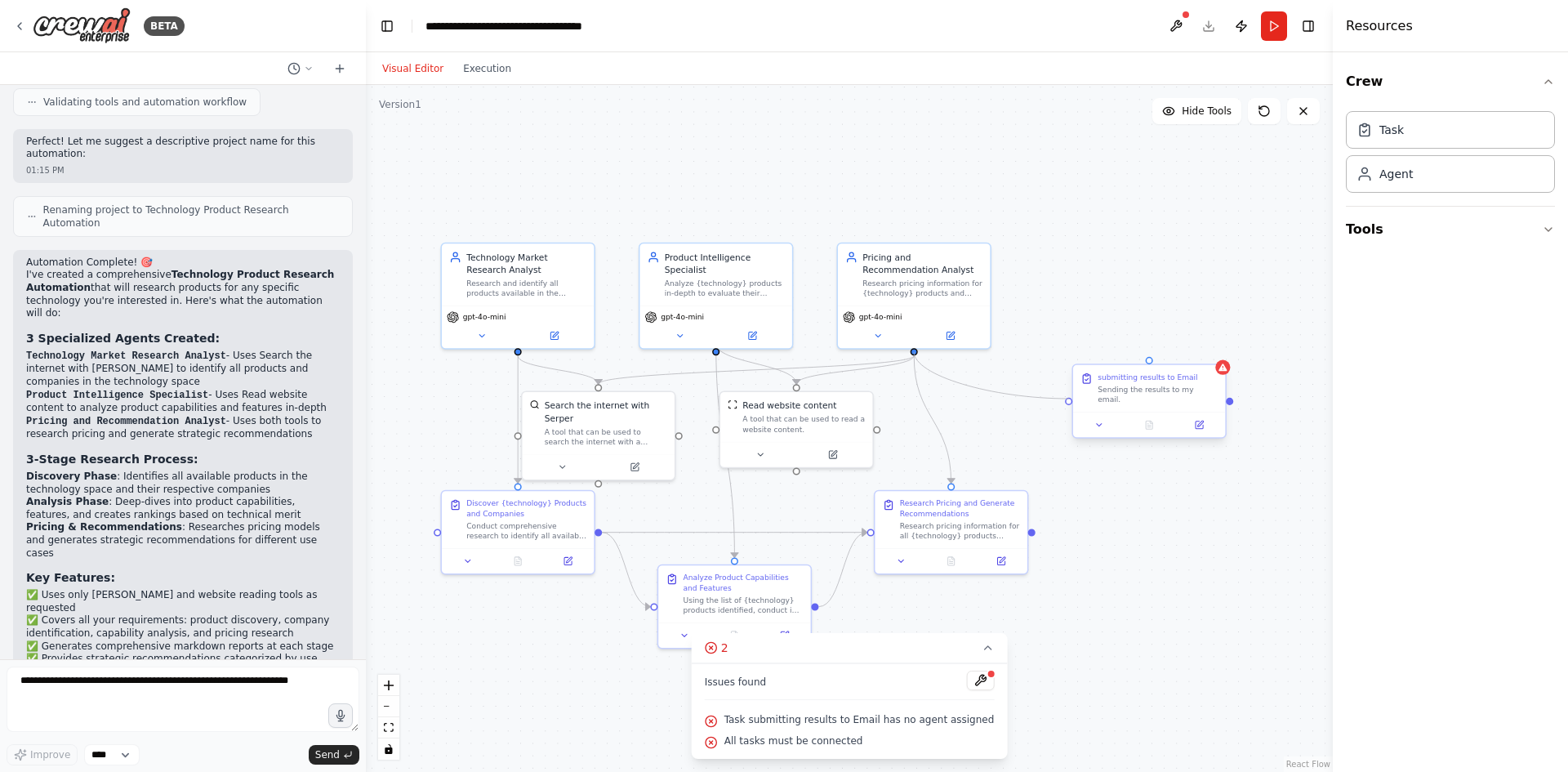
drag, startPoint x: 913, startPoint y: 350, endPoint x: 1072, endPoint y: 396, distance: 165.5
click at [1072, 396] on div "Technology Market Research Analyst Research and identify all products available…" at bounding box center [745, 440] width 733 height 520
drag, startPoint x: 1033, startPoint y: 532, endPoint x: 1072, endPoint y: 400, distance: 137.6
click at [1072, 400] on div "Technology Market Research Analyst Research and identify all products available…" at bounding box center [745, 440] width 733 height 520
click at [1473, 138] on div "Task" at bounding box center [1450, 129] width 209 height 37
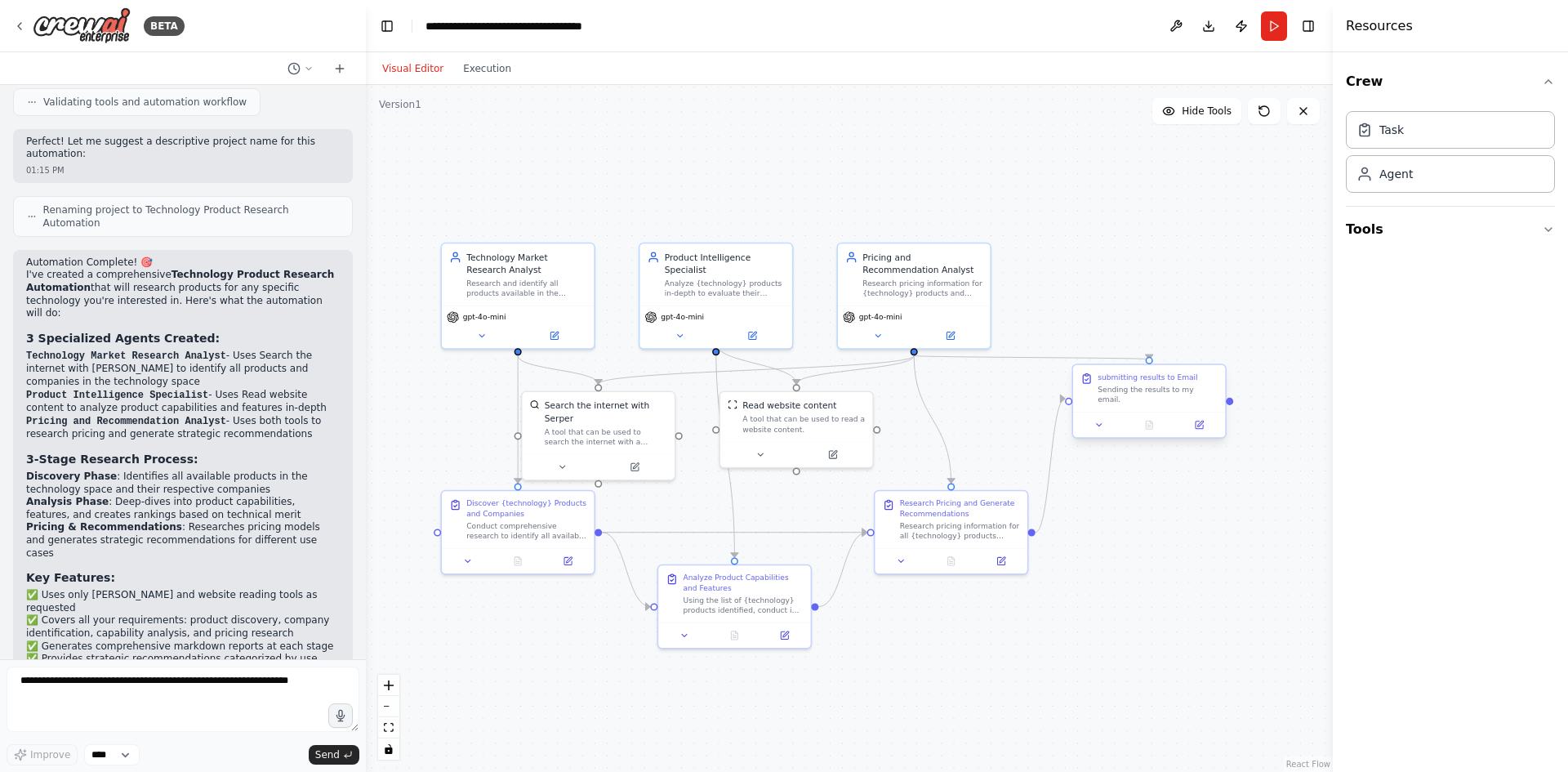
click at [1154, 394] on div "Sending the results to my email." at bounding box center [1157, 394] width 120 height 20
click at [1362, 230] on button "Tools" at bounding box center [1450, 229] width 209 height 46
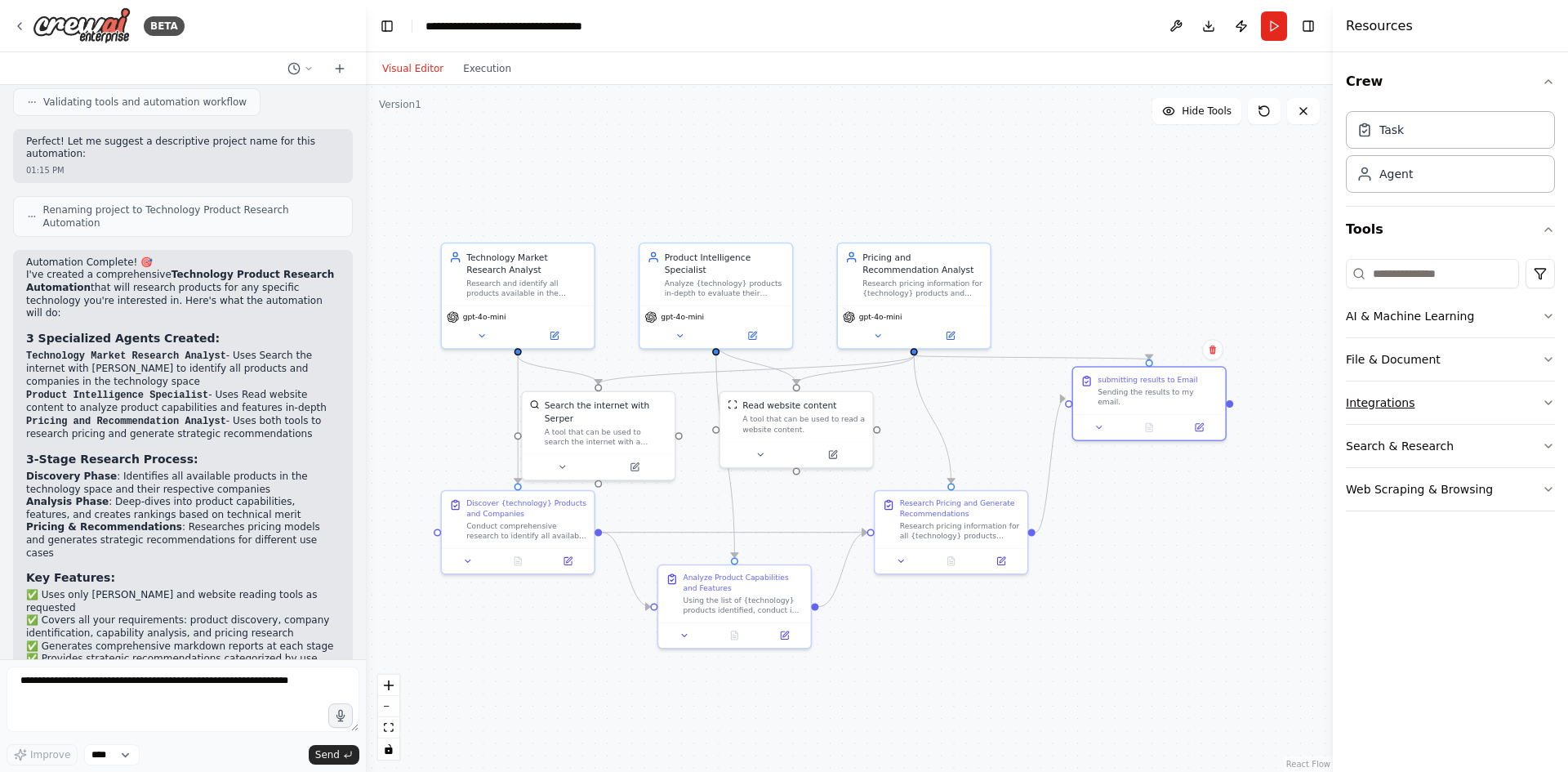
click at [1410, 410] on button "Integrations" at bounding box center [1450, 403] width 209 height 43
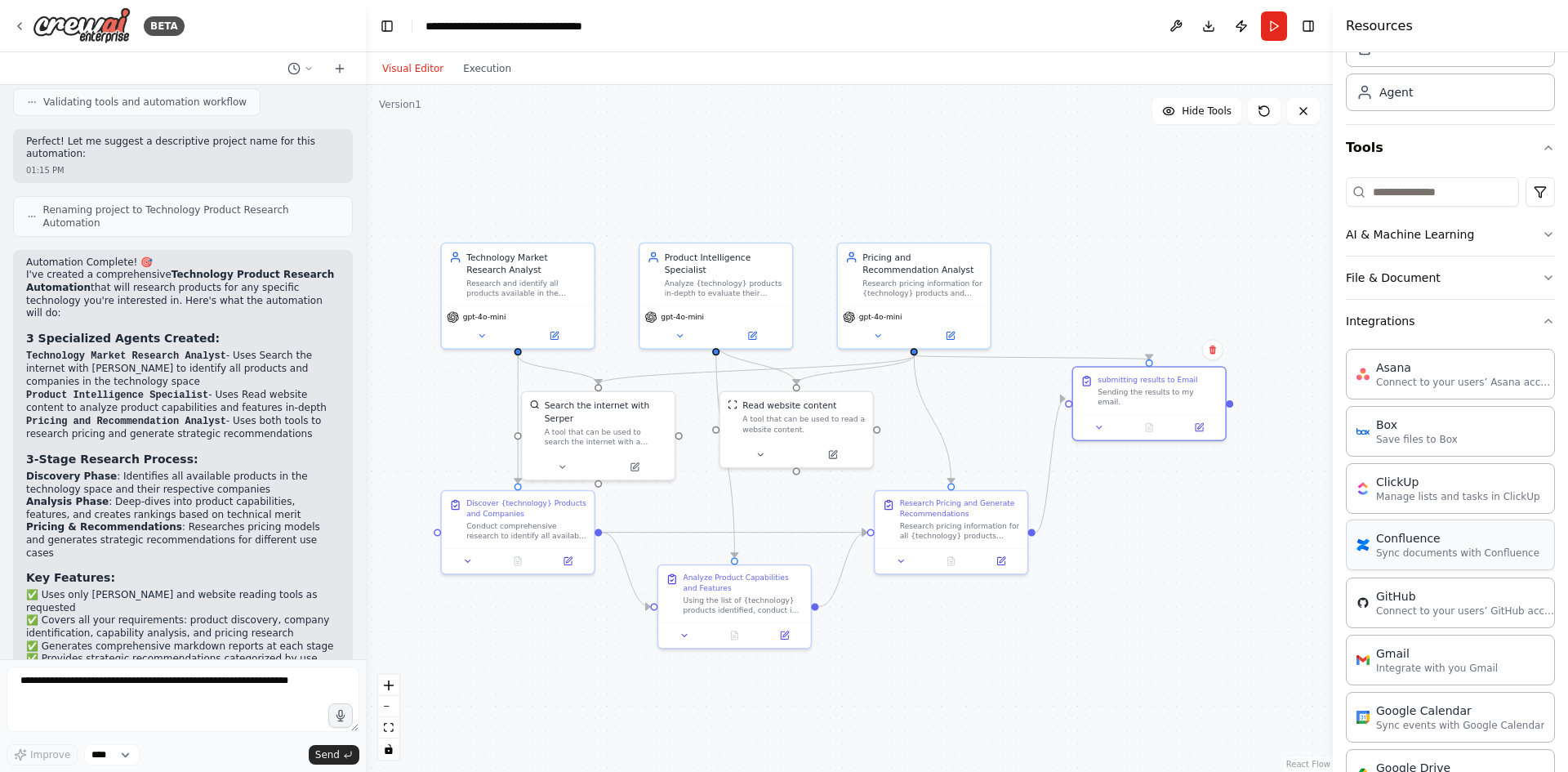
scroll to position [164, 0]
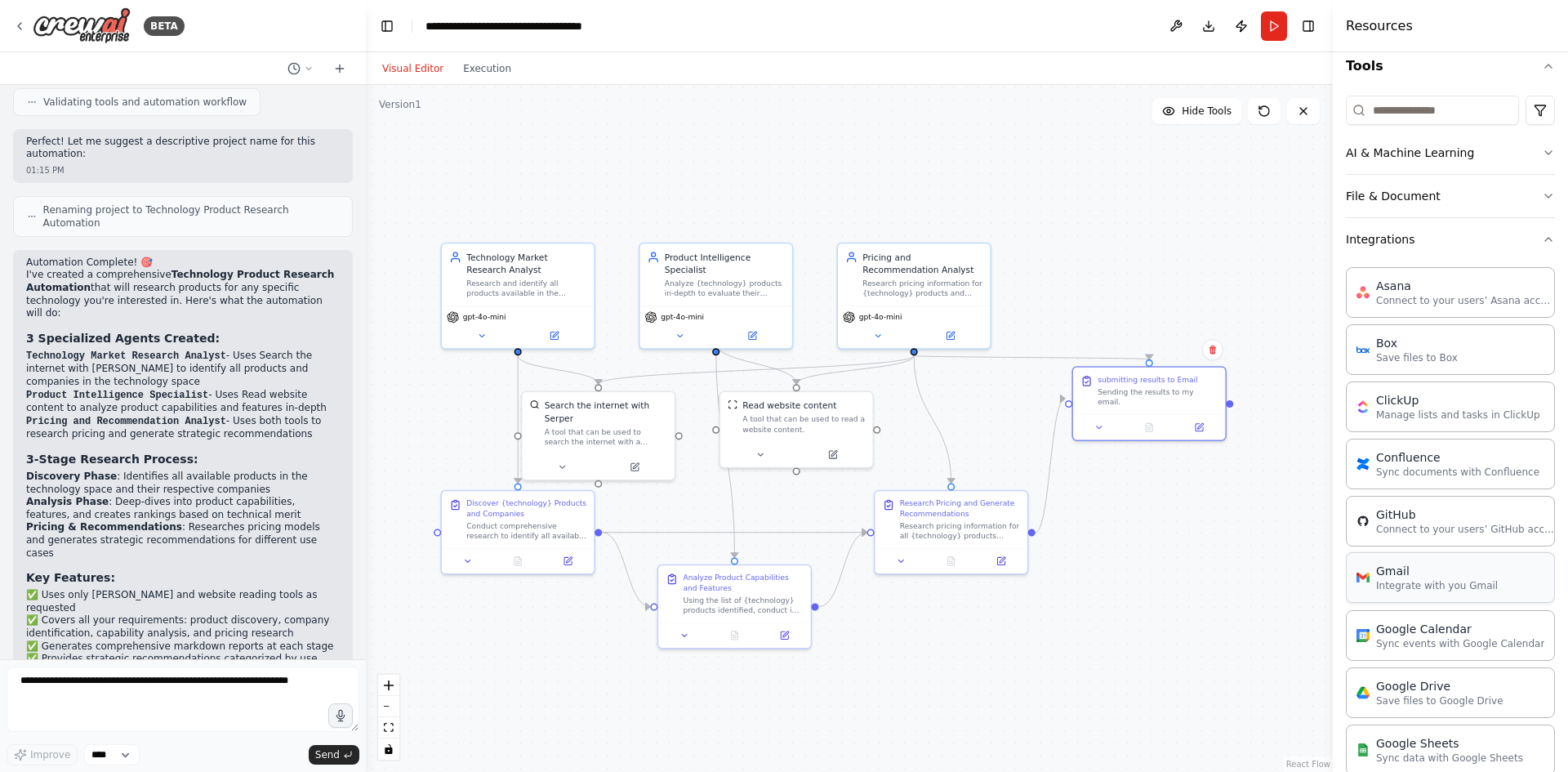
click at [1455, 577] on div "Gmail" at bounding box center [1436, 571] width 122 height 17
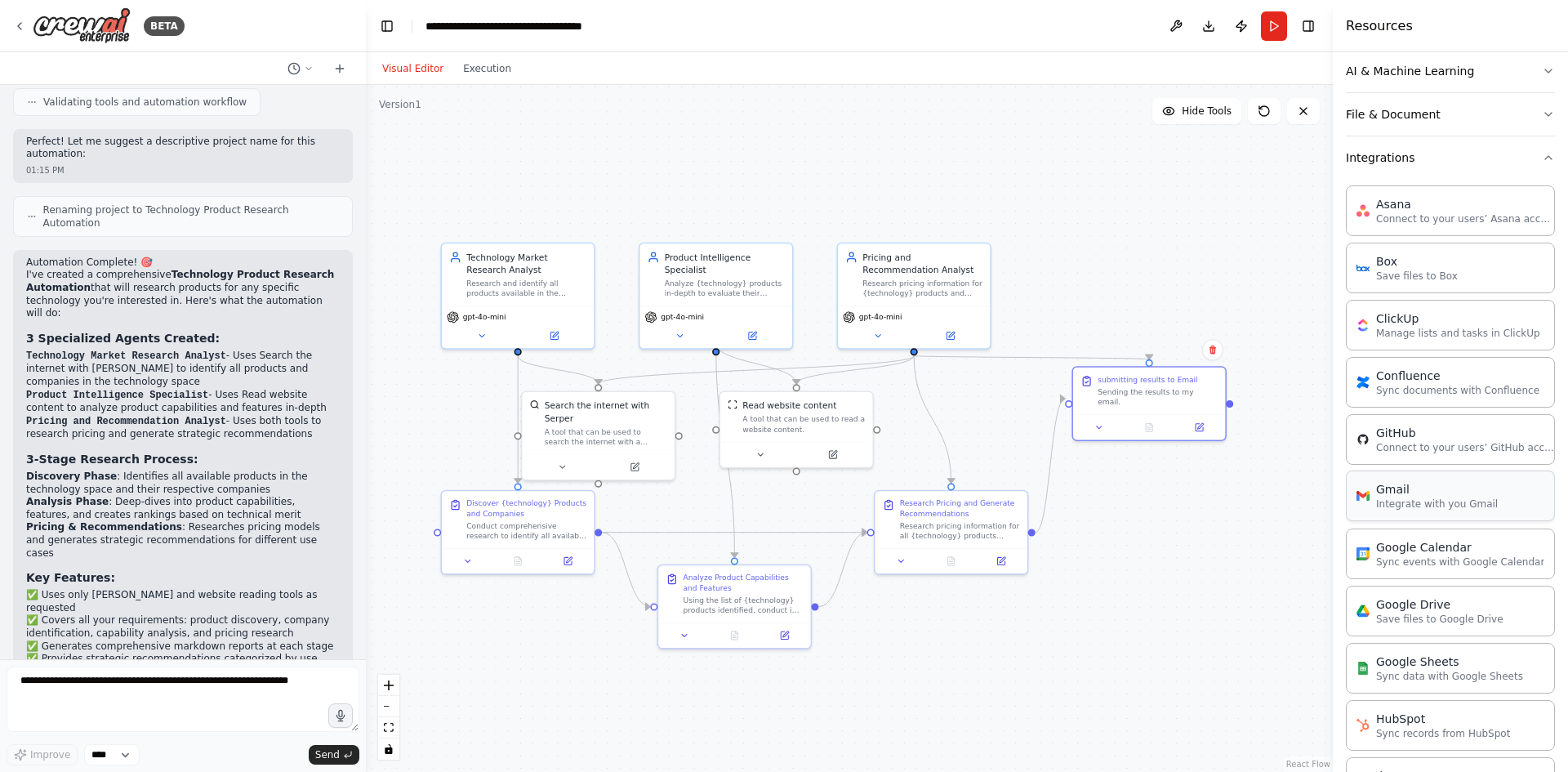
click at [1420, 500] on p "Integrate with you Gmail" at bounding box center [1436, 504] width 122 height 13
click at [1421, 499] on p "Integrate with you Gmail" at bounding box center [1436, 504] width 122 height 13
click at [1421, 499] on p "Integrate with you Gmail" at bounding box center [1436, 504] width 122 height 13
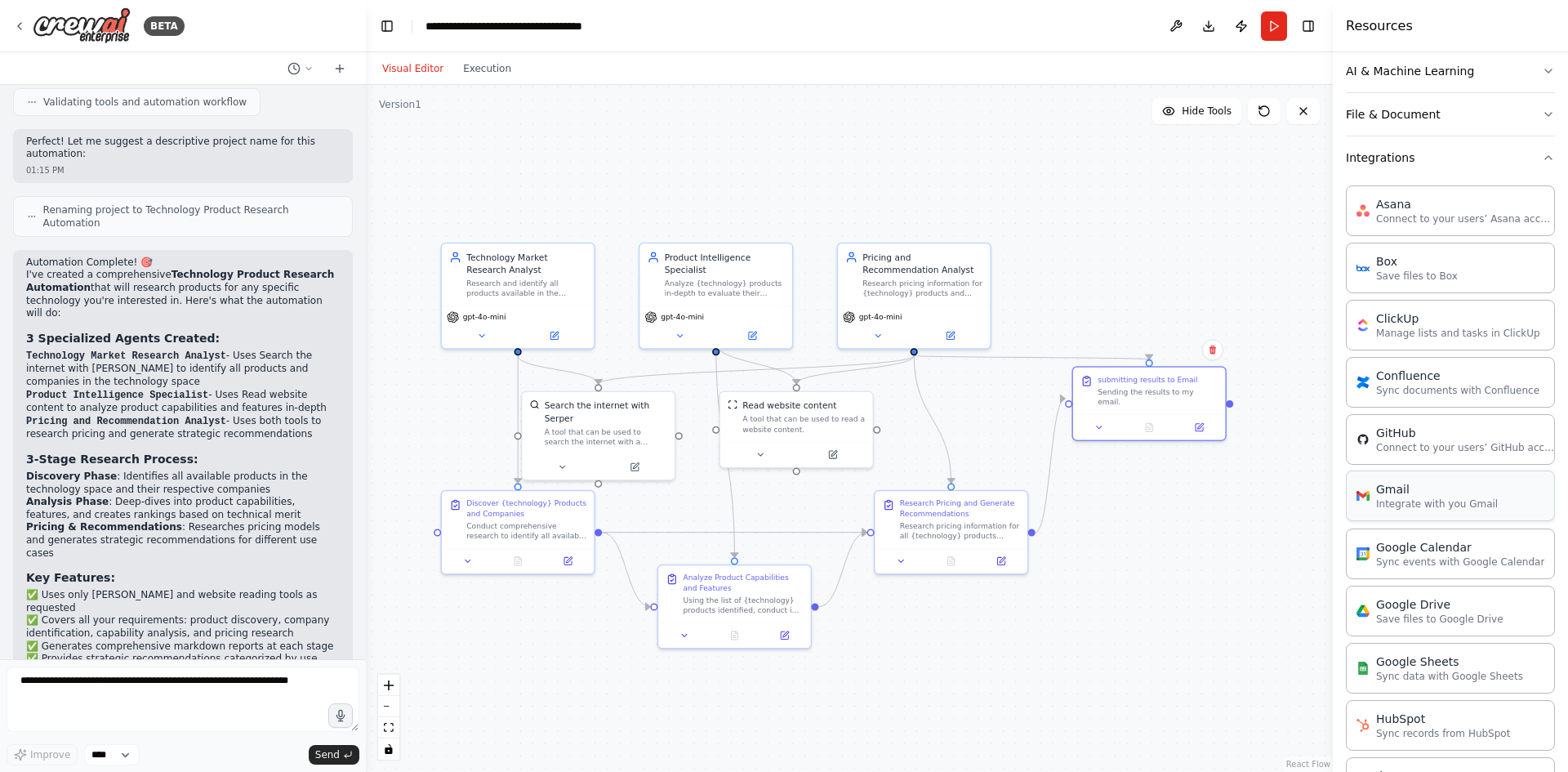
drag, startPoint x: 1421, startPoint y: 499, endPoint x: 1451, endPoint y: 500, distance: 30.0
click at [1451, 500] on p "Integrate with you Gmail" at bounding box center [1436, 504] width 122 height 13
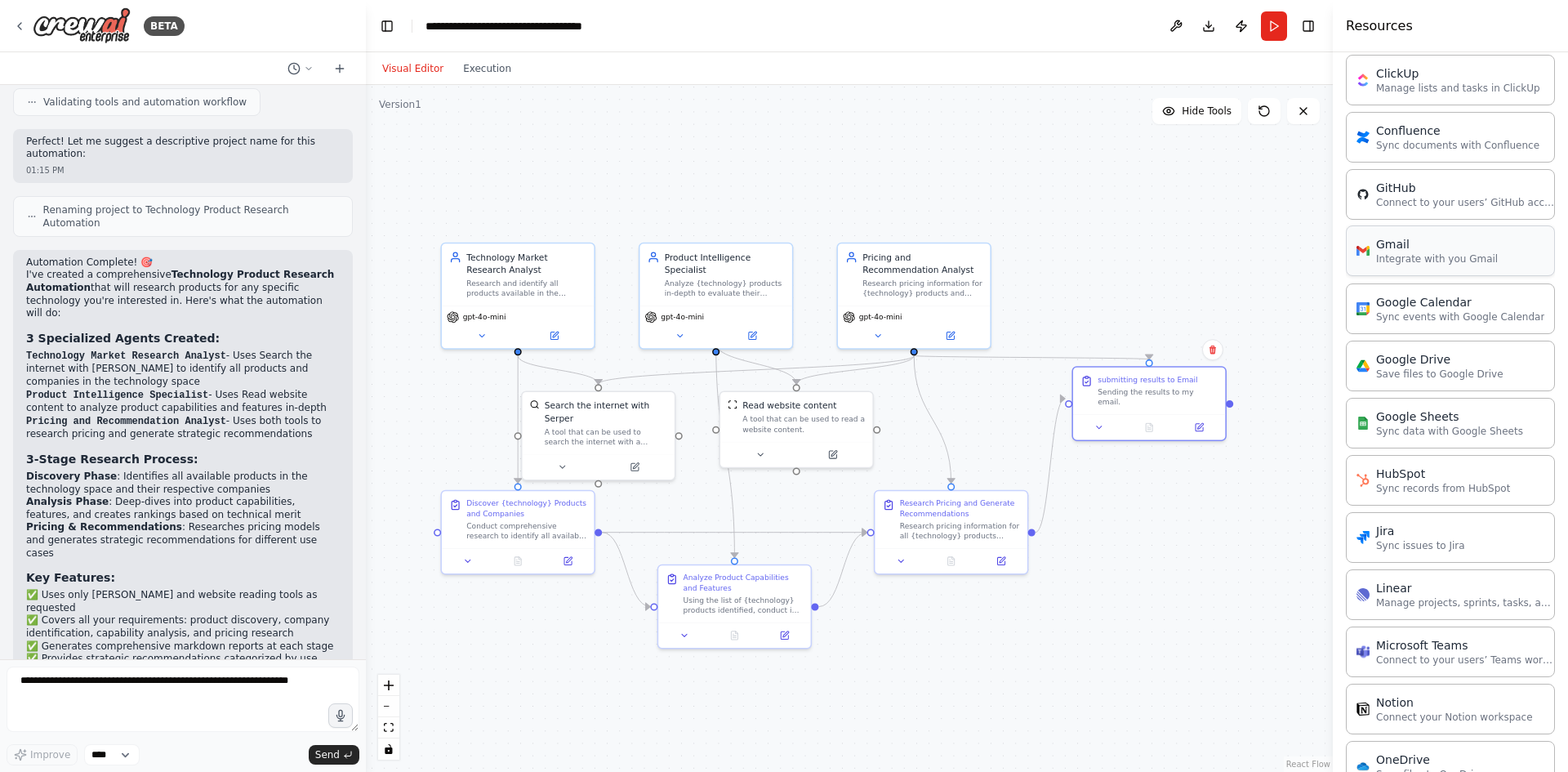
scroll to position [326, 0]
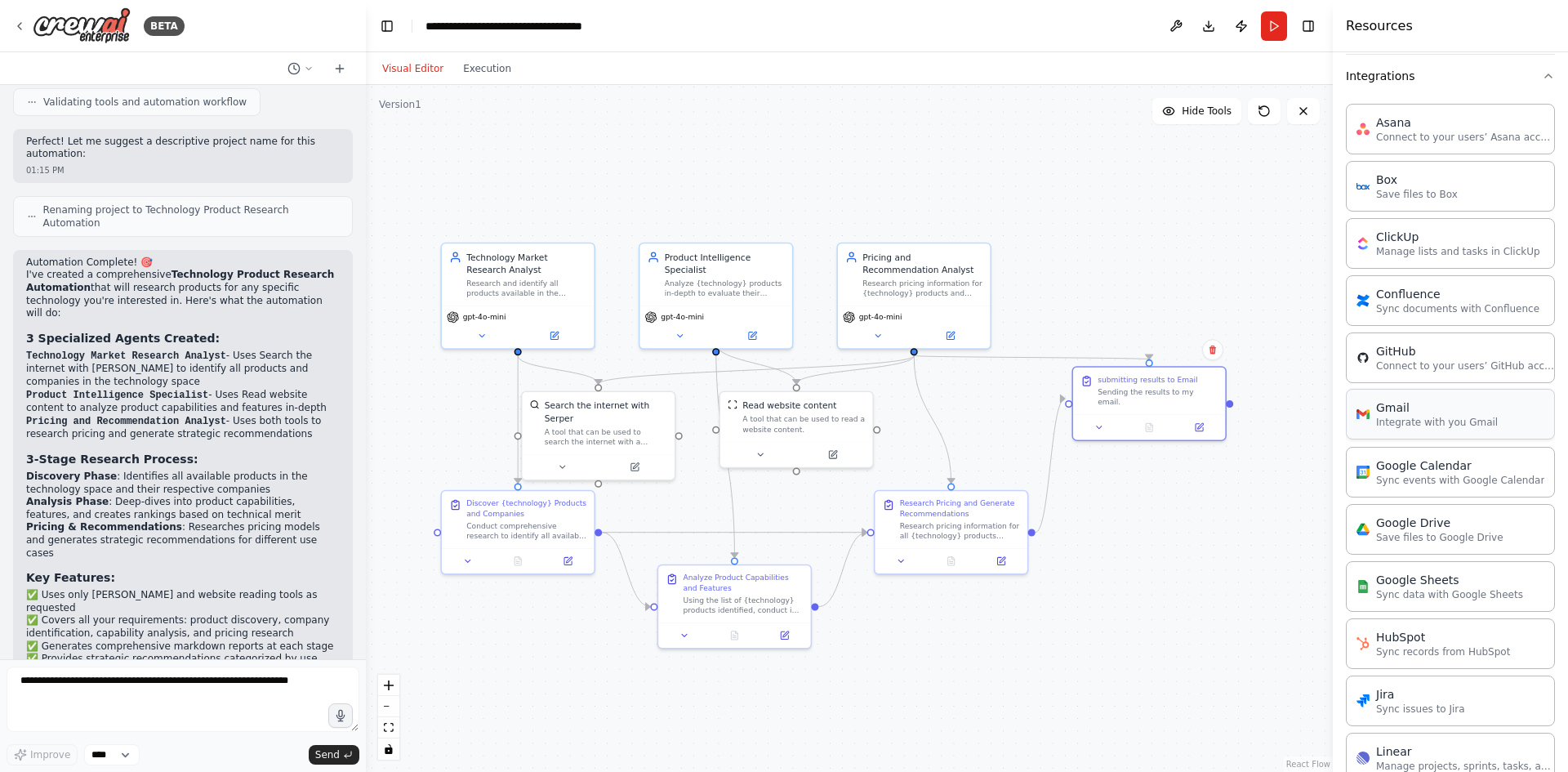
click at [1447, 421] on p "Integrate with you Gmail" at bounding box center [1436, 422] width 122 height 13
click at [1097, 421] on button at bounding box center [1099, 425] width 43 height 15
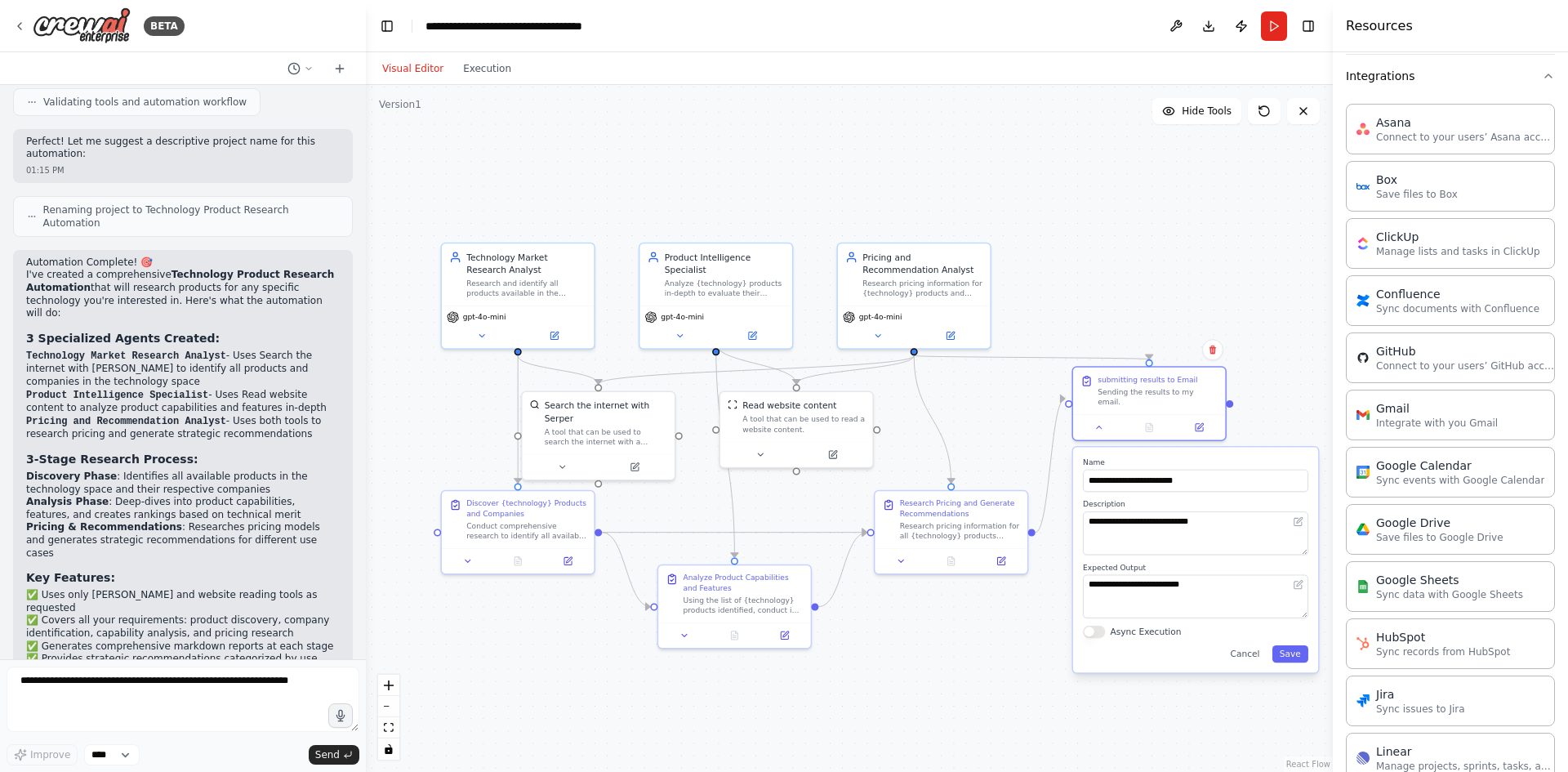
drag, startPoint x: 1243, startPoint y: 649, endPoint x: 1191, endPoint y: 540, distance: 120.8
click at [1243, 646] on button "Cancel" at bounding box center [1244, 654] width 44 height 17
click at [1199, 421] on icon at bounding box center [1199, 425] width 7 height 7
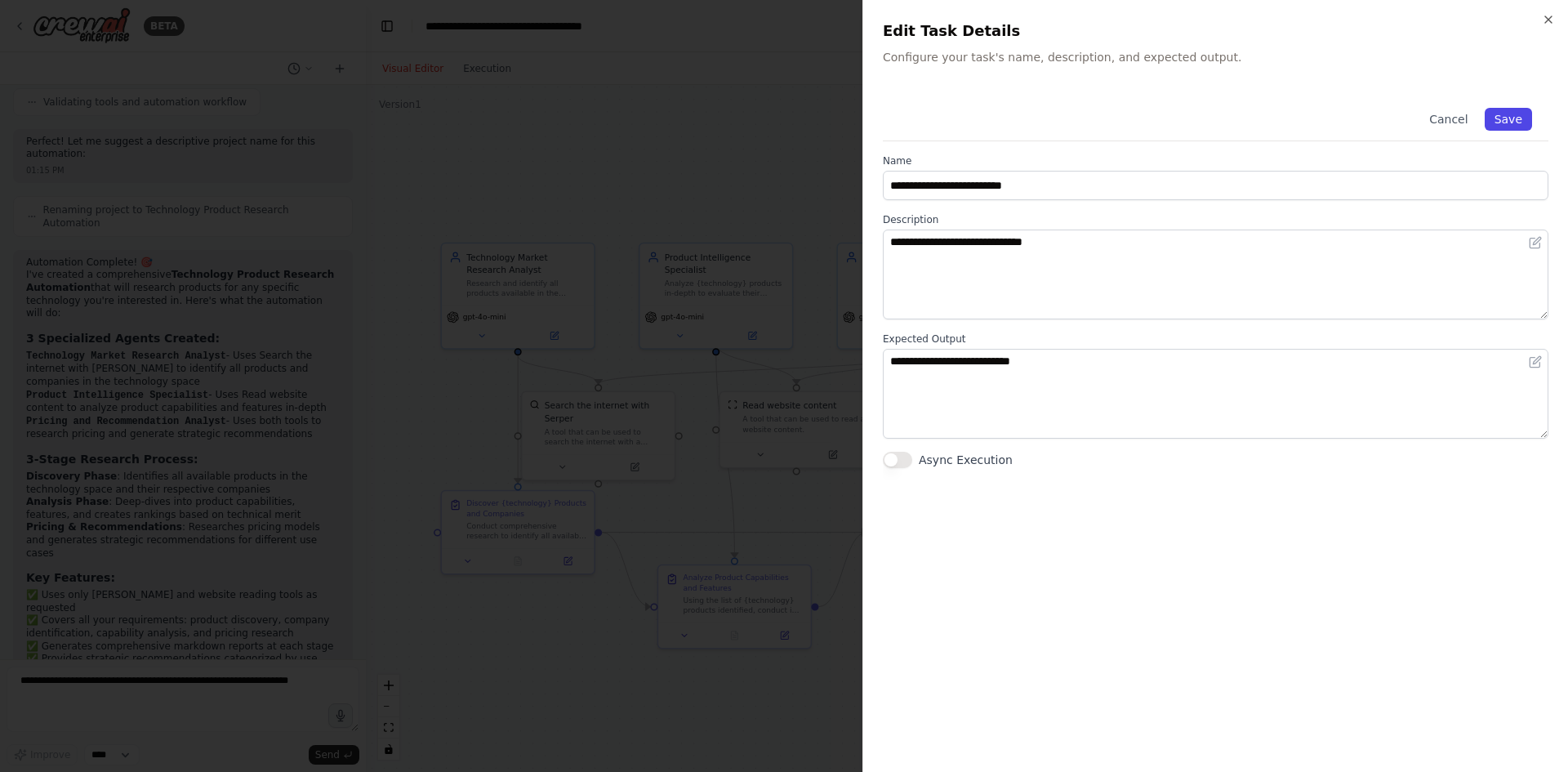
click at [1517, 120] on button "Save" at bounding box center [1508, 119] width 47 height 23
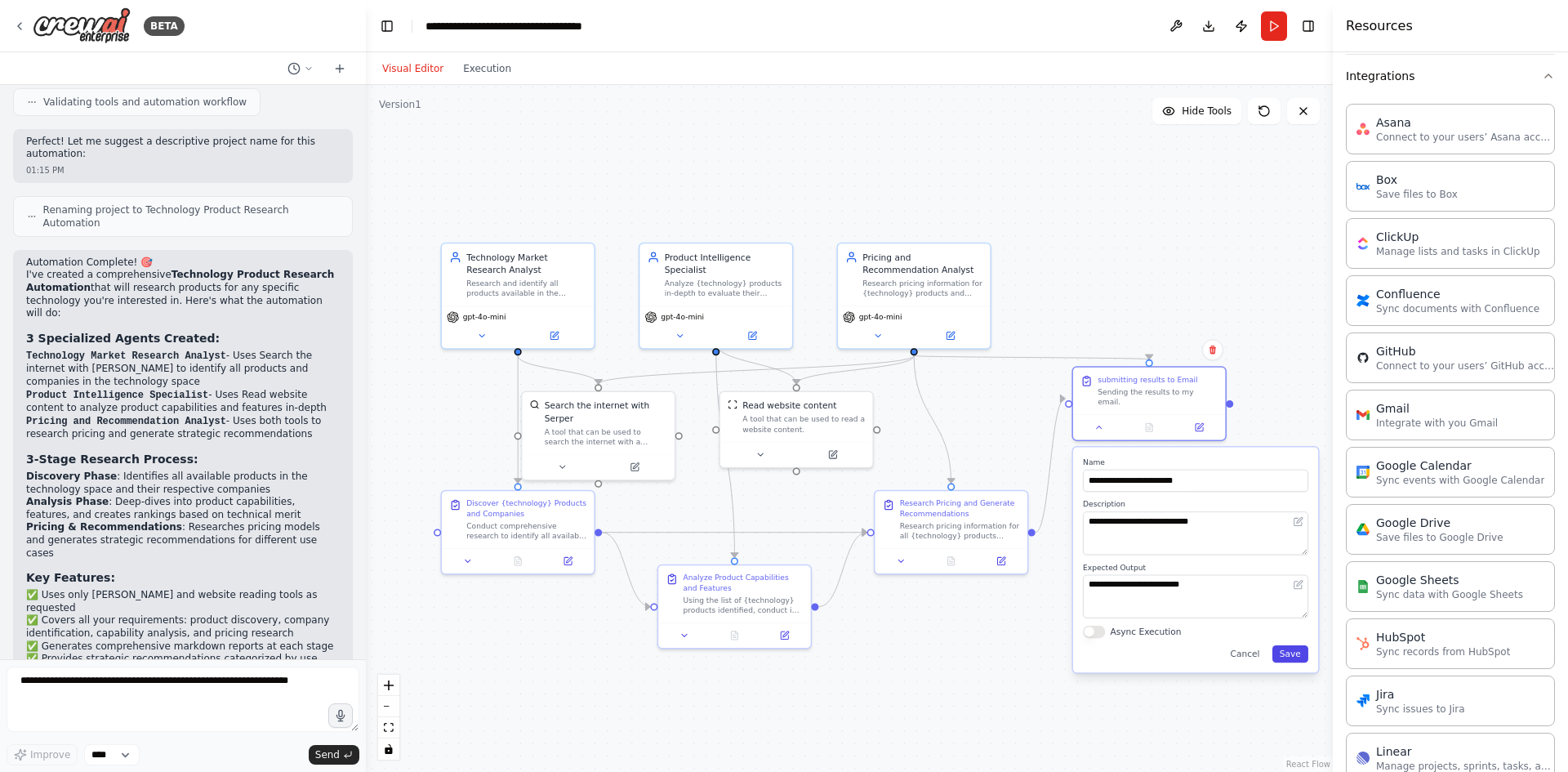
click at [1294, 647] on button "Save" at bounding box center [1290, 654] width 36 height 17
click at [1432, 416] on p "Integrate with you Gmail" at bounding box center [1436, 422] width 122 height 13
click at [1415, 418] on p "Integrate with you Gmail" at bounding box center [1436, 422] width 122 height 13
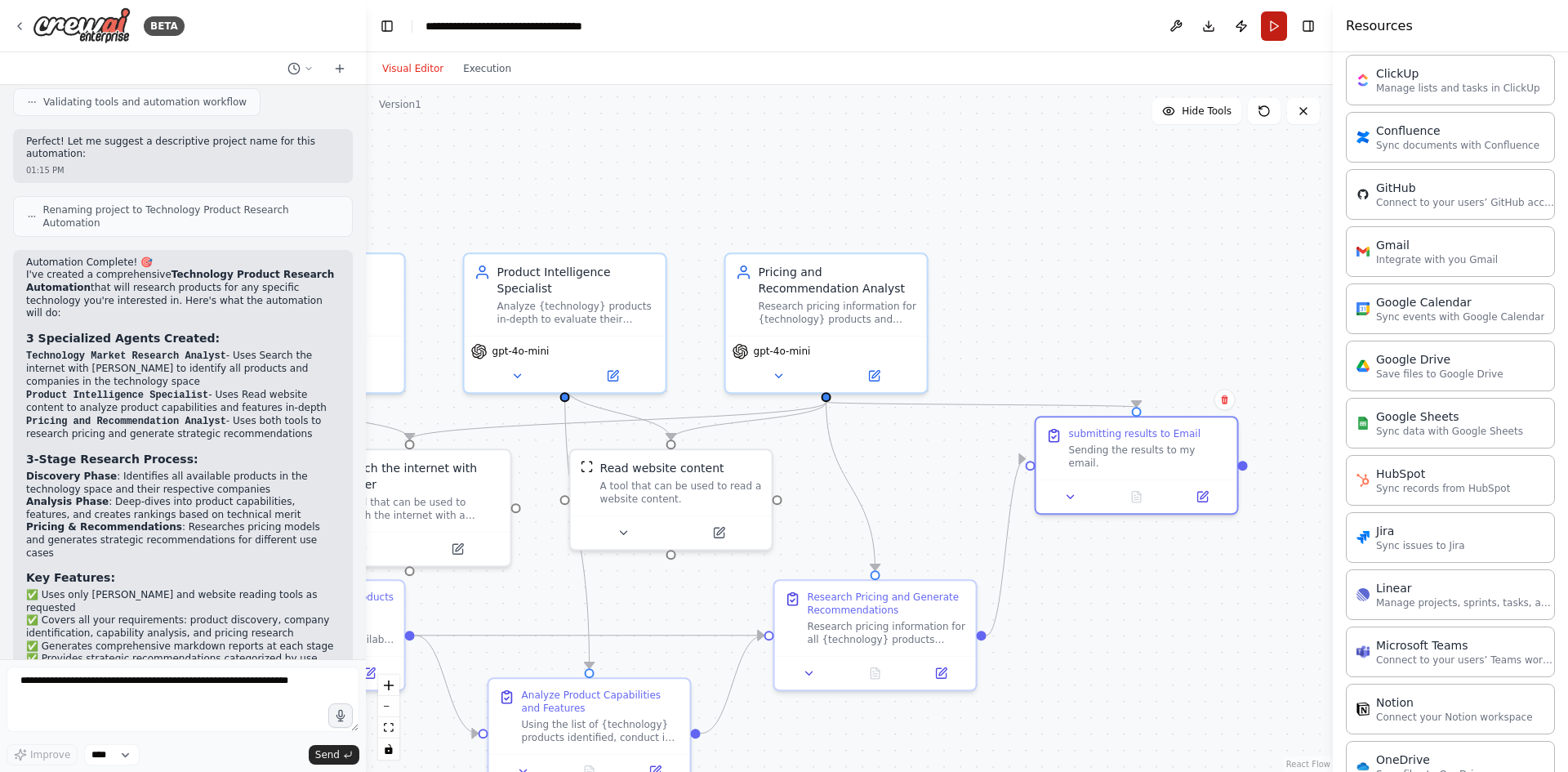
click at [1274, 17] on button "Run" at bounding box center [1274, 26] width 26 height 30
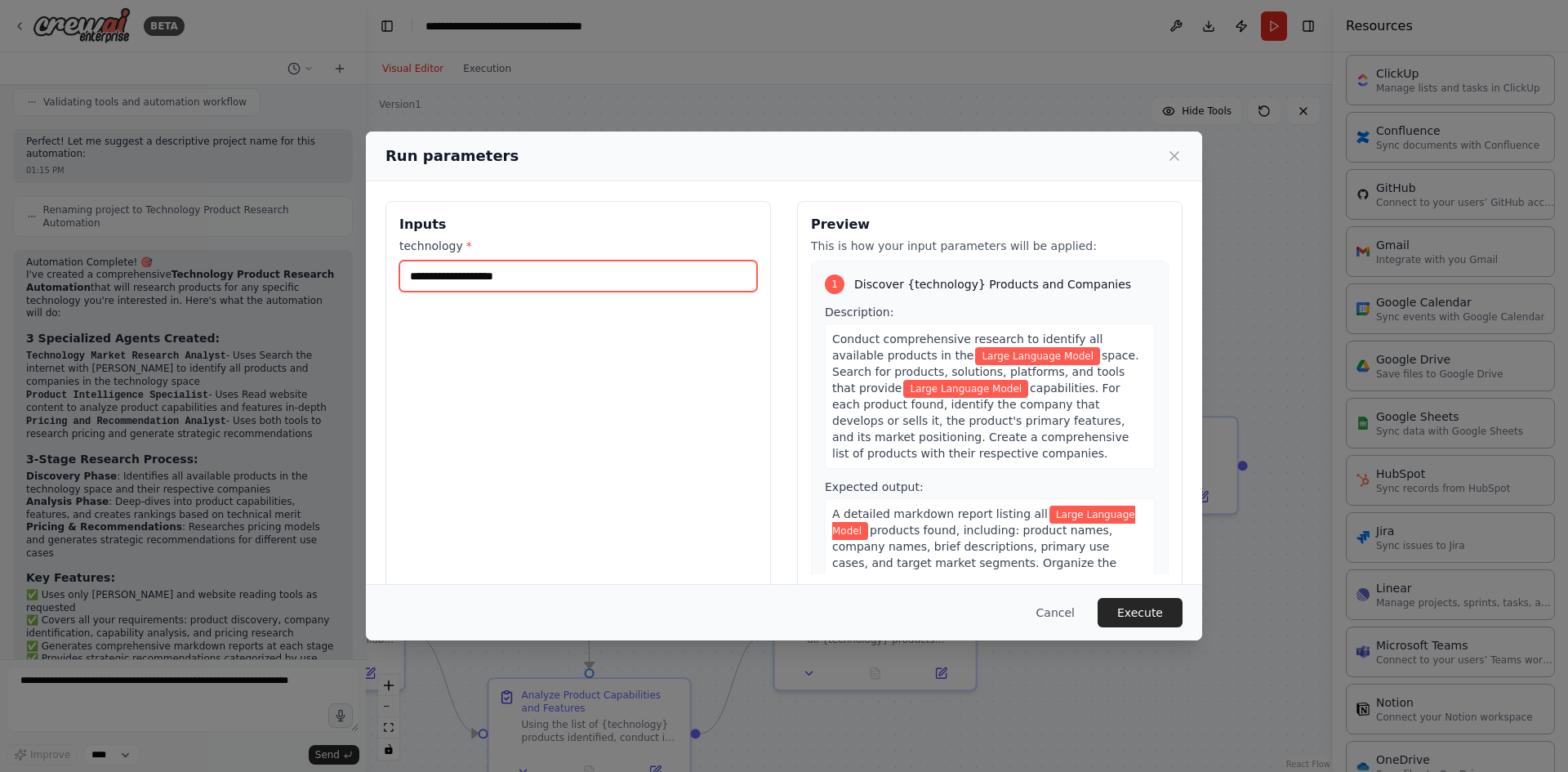
click at [600, 281] on input "**********" at bounding box center [578, 275] width 358 height 31
drag, startPoint x: 548, startPoint y: 270, endPoint x: 363, endPoint y: 246, distance: 186.6
click at [363, 246] on div "**********" at bounding box center [784, 386] width 1568 height 772
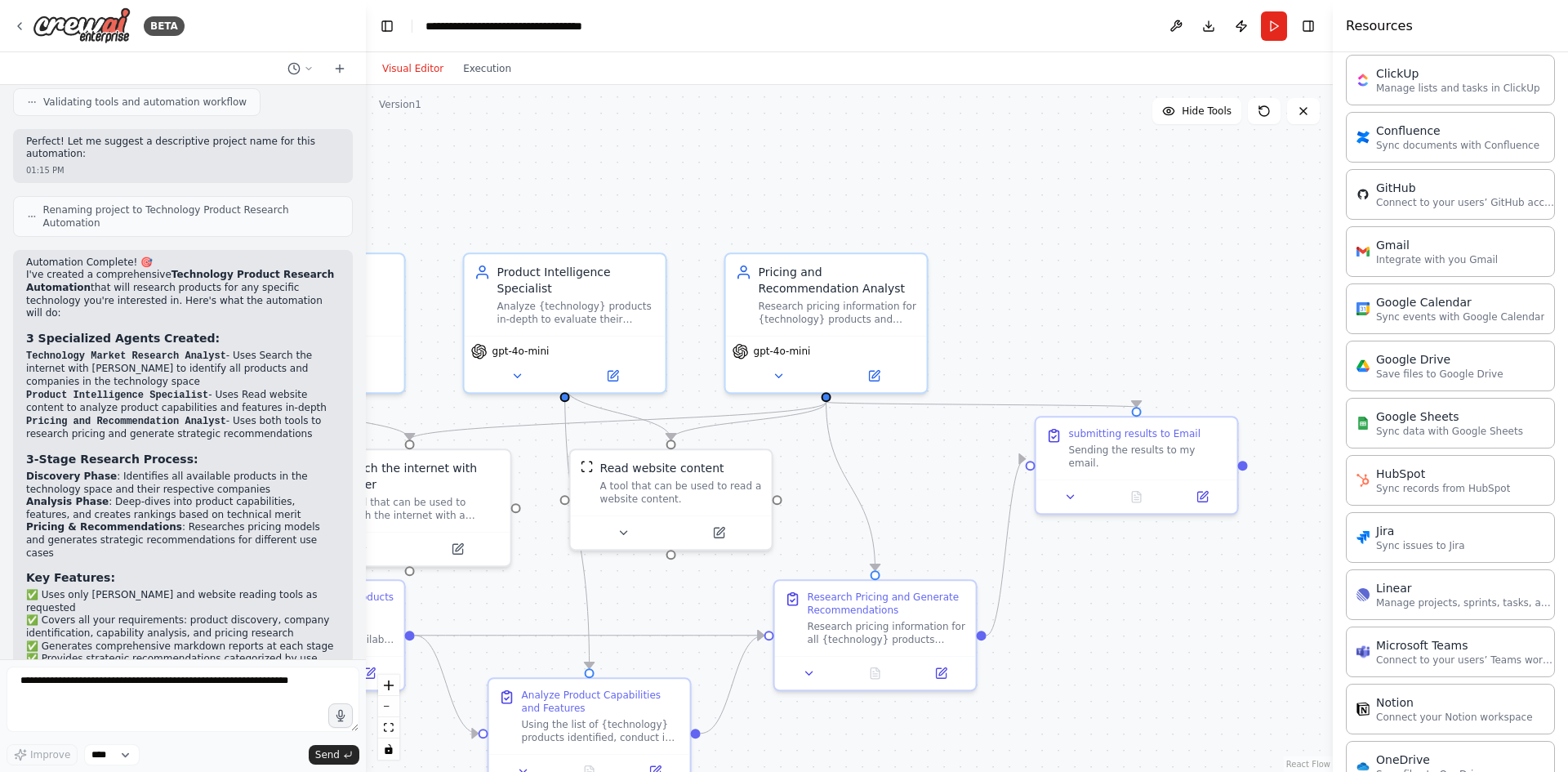
click at [909, 187] on div ".deletable-edge-delete-btn { width: 20px; height: 20px; border: 0px solid #ffff…" at bounding box center [848, 428] width 966 height 686
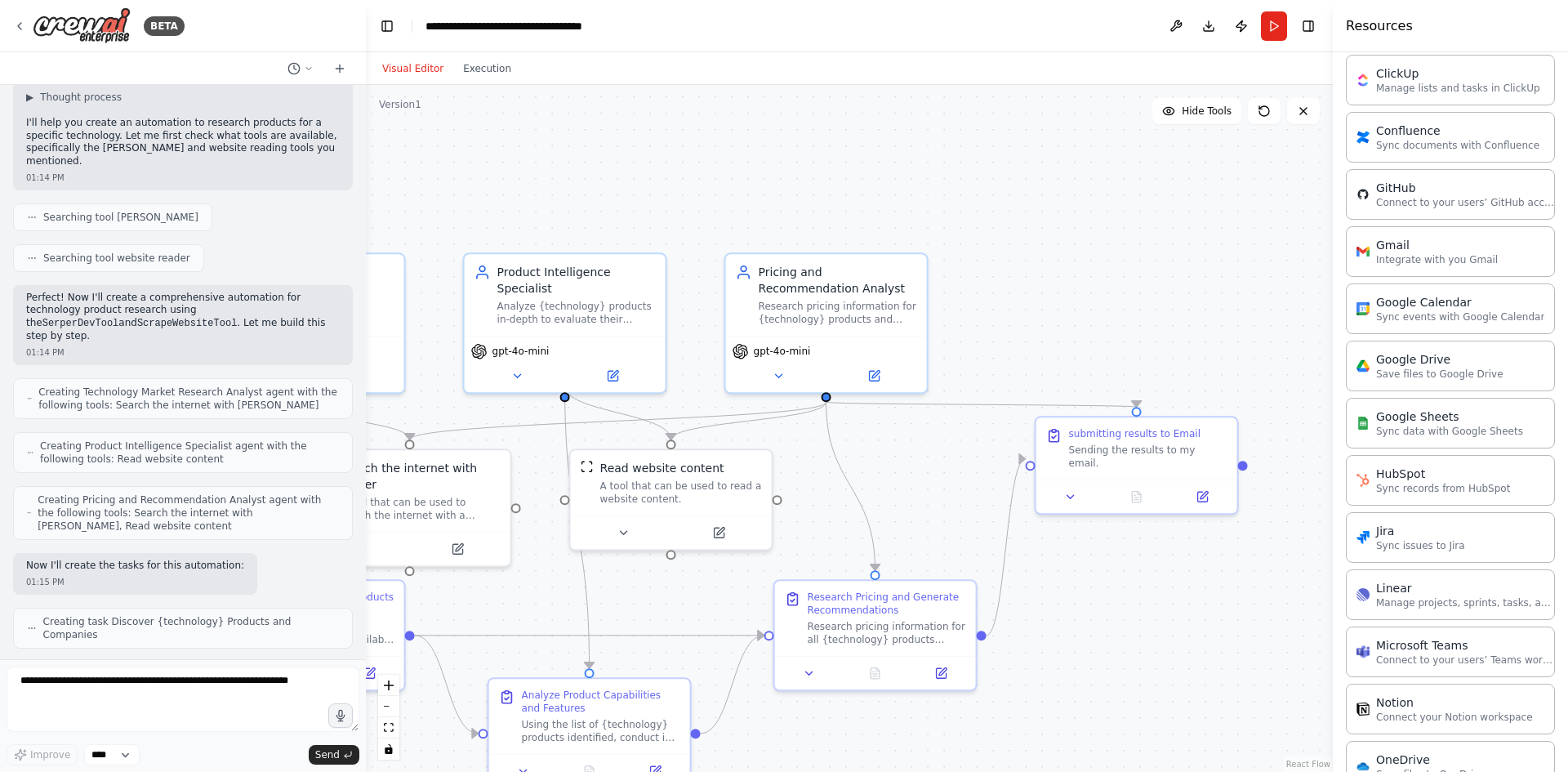
scroll to position [0, 0]
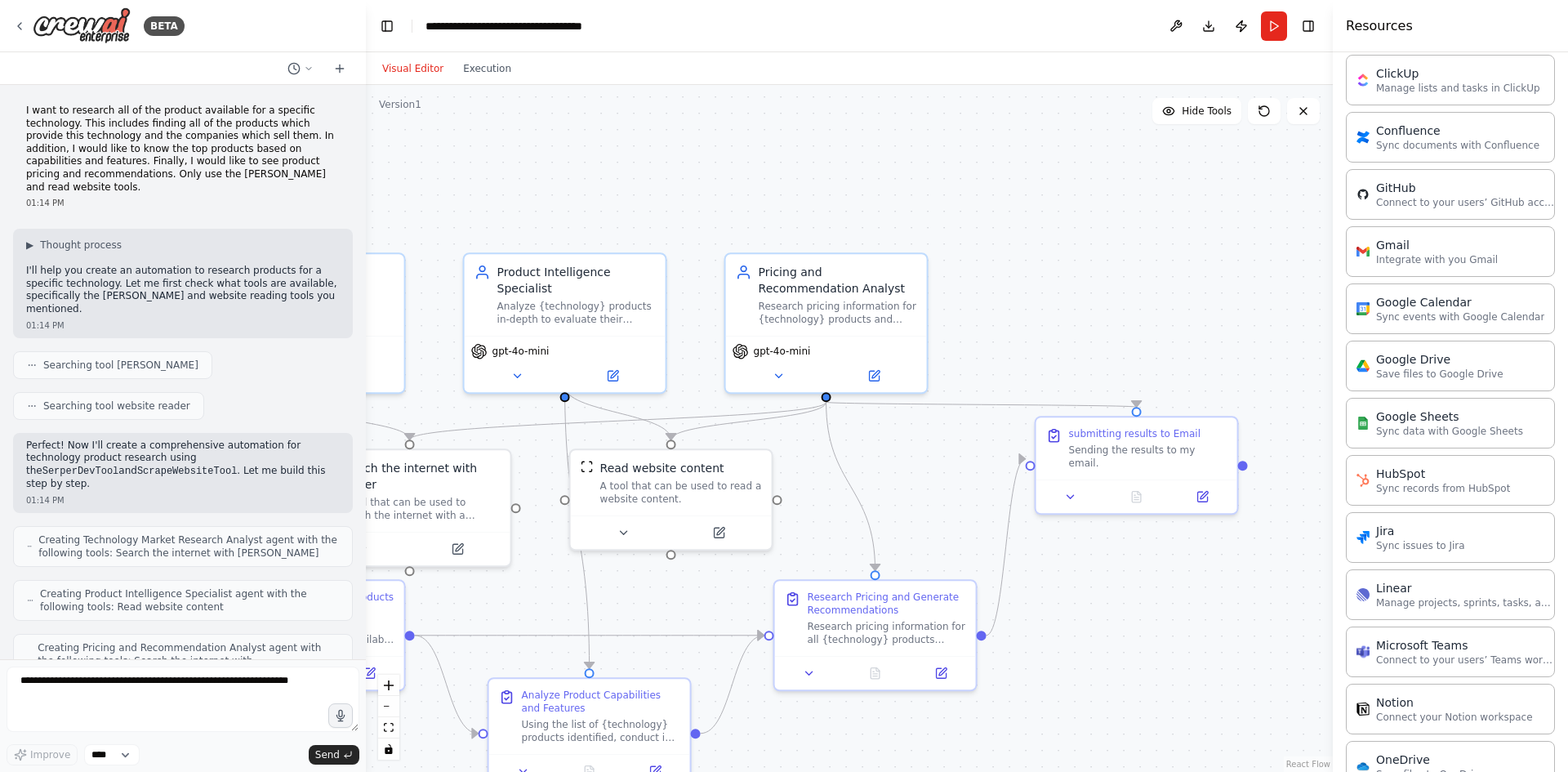
click at [609, 140] on div ".deletable-edge-delete-btn { width: 20px; height: 20px; border: 0px solid #ffff…" at bounding box center [848, 428] width 966 height 686
click at [548, 130] on div ".deletable-edge-delete-btn { width: 20px; height: 20px; border: 0px solid #ffff…" at bounding box center [848, 428] width 966 height 686
click at [1271, 27] on button "Run" at bounding box center [1274, 26] width 26 height 30
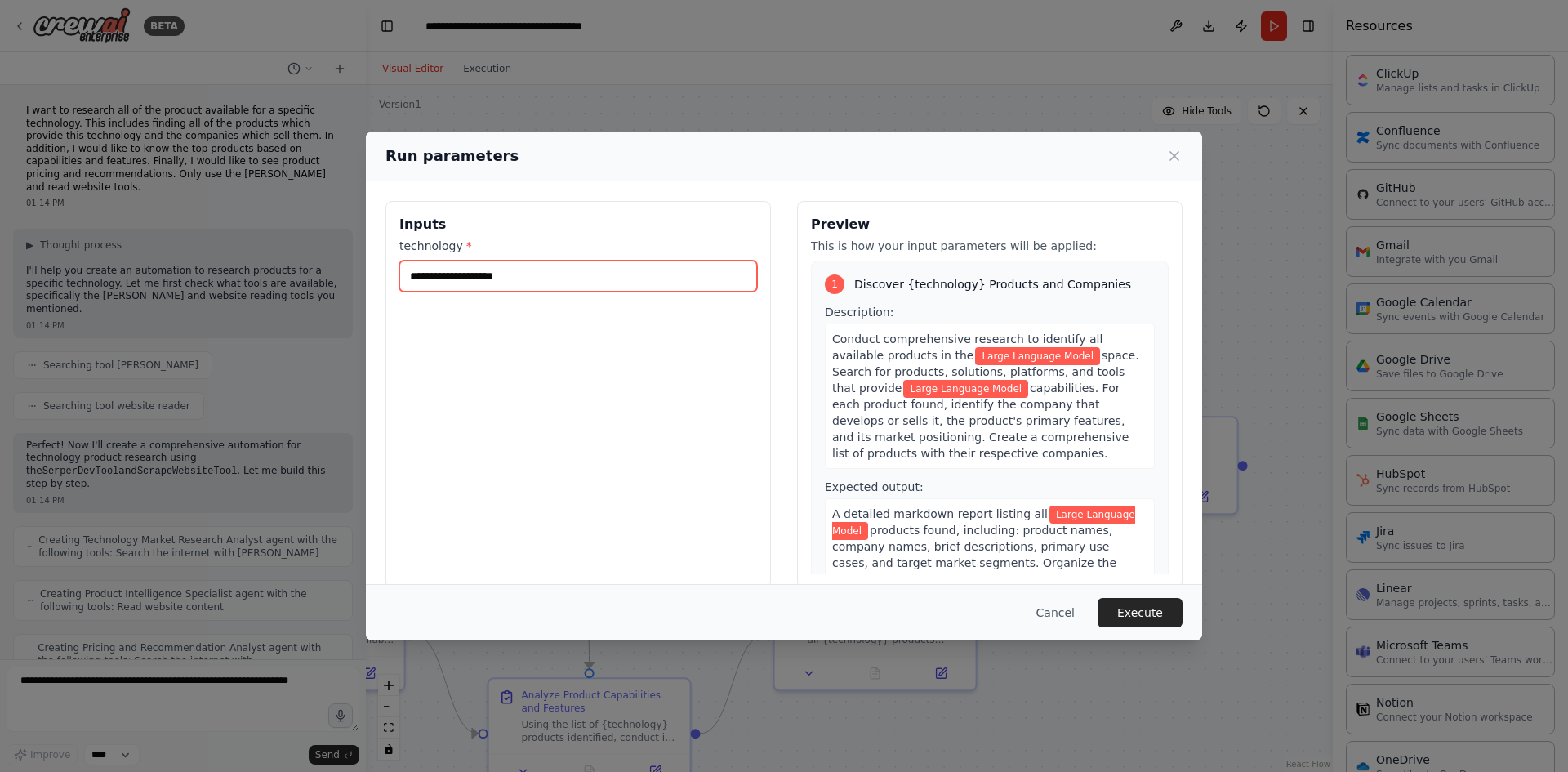
drag, startPoint x: 547, startPoint y: 271, endPoint x: 304, endPoint y: 271, distance: 243.0
click at [304, 271] on div "**********" at bounding box center [784, 386] width 1568 height 772
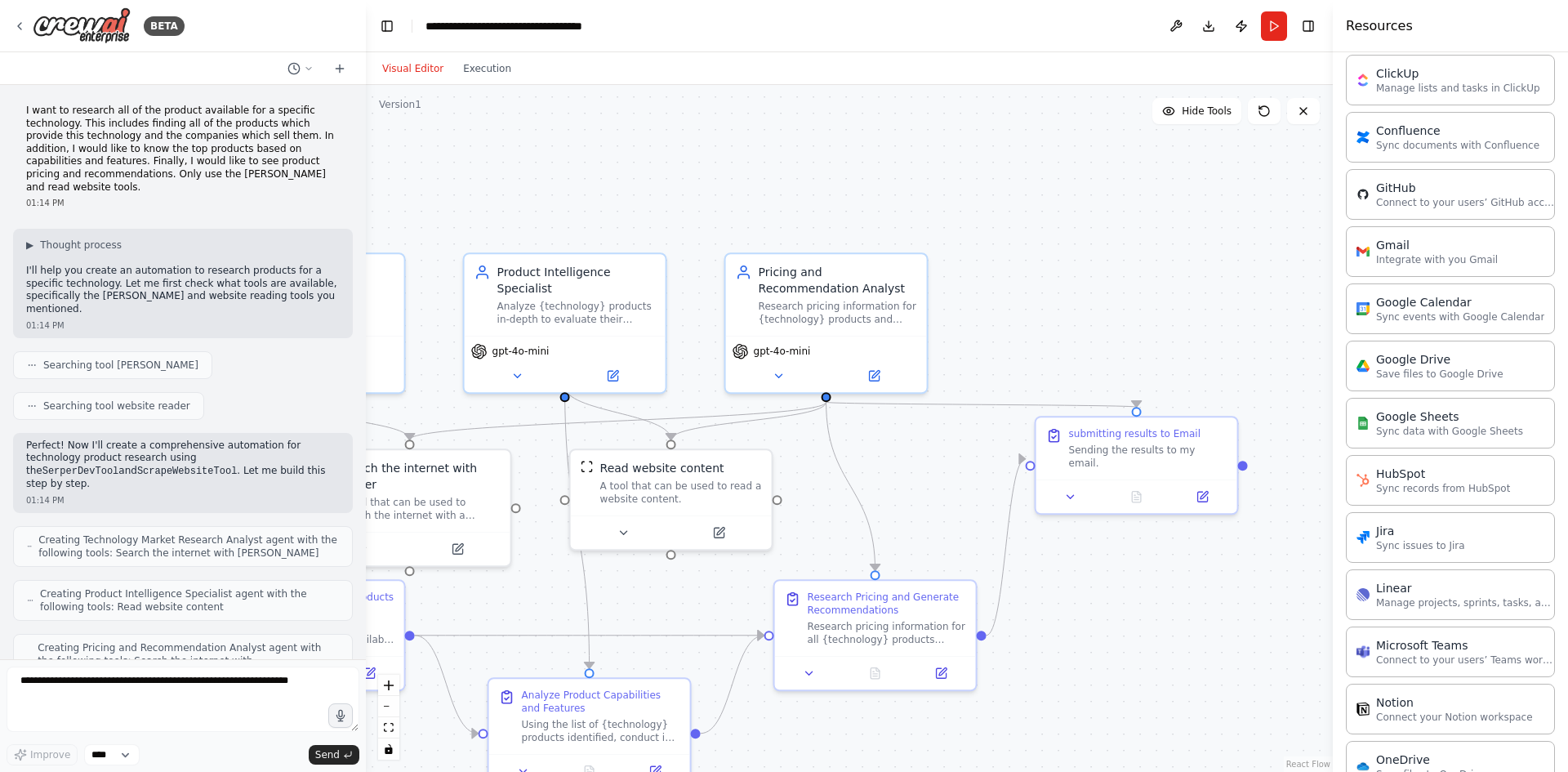
click at [1280, 25] on button "Run" at bounding box center [1274, 26] width 26 height 30
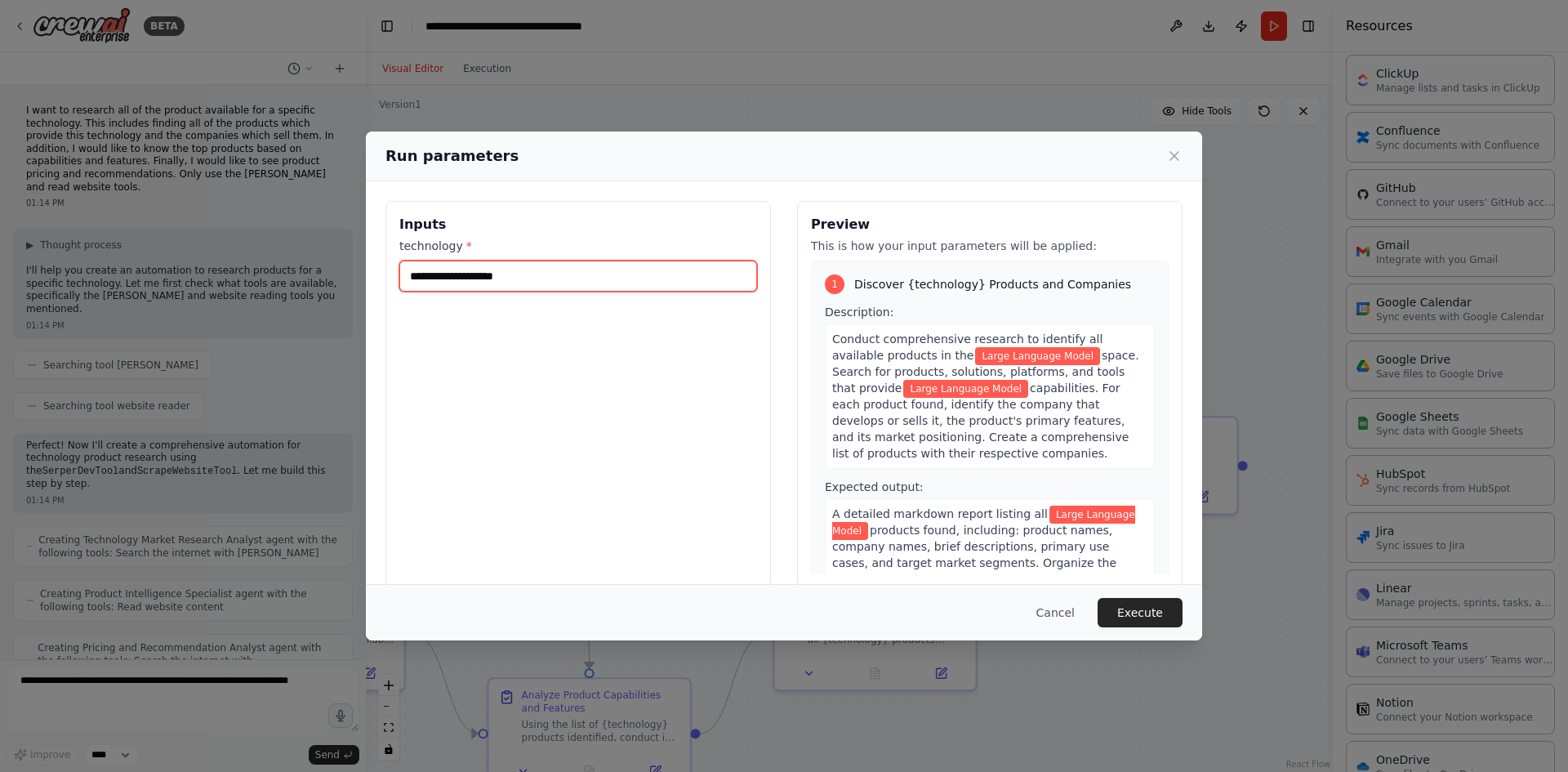
click at [549, 274] on input "**********" at bounding box center [578, 275] width 358 height 31
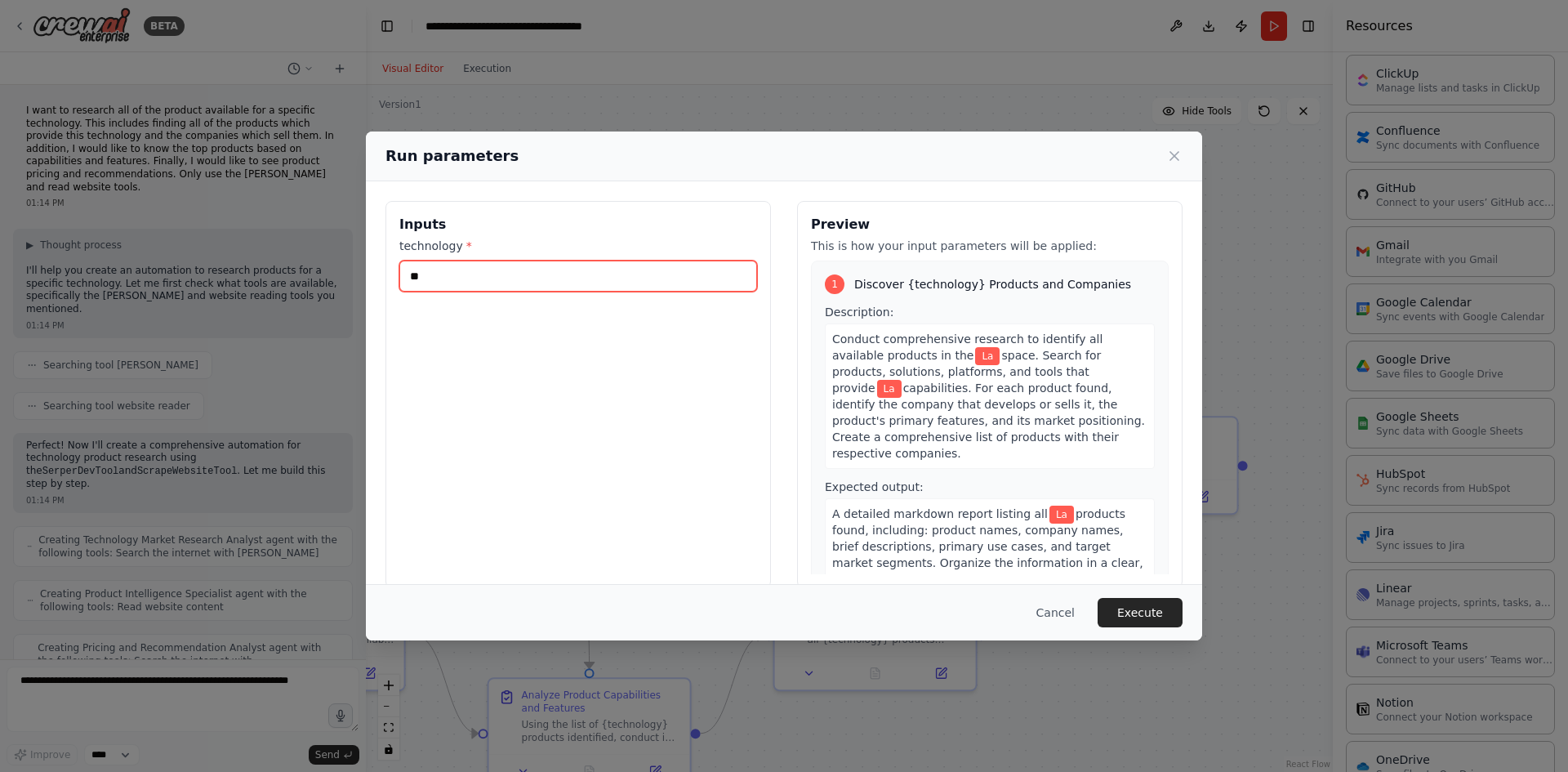
type input "*"
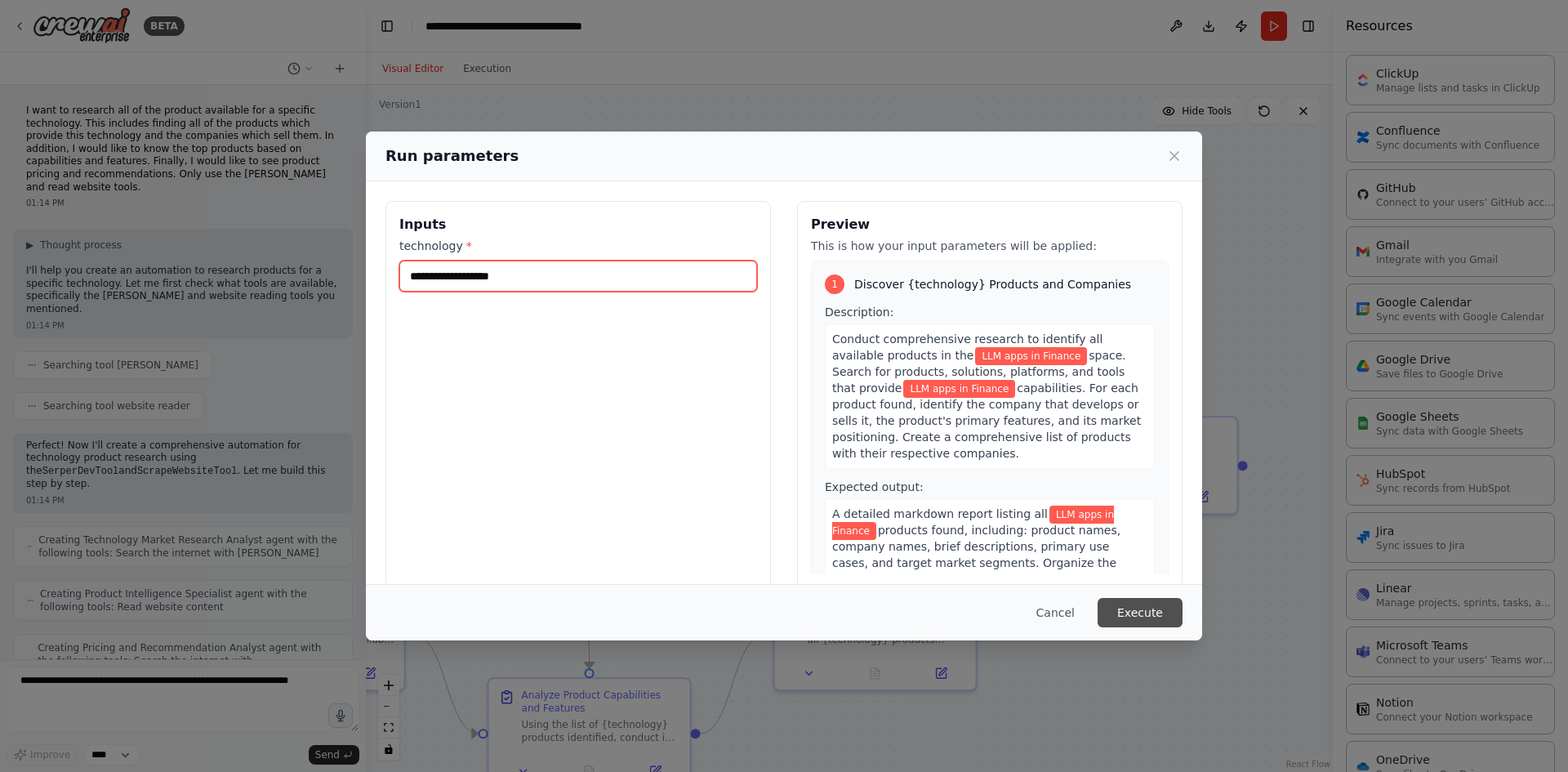
type input "**********"
click at [1149, 617] on button "Execute" at bounding box center [1139, 613] width 85 height 30
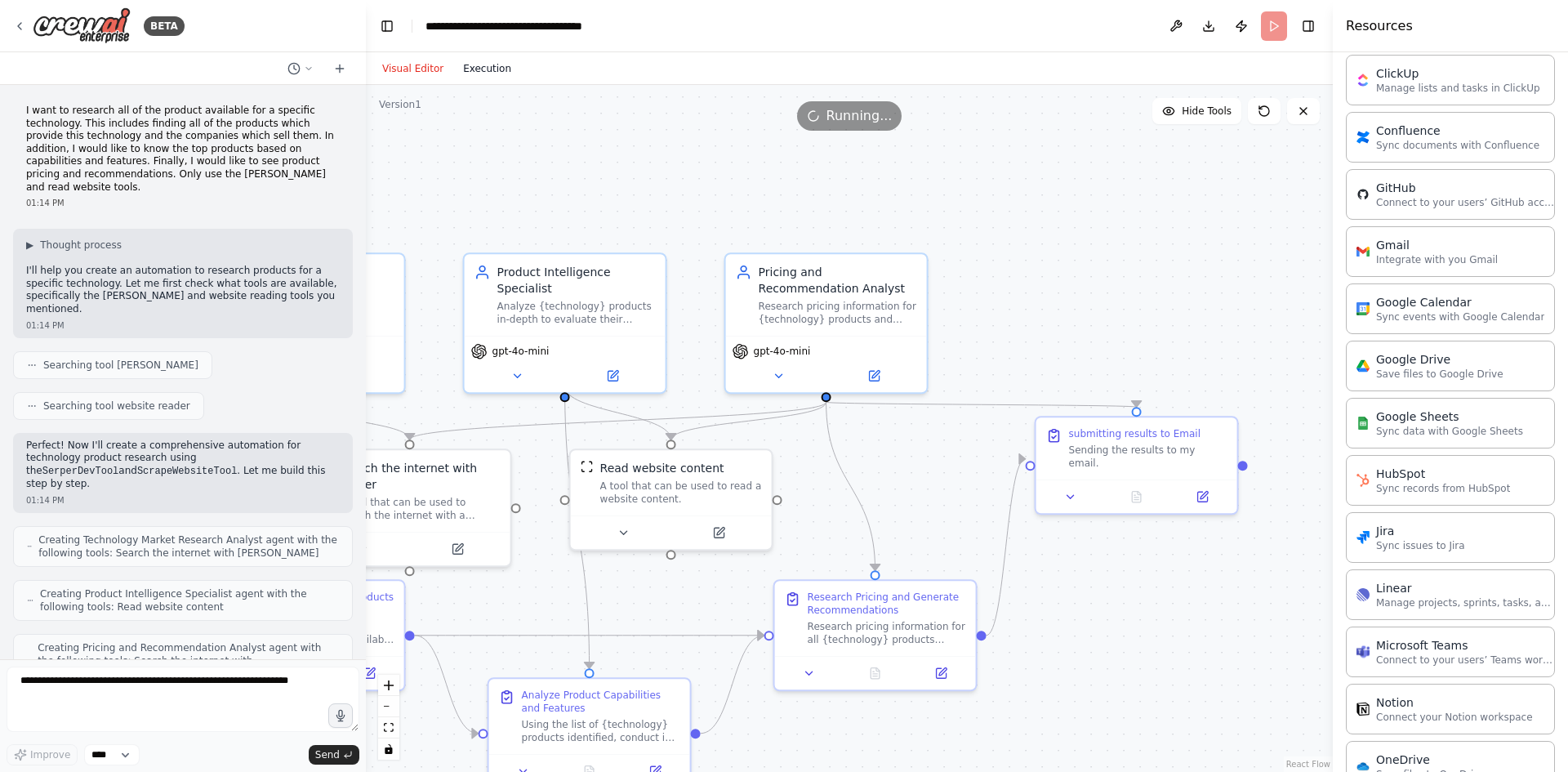
click at [472, 71] on button "Execution" at bounding box center [486, 68] width 68 height 20
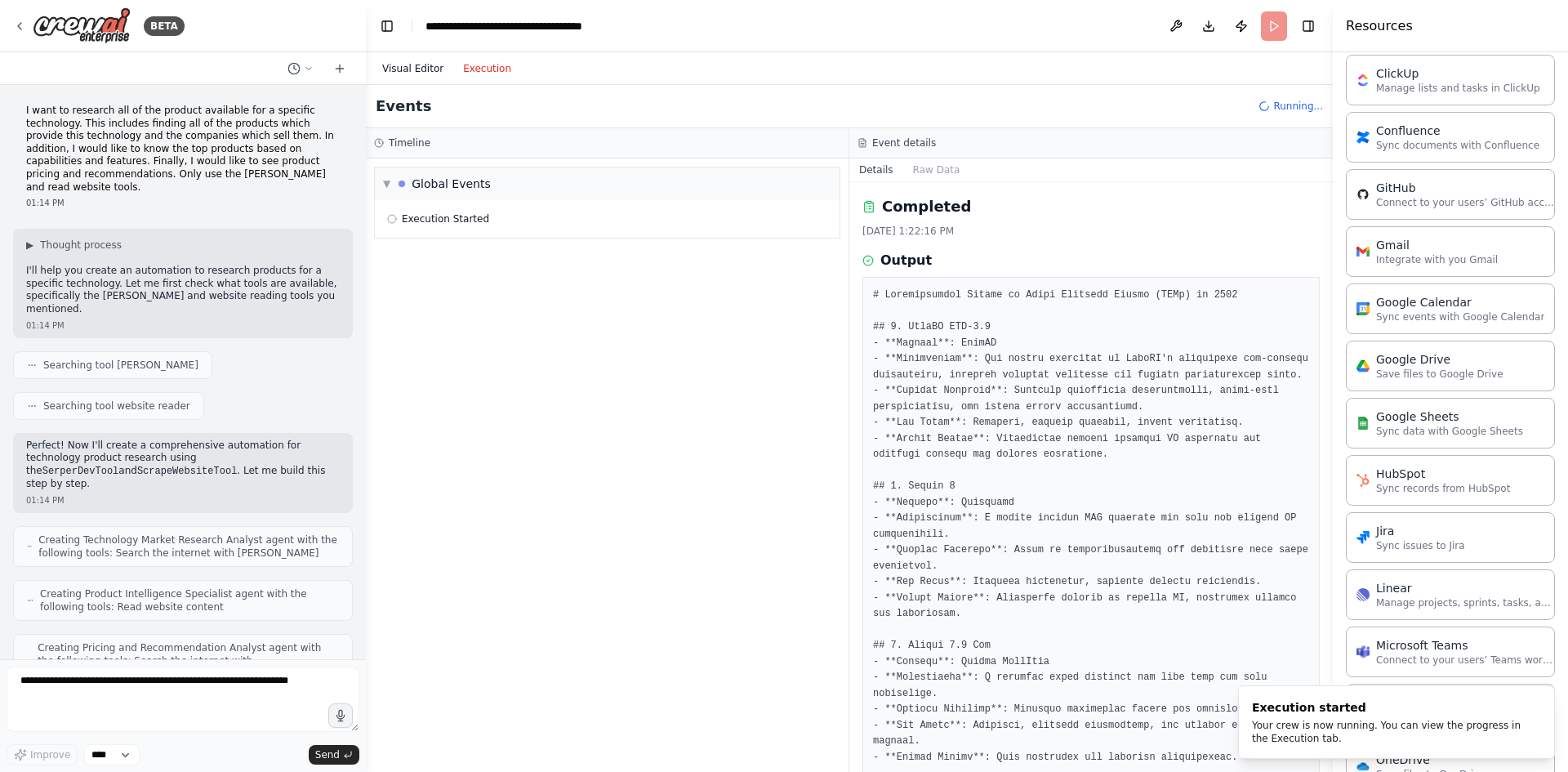
click at [412, 74] on button "Visual Editor" at bounding box center [412, 68] width 81 height 20
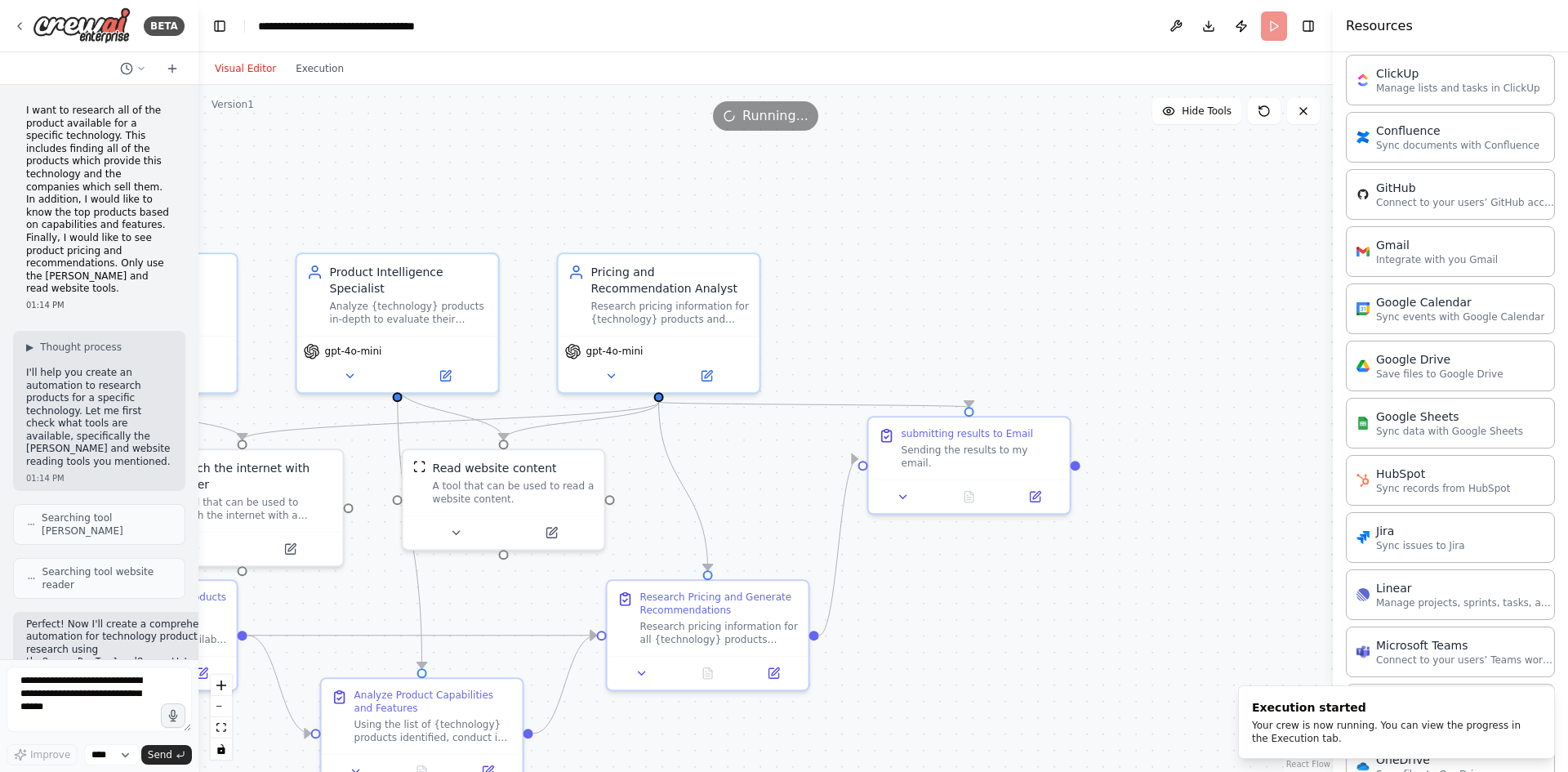
drag, startPoint x: 365, startPoint y: 92, endPoint x: 198, endPoint y: 98, distance: 167.1
click at [198, 98] on div "BETA I want to research all of the product available for a specific technology.…" at bounding box center [784, 386] width 1568 height 772
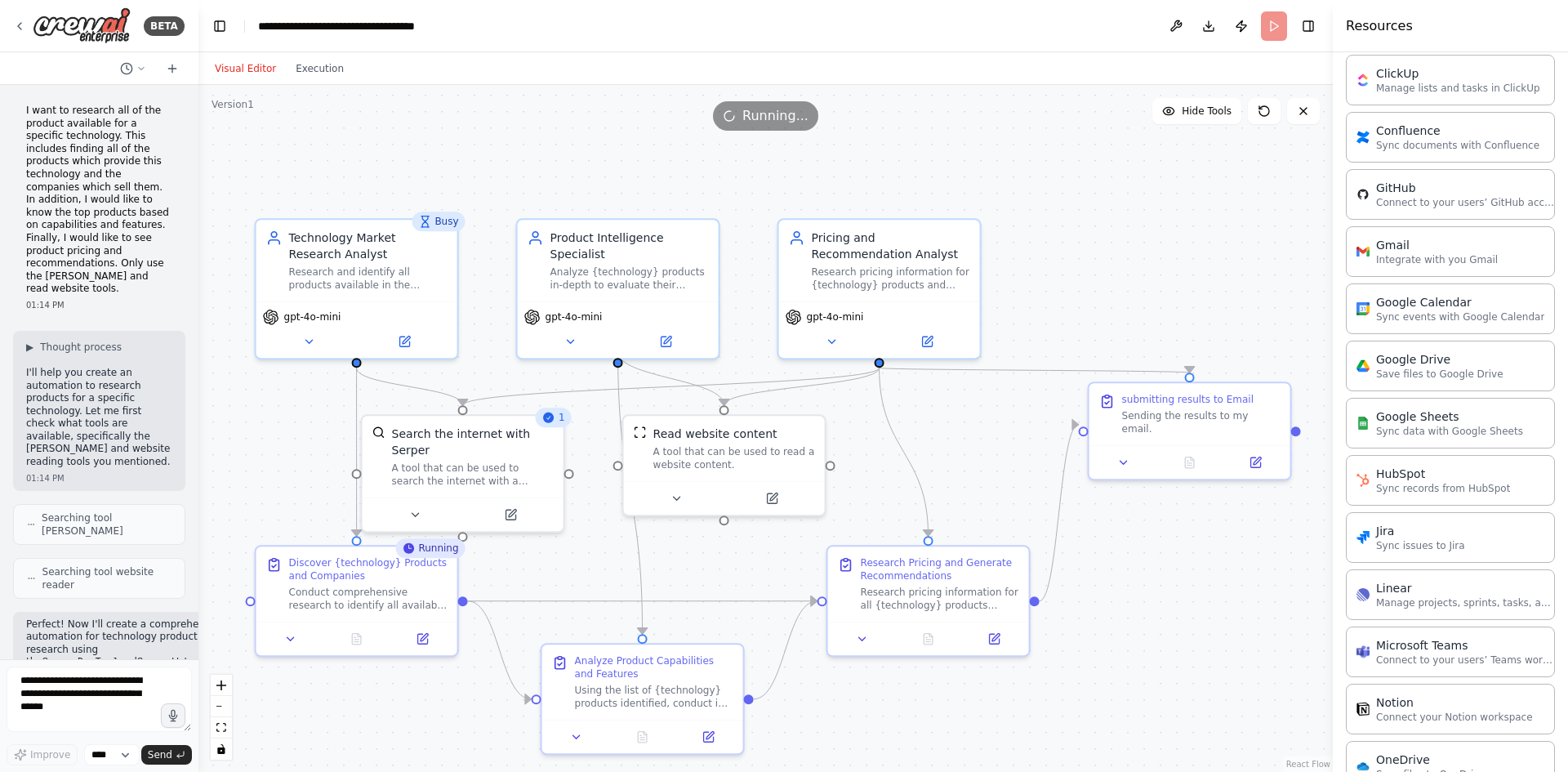
drag, startPoint x: 472, startPoint y: 157, endPoint x: 693, endPoint y: 124, distance: 223.5
click at [693, 124] on div "Version 1 Hide Tools .deletable-edge-delete-btn { width: 20px; height: 20px; bo…" at bounding box center [764, 428] width 1134 height 686
